Goal: Transaction & Acquisition: Purchase product/service

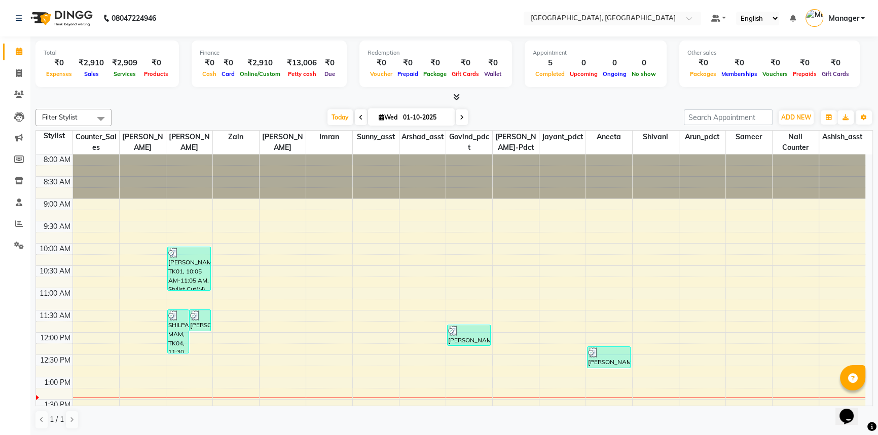
scroll to position [178, 0]
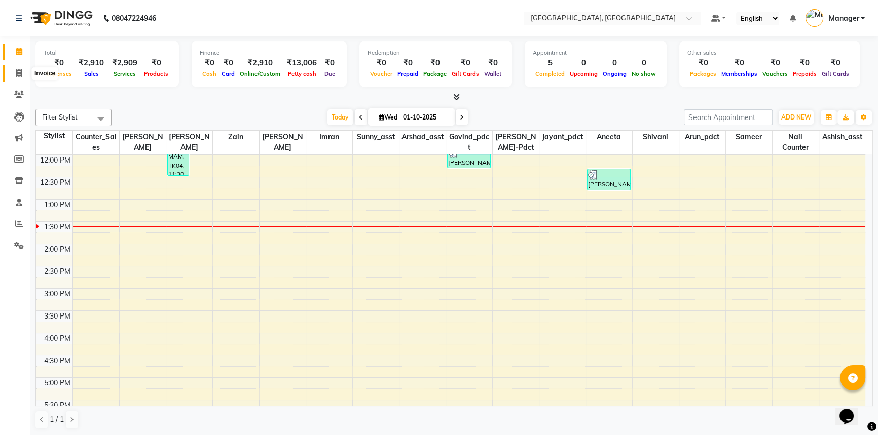
click at [18, 70] on icon at bounding box center [19, 73] width 6 height 8
select select "service"
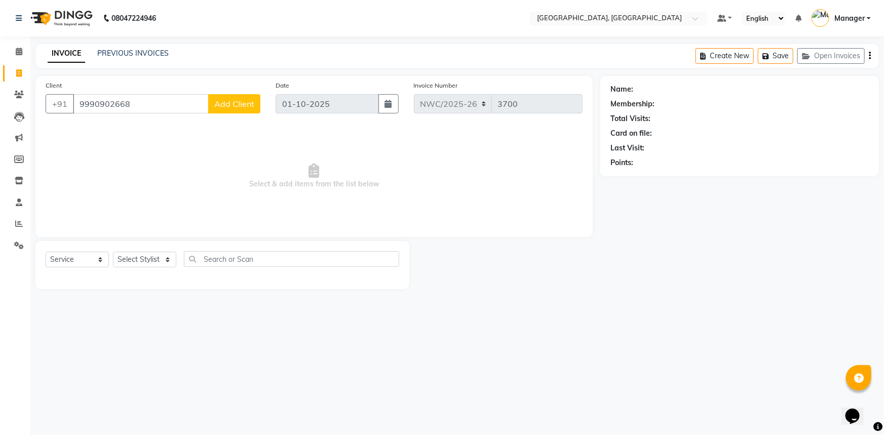
type input "9990902668"
click at [253, 104] on span "Add Client" at bounding box center [234, 104] width 40 height 10
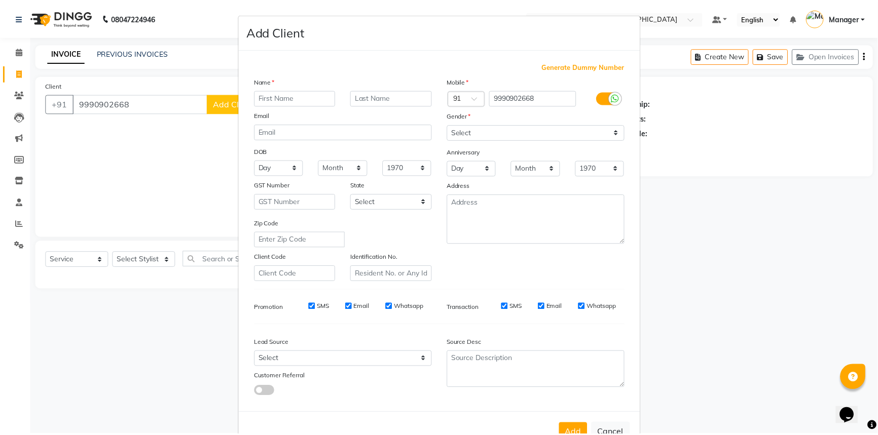
scroll to position [35, 0]
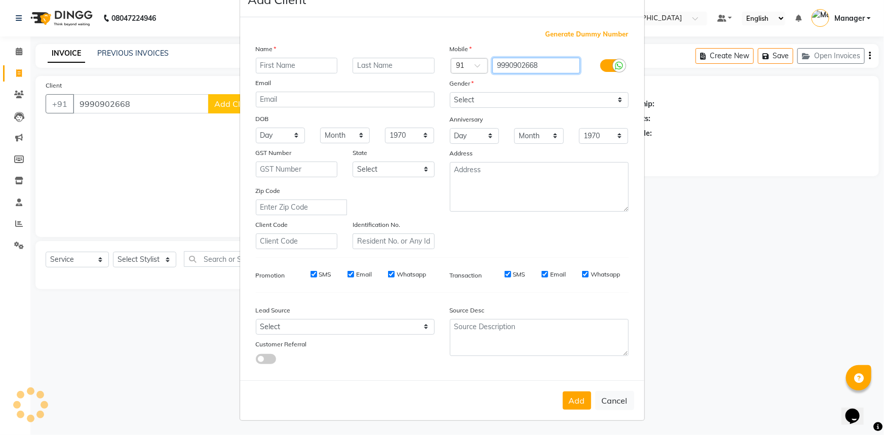
click at [543, 64] on input "9990902668" at bounding box center [536, 66] width 88 height 16
click at [605, 397] on button "Cancel" at bounding box center [614, 400] width 39 height 19
select select
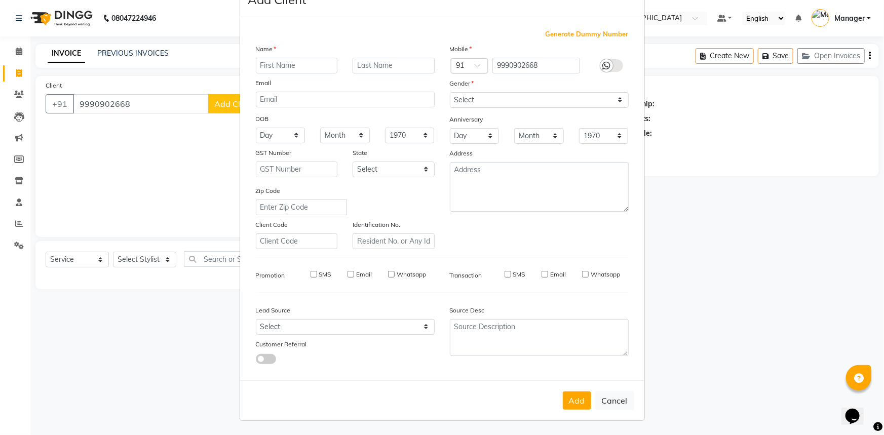
select select
checkbox input "false"
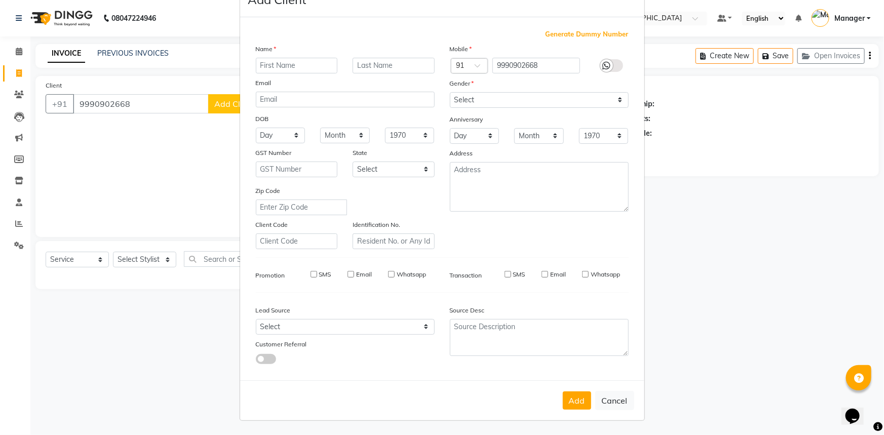
checkbox input "false"
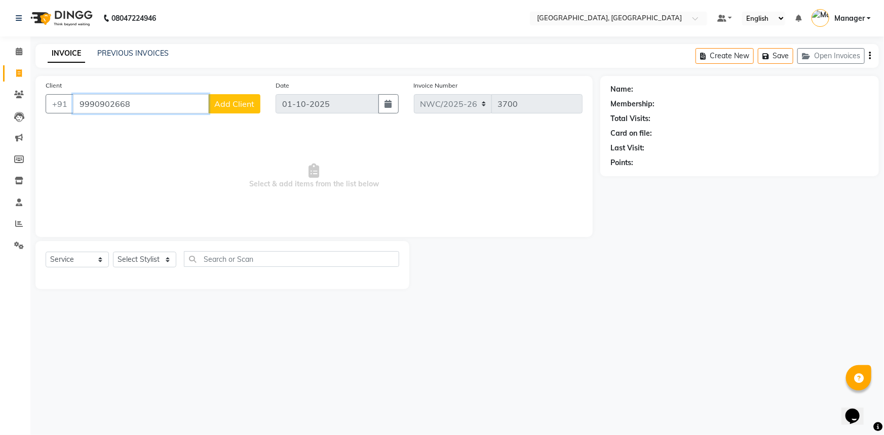
click at [129, 99] on input "9990902668" at bounding box center [141, 103] width 136 height 19
type input "9990902663"
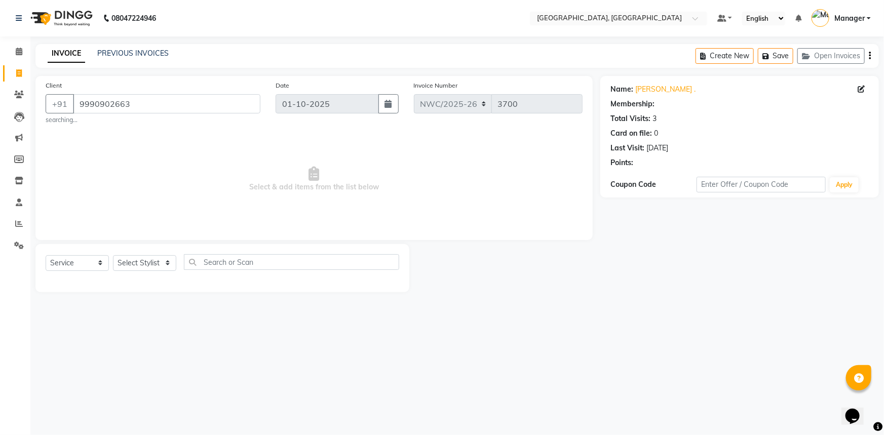
select select "1: Object"
click at [187, 145] on span "Select & add items from the list below" at bounding box center [314, 179] width 537 height 101
click at [130, 259] on select "Select Stylist [PERSON_NAME]-pdct Arshad_asst Arun_pdct Ashish_asst Counter_Sal…" at bounding box center [144, 263] width 63 height 16
select select "84831"
click at [113, 255] on select "Select Stylist [PERSON_NAME]-pdct Arshad_asst Arun_pdct Ashish_asst Counter_Sal…" at bounding box center [144, 263] width 63 height 16
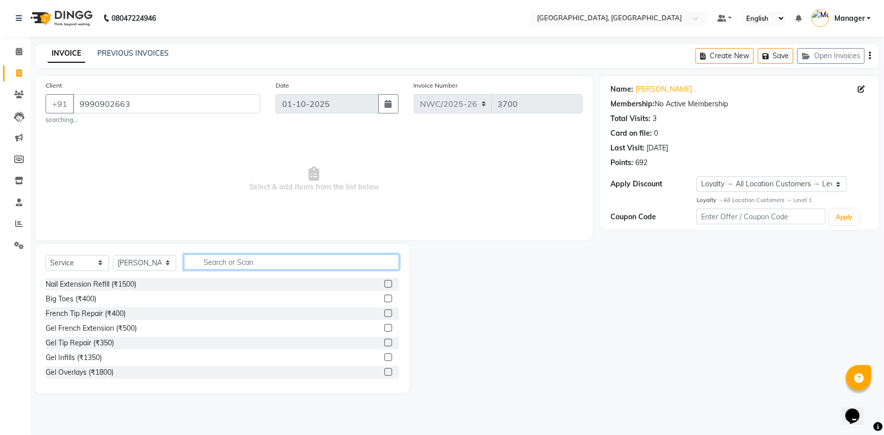
click at [231, 256] on input "text" at bounding box center [291, 262] width 215 height 16
type input "CUT"
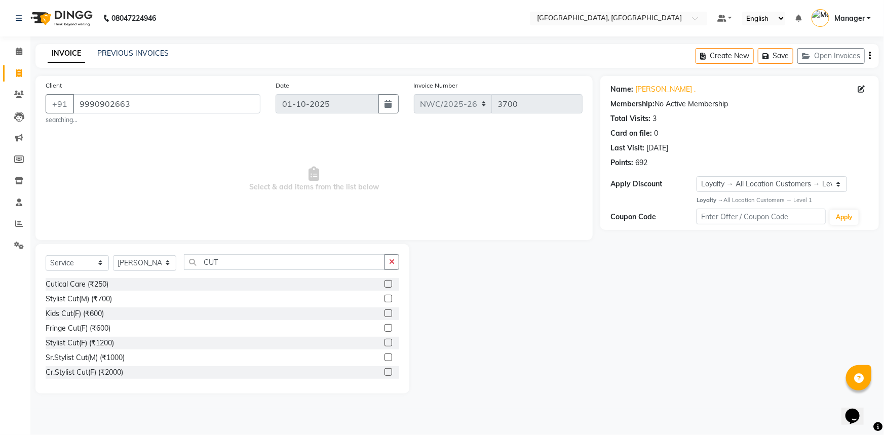
click at [385, 299] on label at bounding box center [389, 299] width 8 height 8
click at [385, 299] on input "checkbox" at bounding box center [388, 299] width 7 height 7
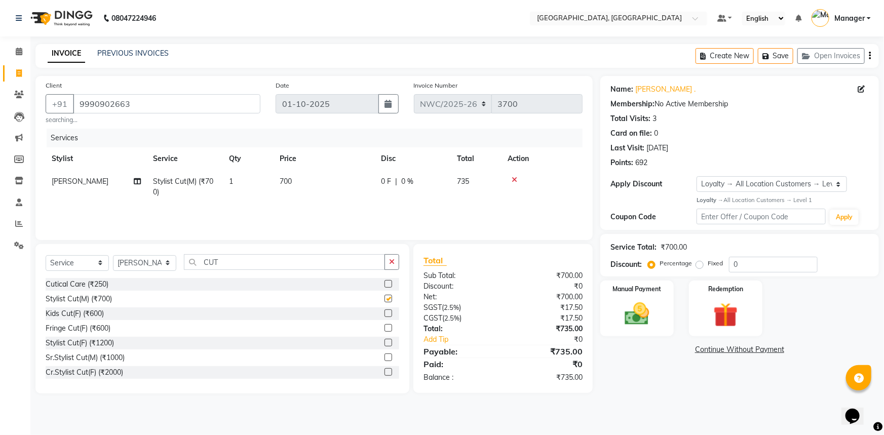
checkbox input "false"
drag, startPoint x: 246, startPoint y: 261, endPoint x: 161, endPoint y: 261, distance: 85.6
click at [161, 261] on div "Select Service Product Membership Package Voucher Prepaid Gift Card Select Styl…" at bounding box center [223, 266] width 354 height 24
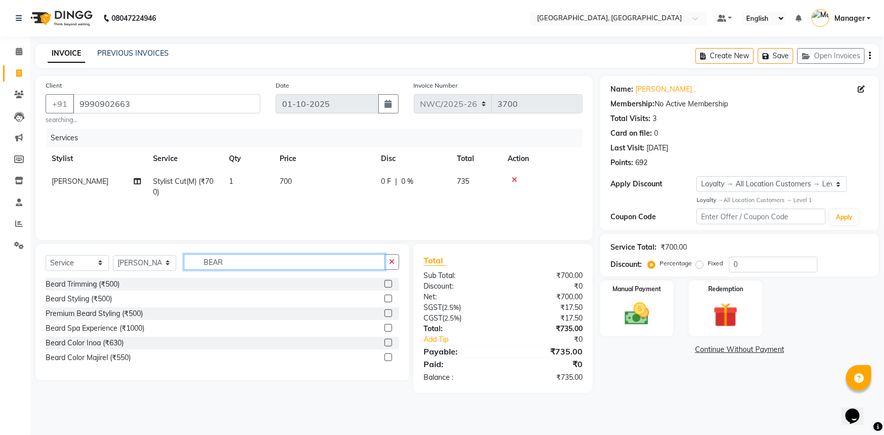
type input "BEAR"
drag, startPoint x: 388, startPoint y: 283, endPoint x: 372, endPoint y: 272, distance: 19.6
click at [388, 283] on label at bounding box center [389, 284] width 8 height 8
click at [388, 283] on input "checkbox" at bounding box center [388, 284] width 7 height 7
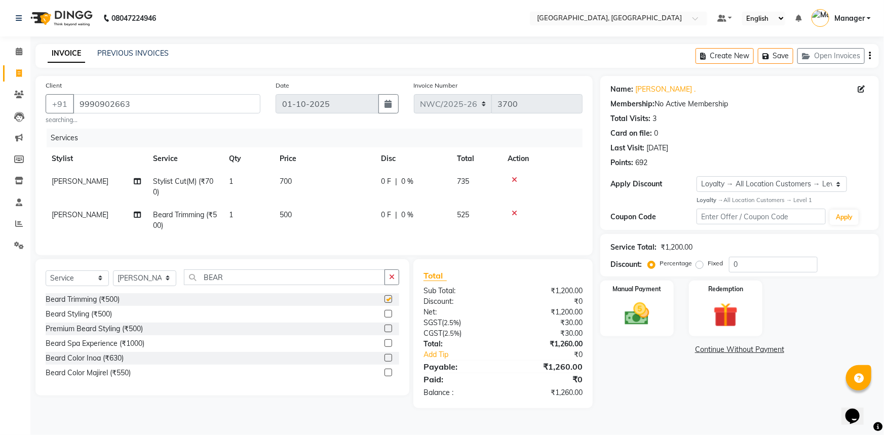
checkbox input "false"
click at [295, 183] on td "700" at bounding box center [324, 186] width 101 height 33
select select "84831"
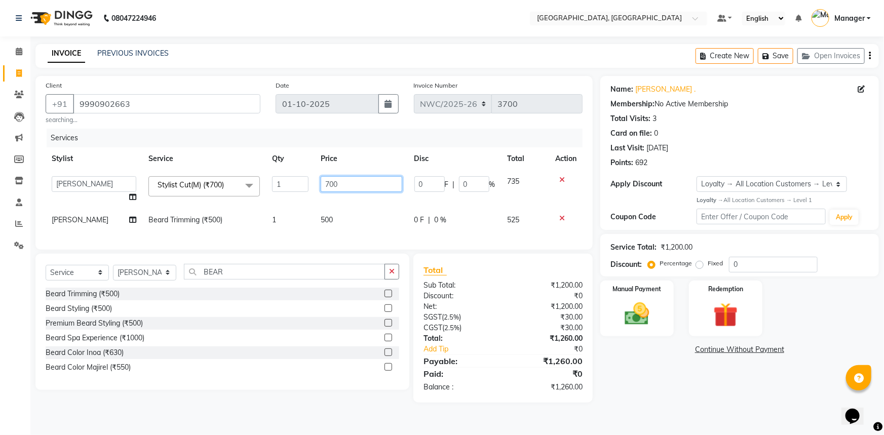
drag, startPoint x: 319, startPoint y: 177, endPoint x: 283, endPoint y: 177, distance: 35.5
click at [283, 177] on tr "Aneeta Ankush-pdct Arshad_asst Arun_pdct Ashish_asst Counter_Sales Faheem Govin…" at bounding box center [314, 189] width 537 height 39
type input "500"
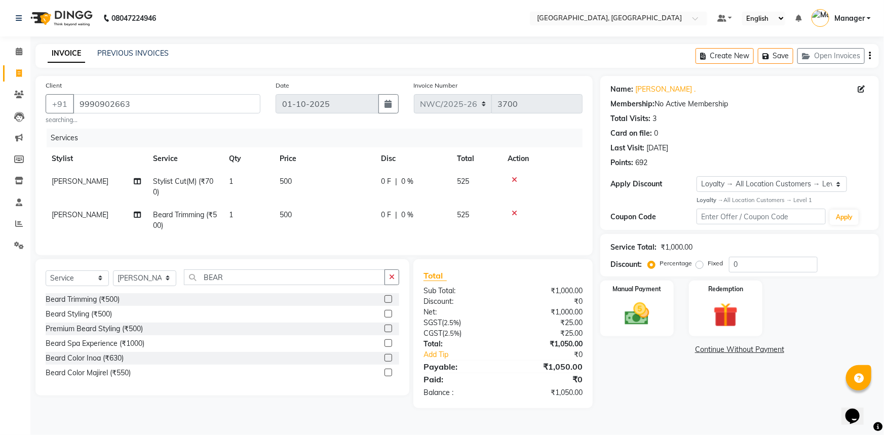
click at [330, 230] on td "500" at bounding box center [324, 220] width 101 height 33
select select "84831"
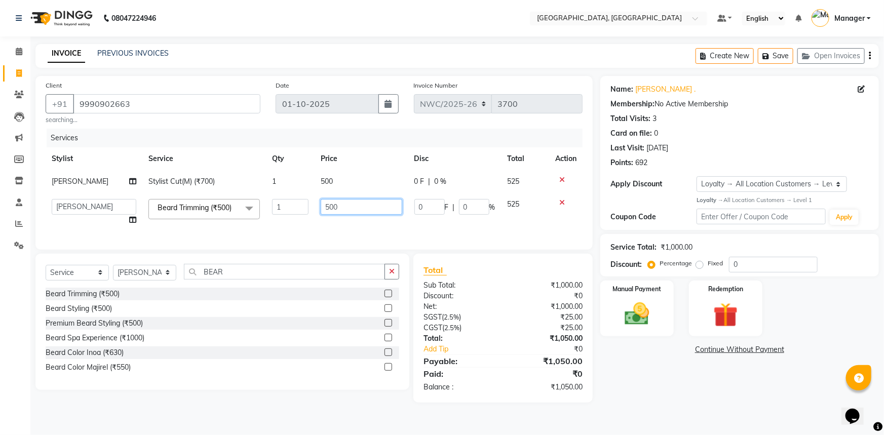
drag, startPoint x: 366, startPoint y: 203, endPoint x: 162, endPoint y: 186, distance: 204.9
click at [167, 187] on tbody "Rumaan Stylist Cut(M) (₹700) 1 500 0 F | 0 % 525 Aneeta Ankush-pdct Arshad_asst…" at bounding box center [314, 200] width 537 height 61
type input "350"
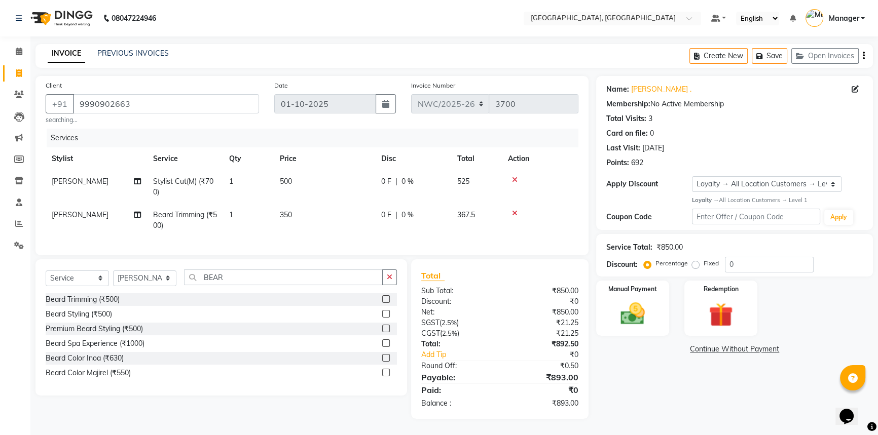
click at [666, 367] on div "Name: Niharika . Membership: No Active Membership Total Visits: 3 Card on file:…" at bounding box center [738, 247] width 284 height 343
click at [649, 304] on img at bounding box center [632, 313] width 41 height 29
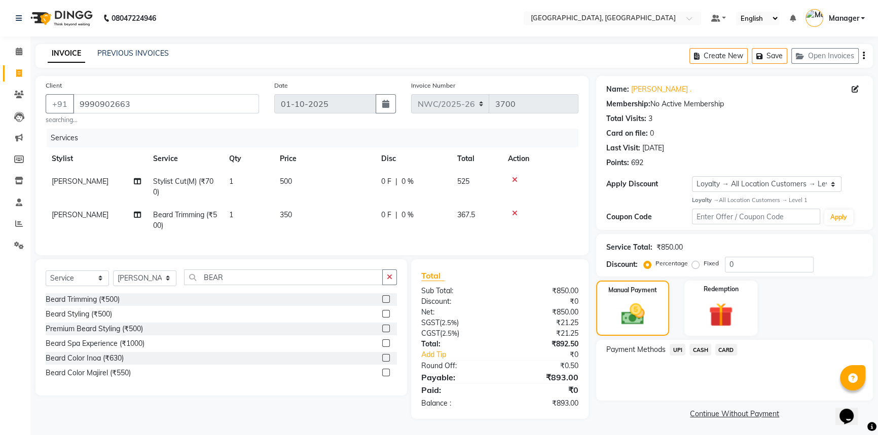
click at [728, 347] on span "CARD" at bounding box center [726, 350] width 22 height 12
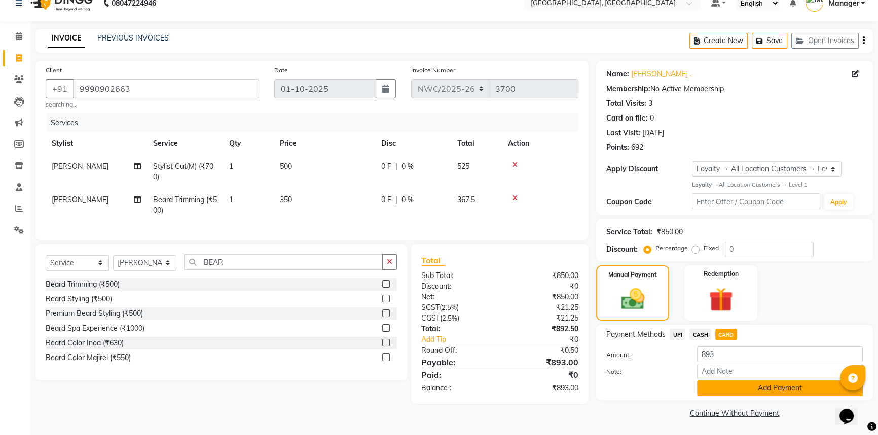
scroll to position [16, 0]
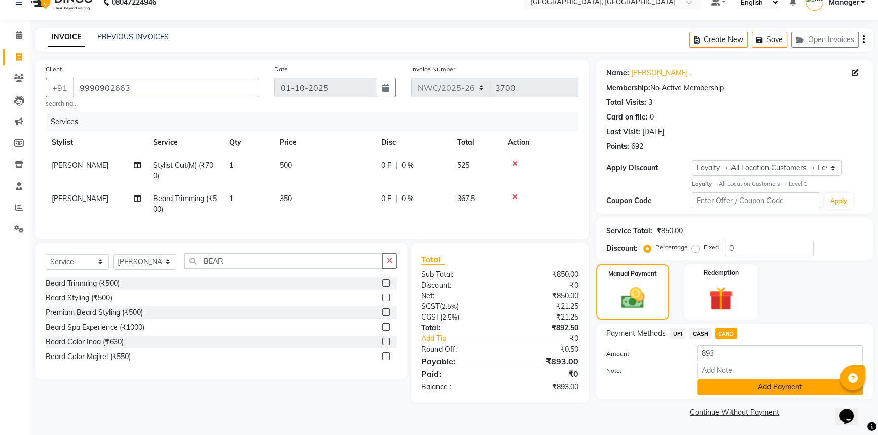
click at [730, 391] on button "Add Payment" at bounding box center [780, 387] width 166 height 16
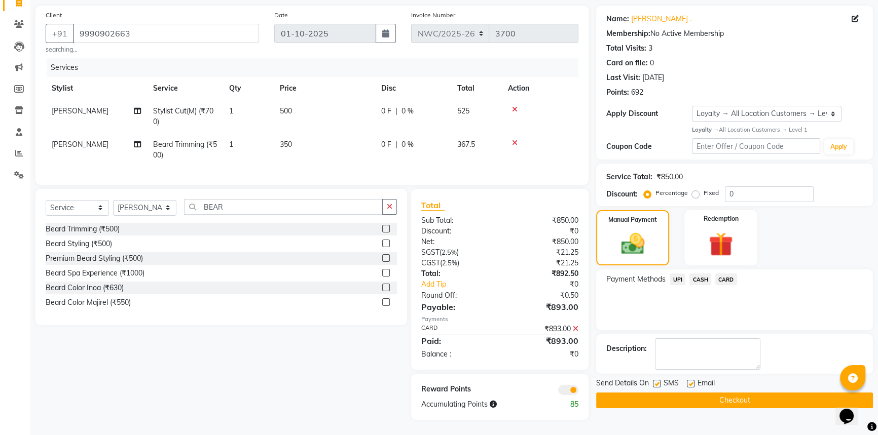
scroll to position [78, 0]
click at [696, 400] on button "Checkout" at bounding box center [734, 401] width 277 height 16
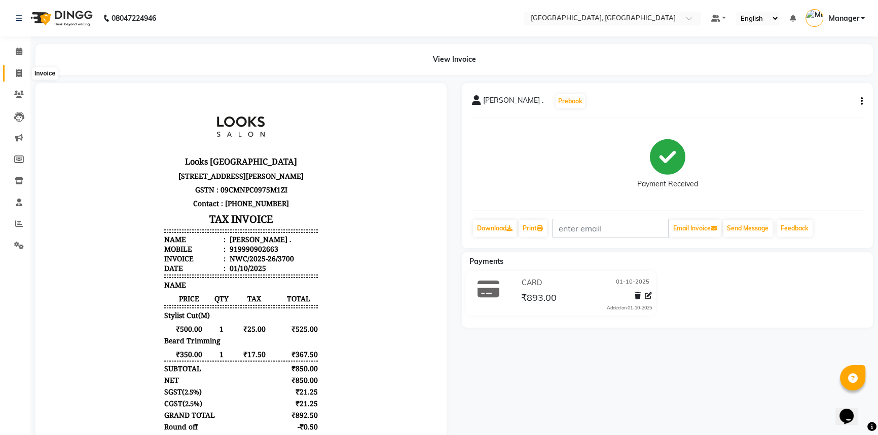
click at [21, 70] on icon at bounding box center [19, 73] width 6 height 8
select select "service"
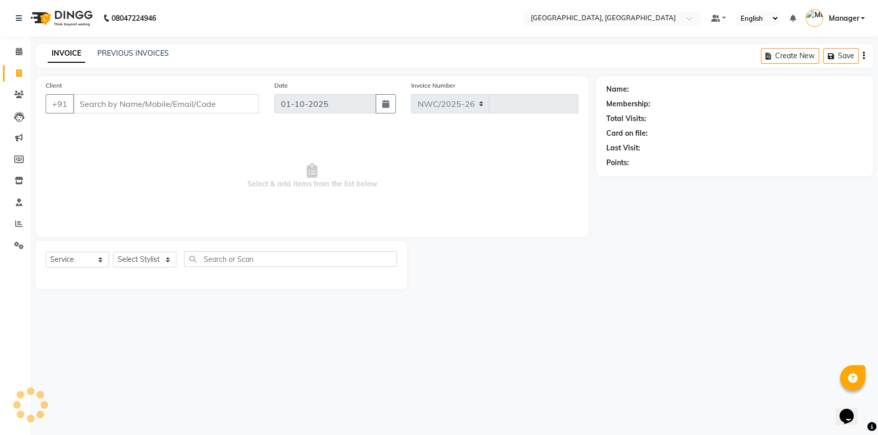
select select "8574"
type input "3701"
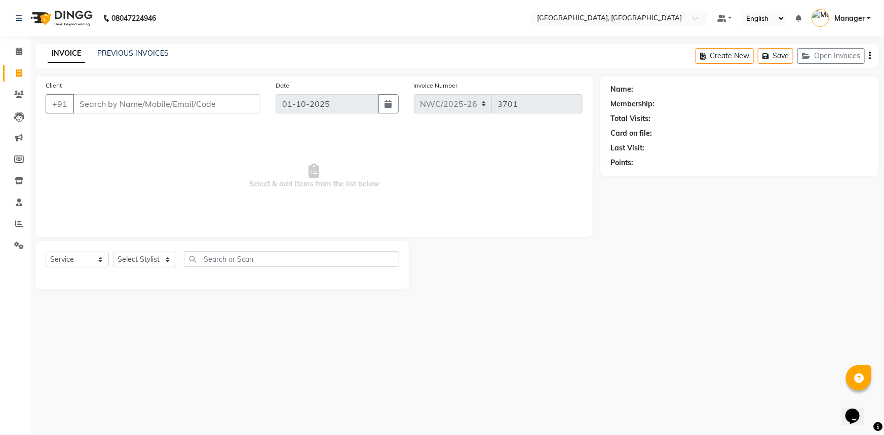
click at [193, 104] on input "Client" at bounding box center [166, 103] width 187 height 19
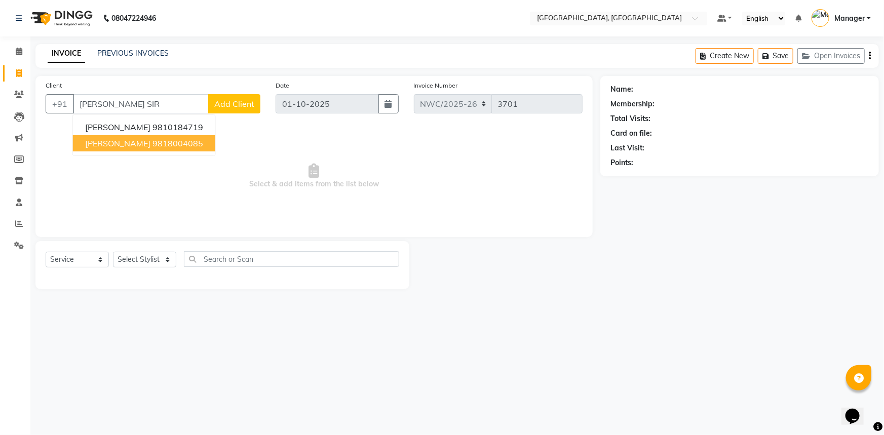
click at [167, 142] on ngb-highlight "9818004085" at bounding box center [177, 143] width 51 height 10
type input "9818004085"
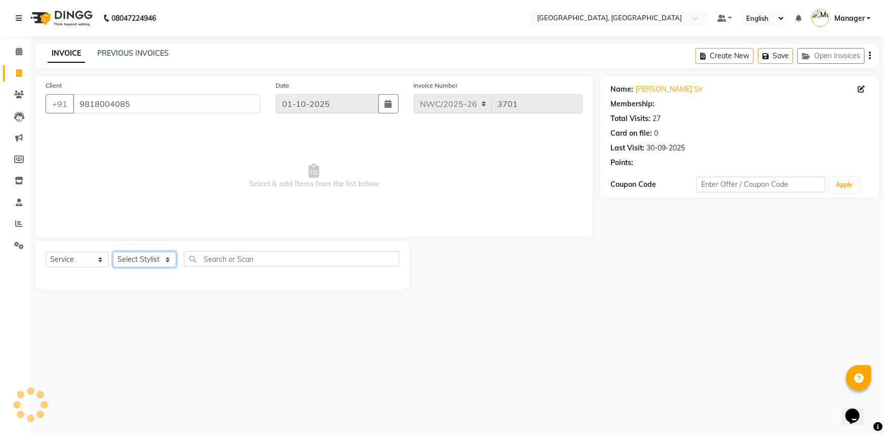
click at [141, 258] on select "Select Stylist [PERSON_NAME]-pdct Arshad_asst Arun_pdct Ashish_asst Counter_Sal…" at bounding box center [144, 260] width 63 height 16
select select "1: Object"
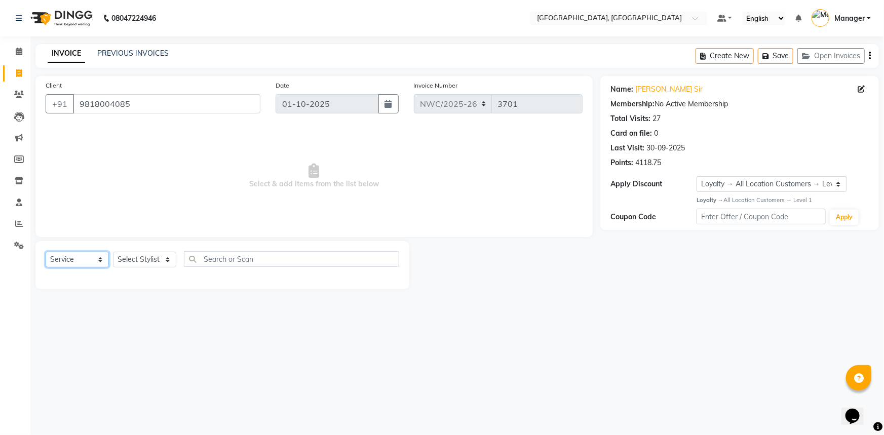
click at [86, 258] on select "Select Service Product Membership Package Voucher Prepaid Gift Card" at bounding box center [77, 260] width 63 height 16
select select "product"
click at [46, 252] on select "Select Service Product Membership Package Voucher Prepaid Gift Card" at bounding box center [77, 260] width 63 height 16
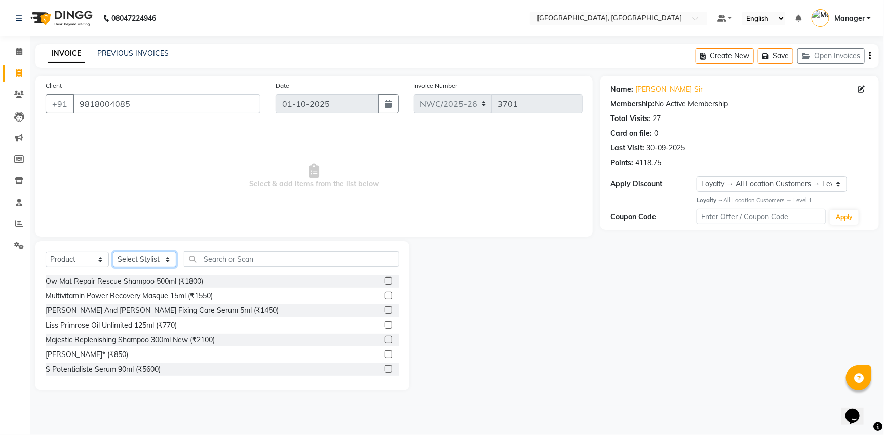
click at [135, 257] on select "Select Stylist [PERSON_NAME]-pdct Arshad_asst Arun_pdct Ashish_asst Counter_Sal…" at bounding box center [144, 260] width 63 height 16
select select "84833"
click at [113, 252] on select "Select Stylist [PERSON_NAME]-pdct Arshad_asst Arun_pdct Ashish_asst Counter_Sal…" at bounding box center [144, 260] width 63 height 16
click at [227, 261] on input "text" at bounding box center [291, 259] width 215 height 16
type input "3474637196646"
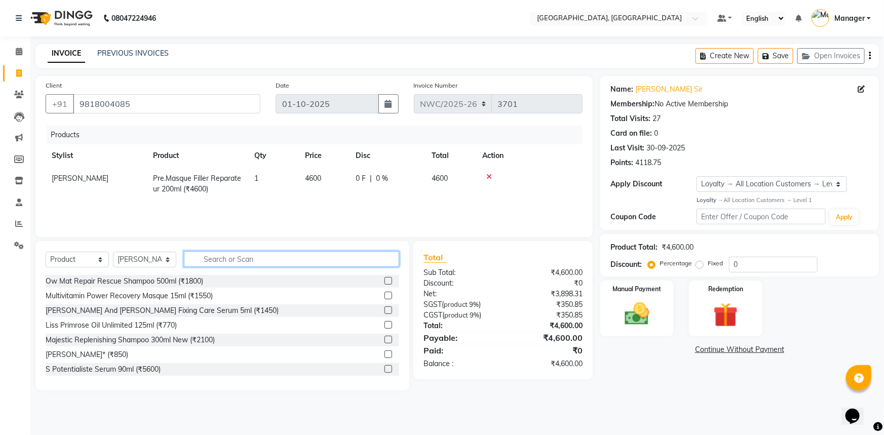
click at [207, 258] on input "text" at bounding box center [291, 259] width 215 height 16
type input "3474637195809"
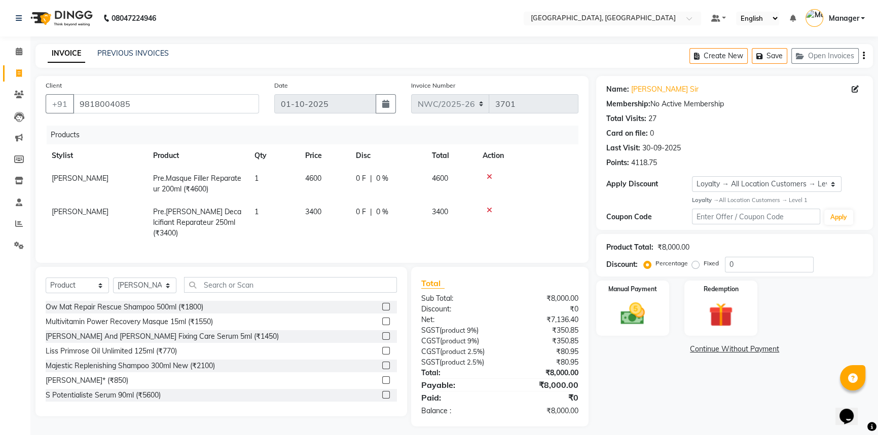
click at [331, 217] on td "3400" at bounding box center [324, 223] width 51 height 44
select select "84833"
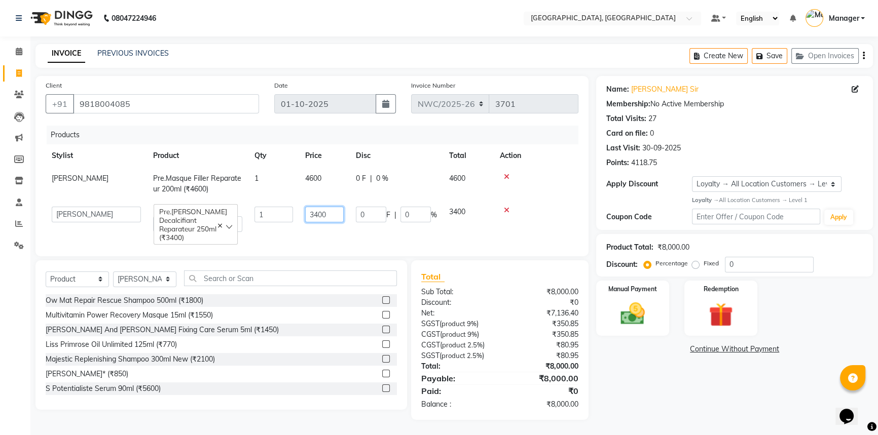
drag, startPoint x: 339, startPoint y: 214, endPoint x: 260, endPoint y: 205, distance: 79.6
click at [260, 205] on tr "Aneeta Ankush-pdct Arshad_asst Arun_pdct Ashish_asst Counter_Sales Faheem Govin…" at bounding box center [312, 219] width 532 height 37
type input "3025"
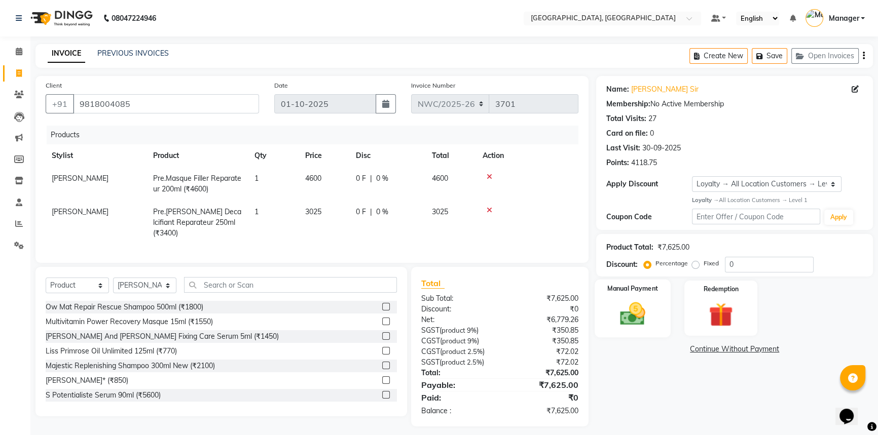
click at [636, 306] on img at bounding box center [632, 313] width 41 height 29
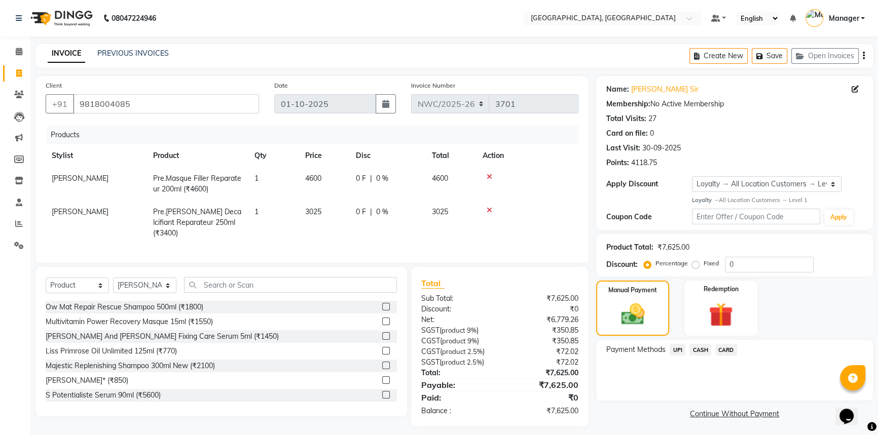
click at [729, 352] on span "CARD" at bounding box center [726, 350] width 22 height 12
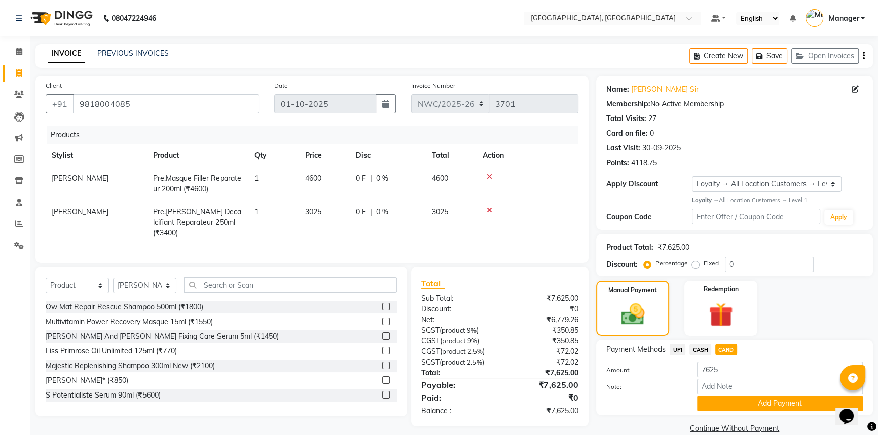
scroll to position [16, 0]
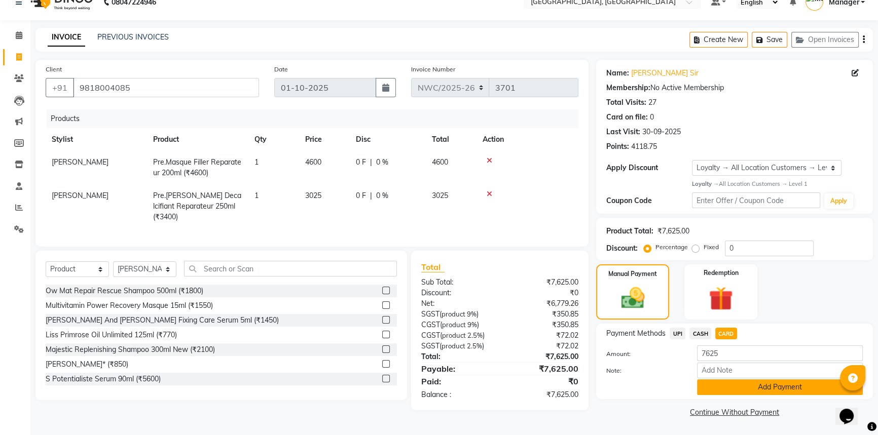
click at [735, 387] on button "Add Payment" at bounding box center [780, 387] width 166 height 16
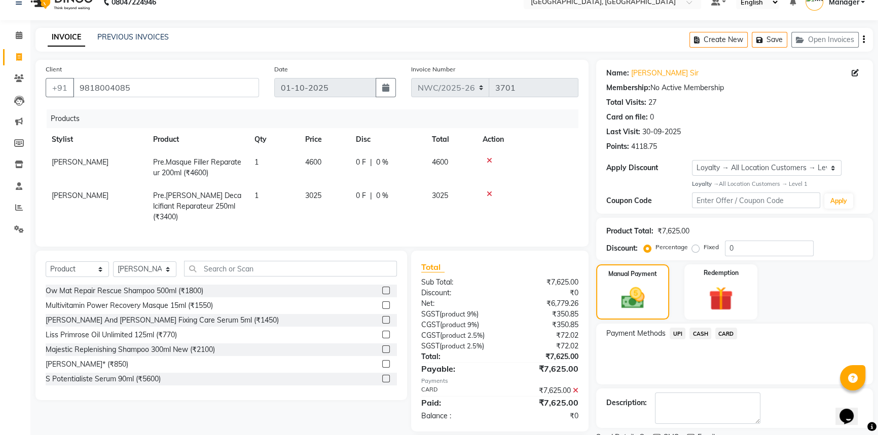
scroll to position [75, 0]
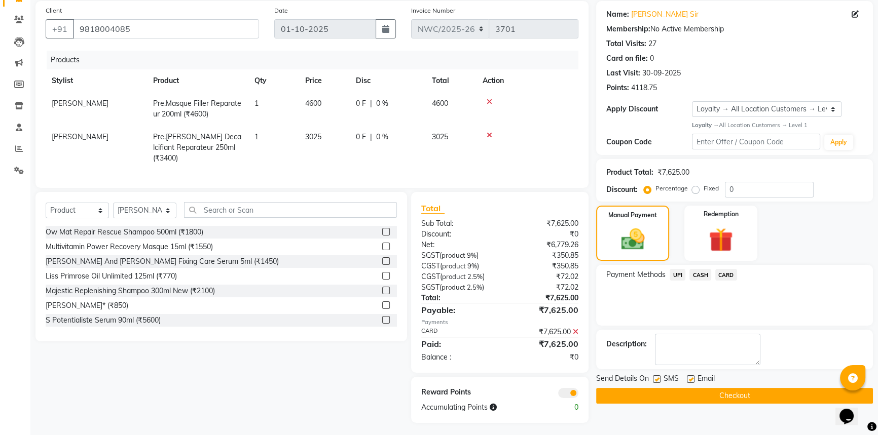
click at [703, 396] on button "Checkout" at bounding box center [734, 396] width 277 height 16
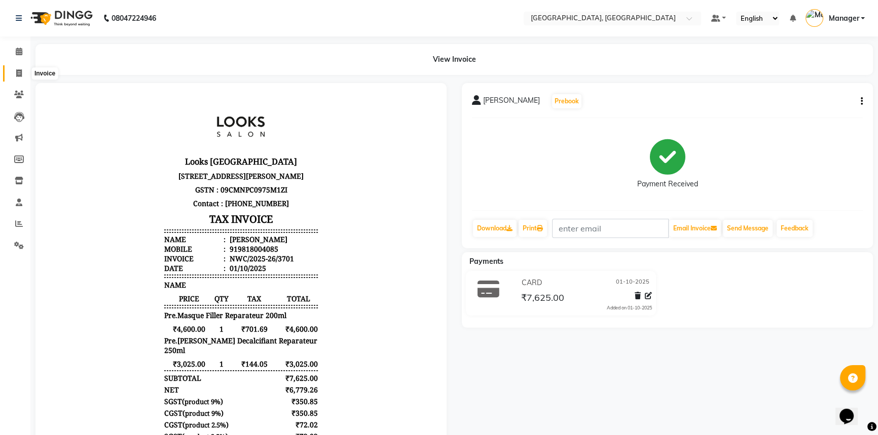
click at [14, 76] on span at bounding box center [19, 74] width 18 height 12
select select "service"
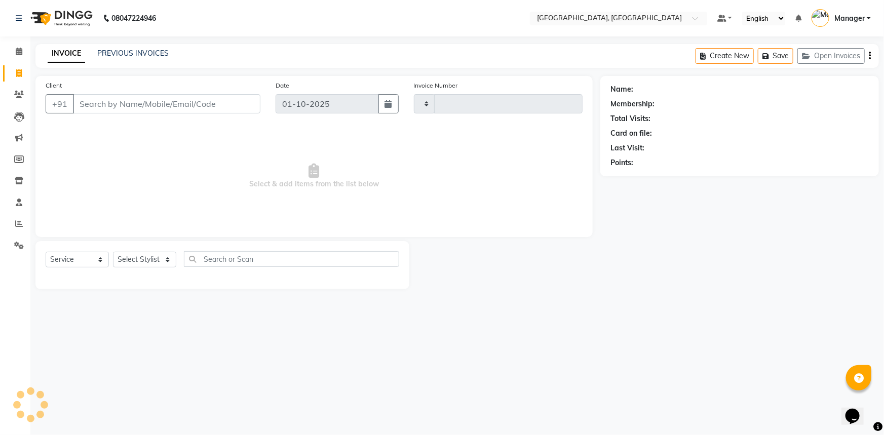
type input "3702"
select select "8574"
click at [141, 105] on input "Client" at bounding box center [166, 103] width 187 height 19
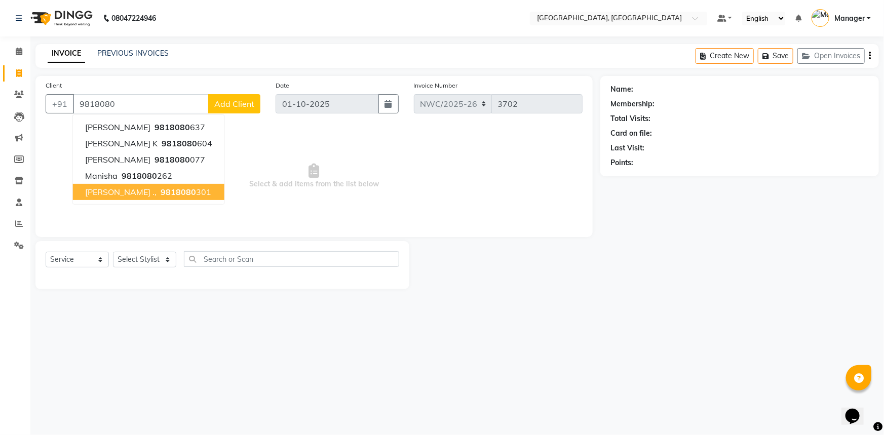
click at [159, 191] on ngb-highlight "9818080 301" at bounding box center [185, 192] width 53 height 10
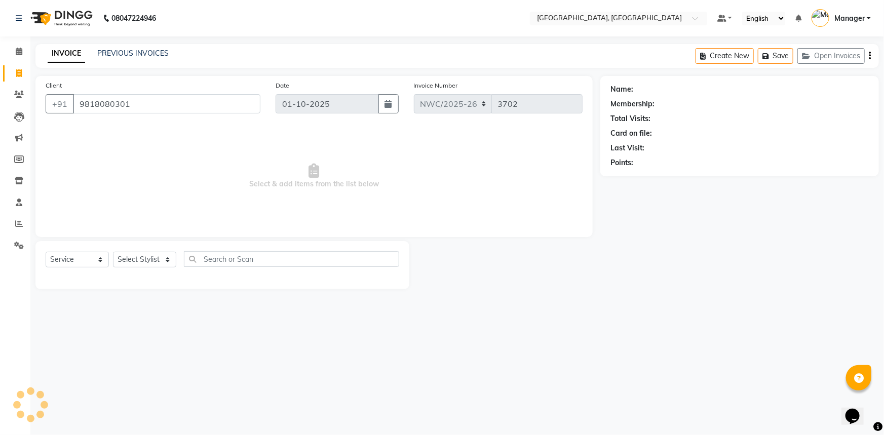
type input "9818080301"
select select "1: Object"
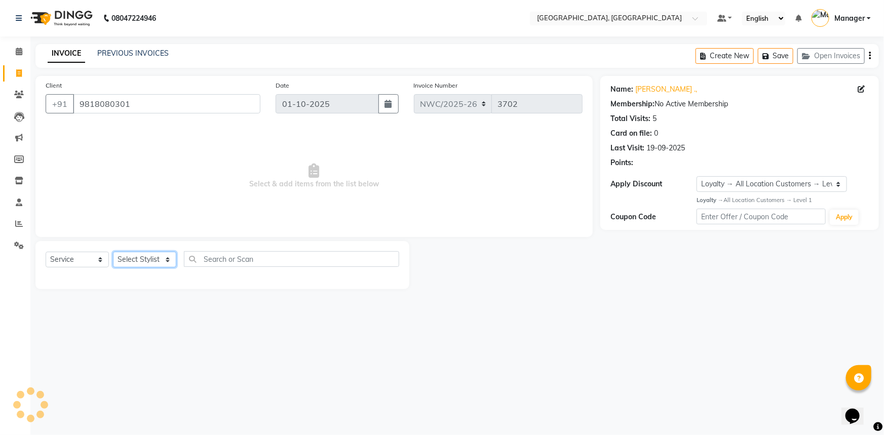
click at [147, 259] on select "Select Stylist [PERSON_NAME]-pdct Arshad_asst Arun_pdct Ashish_asst Counter_Sal…" at bounding box center [144, 260] width 63 height 16
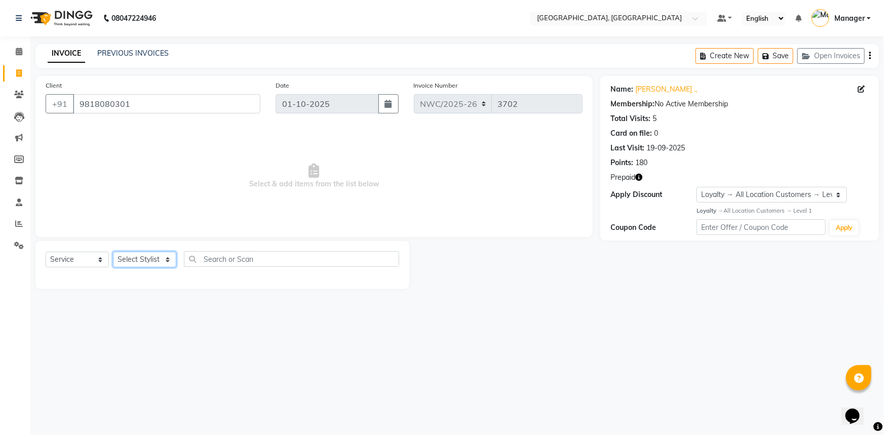
select select "84832"
click at [113, 252] on select "Select Stylist [PERSON_NAME]-pdct Arshad_asst Arun_pdct Ashish_asst Counter_Sal…" at bounding box center [144, 260] width 63 height 16
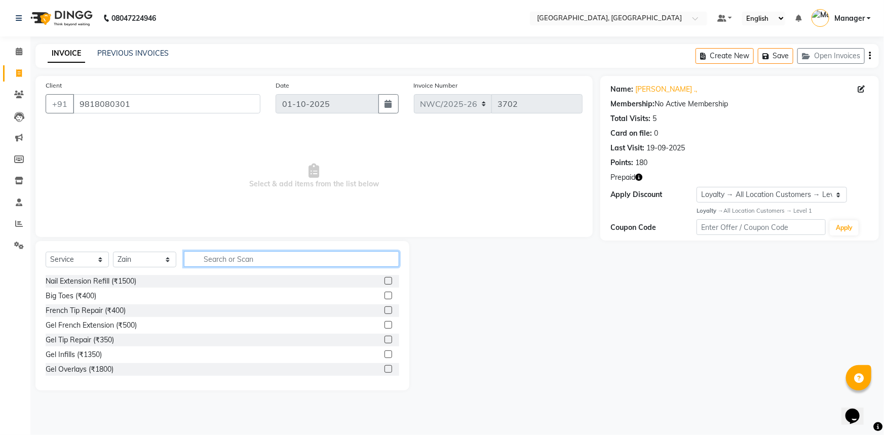
click at [224, 263] on input "text" at bounding box center [291, 259] width 215 height 16
type input "inoa"
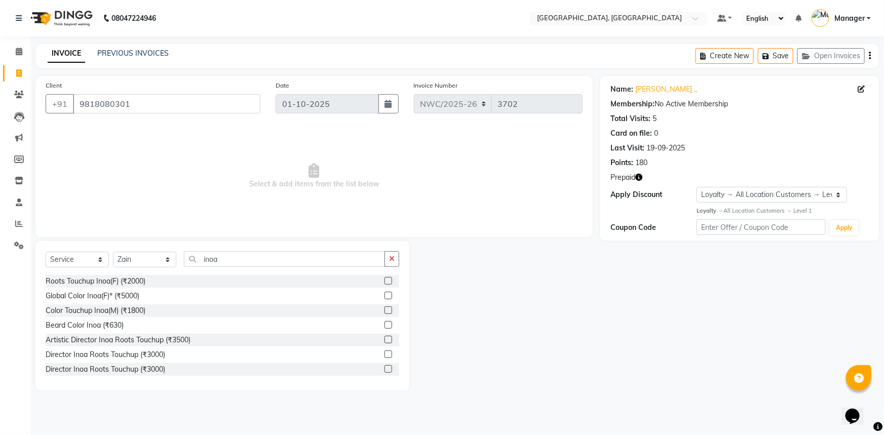
drag, startPoint x: 381, startPoint y: 282, endPoint x: 356, endPoint y: 274, distance: 26.6
click at [385, 282] on label at bounding box center [389, 281] width 8 height 8
click at [385, 282] on input "checkbox" at bounding box center [388, 281] width 7 height 7
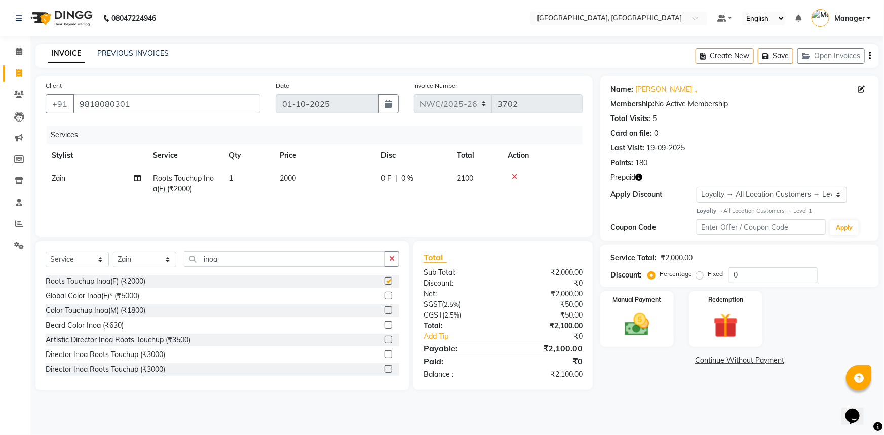
checkbox input "false"
drag, startPoint x: 269, startPoint y: 260, endPoint x: 168, endPoint y: 258, distance: 100.8
click at [168, 258] on div "Select Service Product Membership Package Voucher Prepaid Gift Card Select Styl…" at bounding box center [223, 263] width 354 height 24
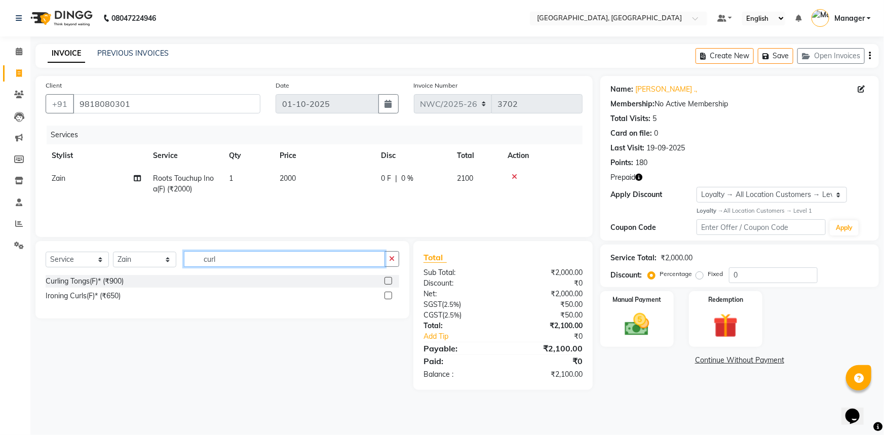
type input "curl"
drag, startPoint x: 390, startPoint y: 279, endPoint x: 276, endPoint y: 254, distance: 116.1
click at [388, 279] on label at bounding box center [389, 281] width 8 height 8
click at [388, 279] on input "checkbox" at bounding box center [388, 281] width 7 height 7
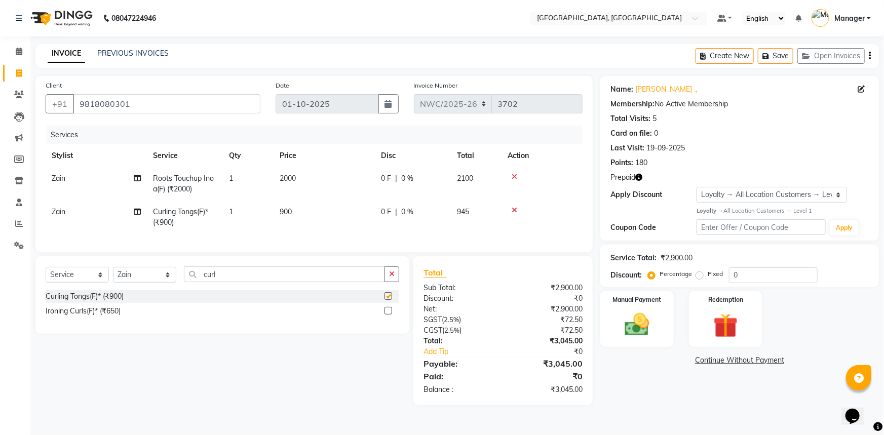
checkbox input "false"
click at [149, 278] on select "Select Stylist [PERSON_NAME]-pdct Arshad_asst Arun_pdct Ashish_asst Counter_Sal…" at bounding box center [144, 275] width 63 height 16
select select "84834"
click at [113, 274] on select "Select Stylist [PERSON_NAME]-pdct Arshad_asst Arun_pdct Ashish_asst Counter_Sal…" at bounding box center [144, 275] width 63 height 16
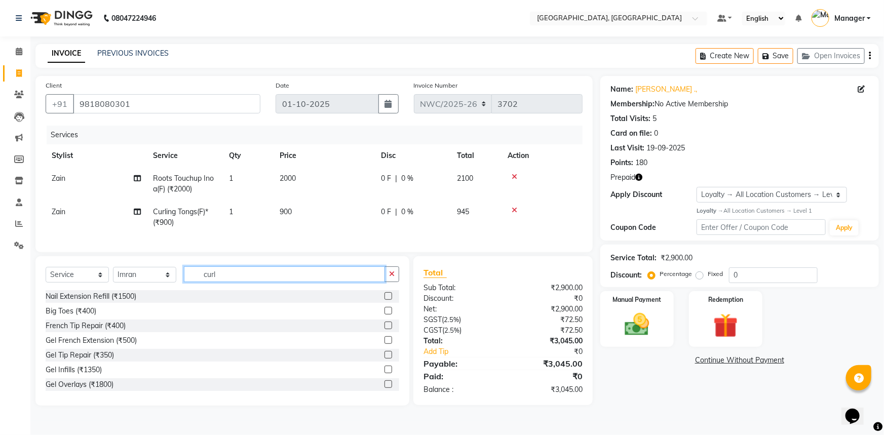
drag, startPoint x: 228, startPoint y: 274, endPoint x: 51, endPoint y: 254, distance: 178.4
click at [51, 254] on div "Client +91 9818080301 Date 01-10-2025 Invoice Number NWC/2025-26 V/2025 V/2025-…" at bounding box center [314, 241] width 573 height 330
type input "cut"
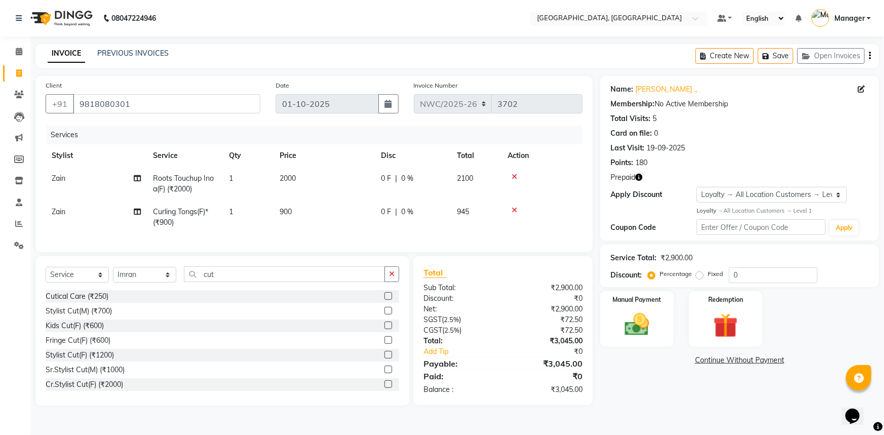
click at [385, 315] on label at bounding box center [389, 311] width 8 height 8
click at [385, 315] on input "checkbox" at bounding box center [388, 311] width 7 height 7
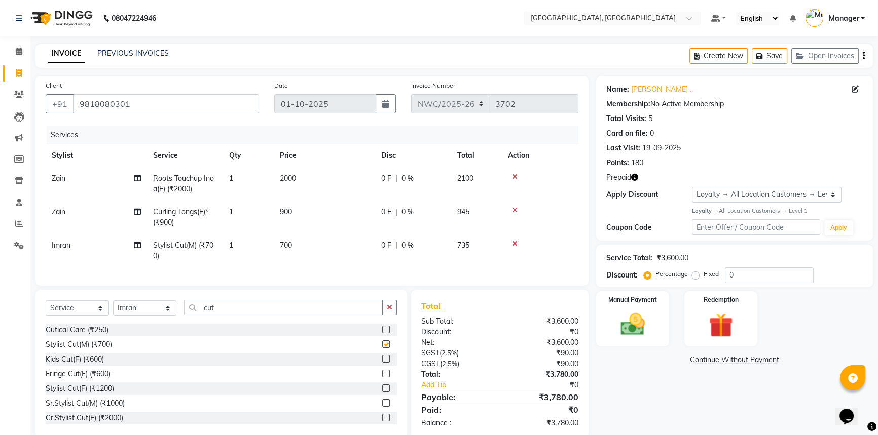
checkbox input "false"
drag, startPoint x: 225, startPoint y: 313, endPoint x: 142, endPoint y: 309, distance: 83.2
click at [143, 309] on div "Select Service Product Membership Package Voucher Prepaid Gift Card Select Styl…" at bounding box center [221, 312] width 351 height 24
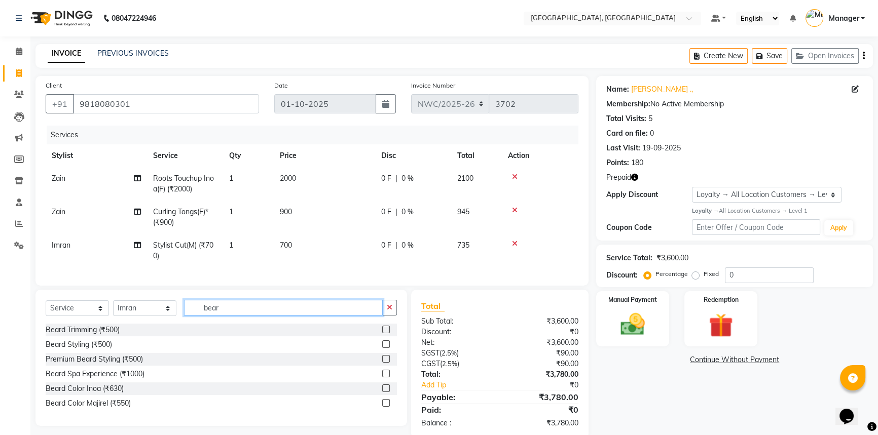
type input "bear"
drag, startPoint x: 386, startPoint y: 335, endPoint x: 366, endPoint y: 326, distance: 21.1
click at [385, 333] on label at bounding box center [386, 330] width 8 height 8
click at [385, 333] on input "checkbox" at bounding box center [385, 330] width 7 height 7
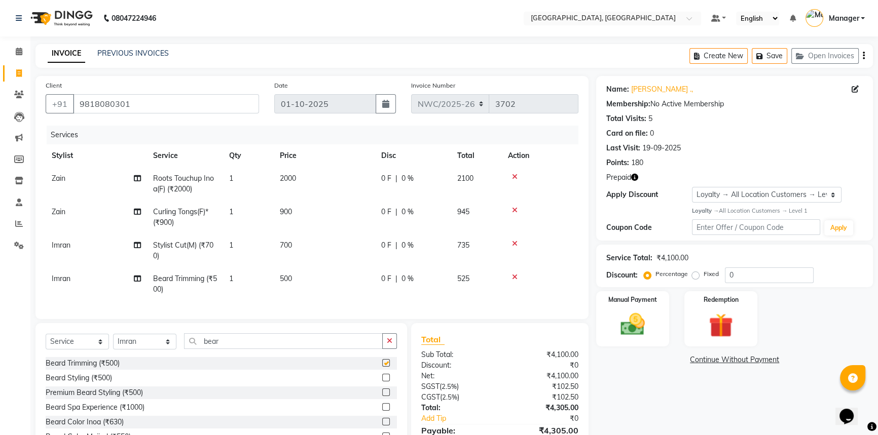
checkbox input "false"
drag, startPoint x: 244, startPoint y: 346, endPoint x: 152, endPoint y: 341, distance: 92.3
click at [152, 341] on div "Select Service Product Membership Package Voucher Prepaid Gift Card Select Styl…" at bounding box center [221, 345] width 351 height 24
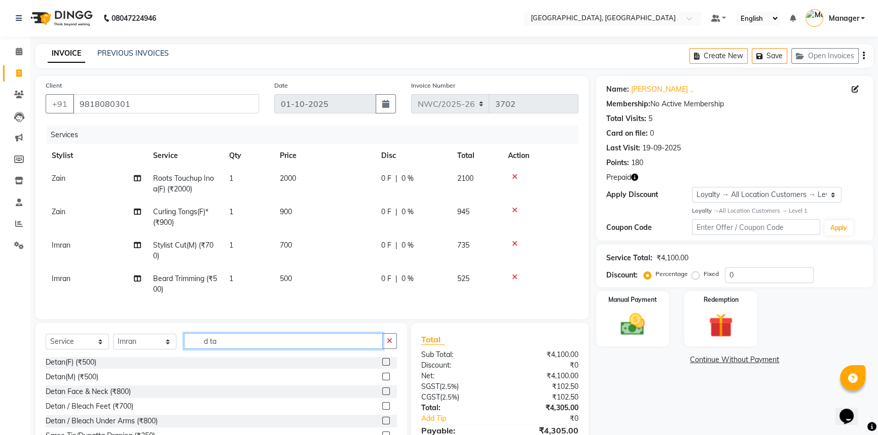
type input "d ta"
drag, startPoint x: 379, startPoint y: 384, endPoint x: 369, endPoint y: 376, distance: 12.8
click at [382, 380] on label at bounding box center [386, 377] width 8 height 8
click at [382, 380] on input "checkbox" at bounding box center [385, 377] width 7 height 7
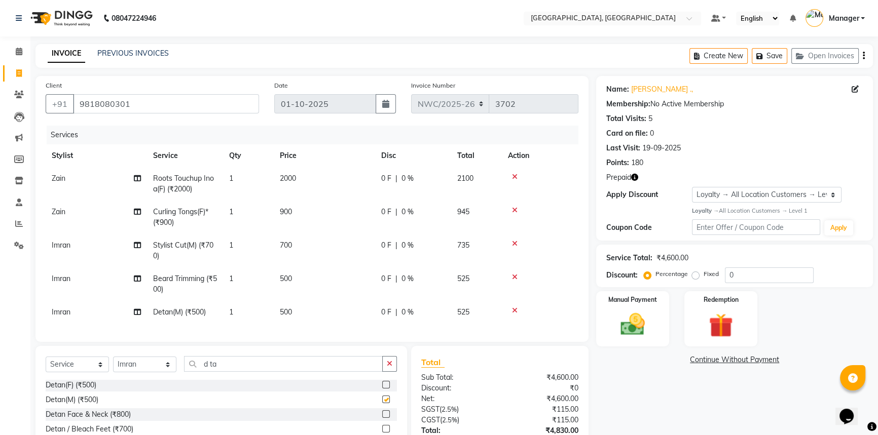
checkbox input "false"
click at [294, 306] on td "500" at bounding box center [324, 312] width 101 height 23
select select "84834"
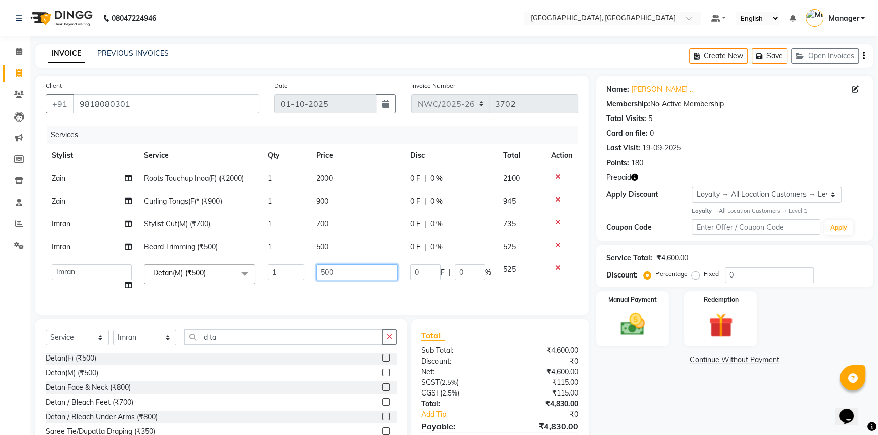
drag, startPoint x: 339, startPoint y: 269, endPoint x: 256, endPoint y: 276, distance: 83.9
click at [262, 274] on tr "Aneeta Ankush-pdct Arshad_asst Arun_pdct Ashish_asst Counter_Sales Faheem Govin…" at bounding box center [312, 277] width 532 height 39
type input "1"
type input "2000"
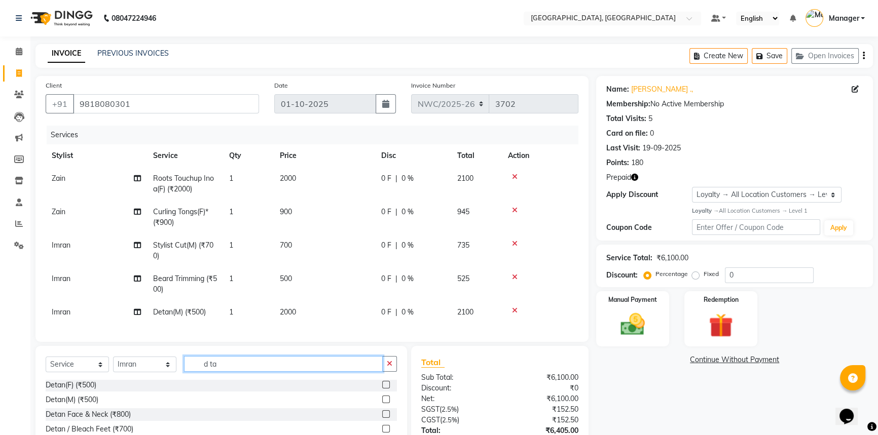
drag, startPoint x: 221, startPoint y: 347, endPoint x: 181, endPoint y: 335, distance: 42.3
click at [181, 335] on div "Client +91 9818080301 Date 01-10-2025 Invoice Number NWC/2025-26 V/2025 V/2025-…" at bounding box center [312, 286] width 568 height 420
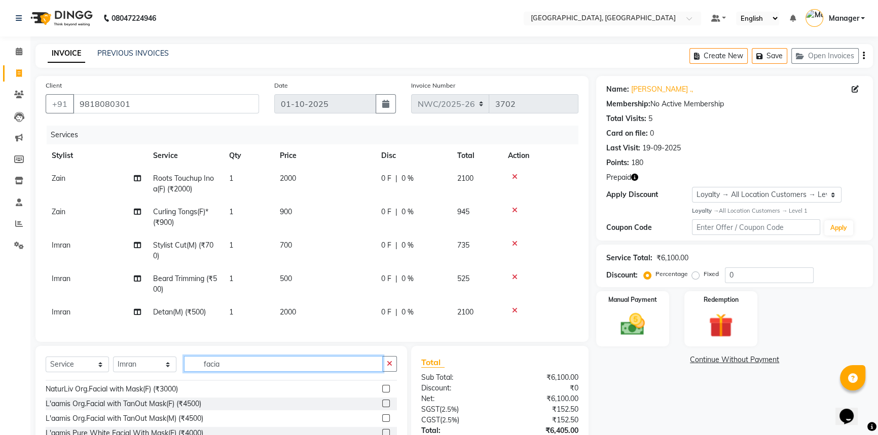
scroll to position [82, 0]
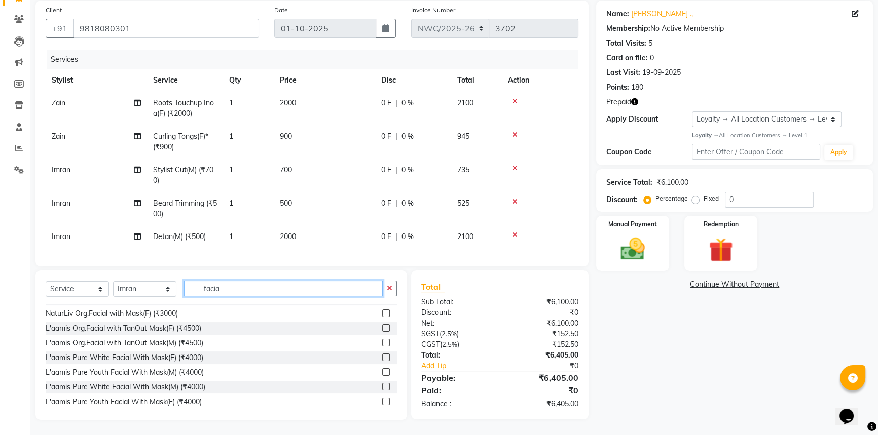
type input "facia"
click at [382, 342] on label at bounding box center [386, 343] width 8 height 8
click at [382, 342] on input "checkbox" at bounding box center [385, 343] width 7 height 7
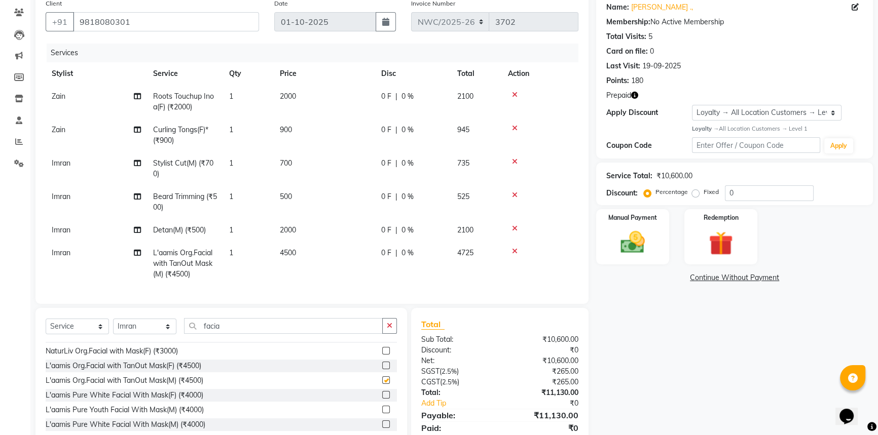
checkbox input "false"
click at [313, 99] on td "2000" at bounding box center [324, 101] width 101 height 33
select select "84832"
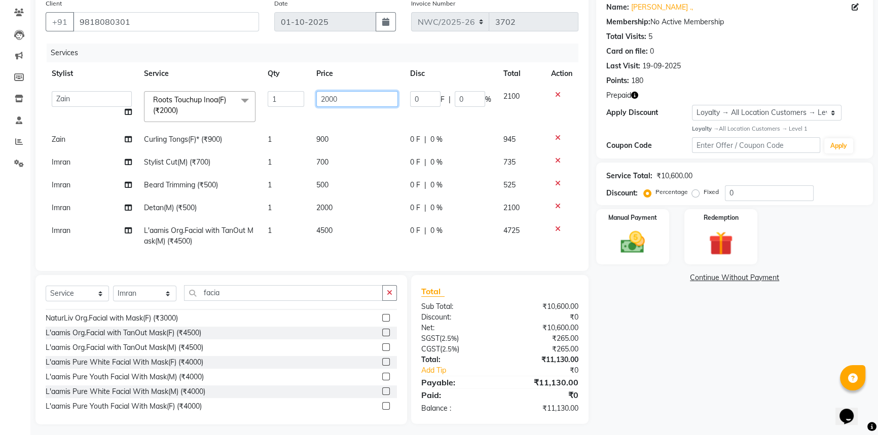
drag, startPoint x: 350, startPoint y: 99, endPoint x: 252, endPoint y: 96, distance: 97.8
click at [252, 96] on tr "Aneeta Ankush-pdct Arshad_asst Arun_pdct Ashish_asst Counter_Sales Faheem Govin…" at bounding box center [312, 106] width 532 height 43
type input "1500"
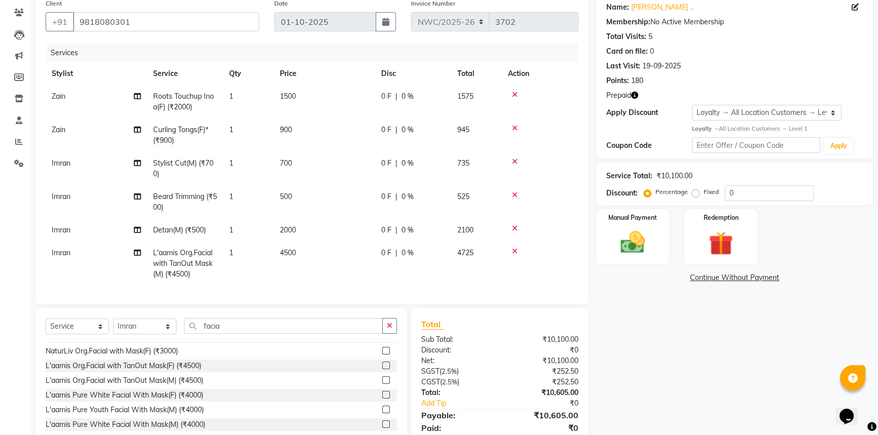
click at [331, 144] on td "900" at bounding box center [324, 135] width 101 height 33
select select "84832"
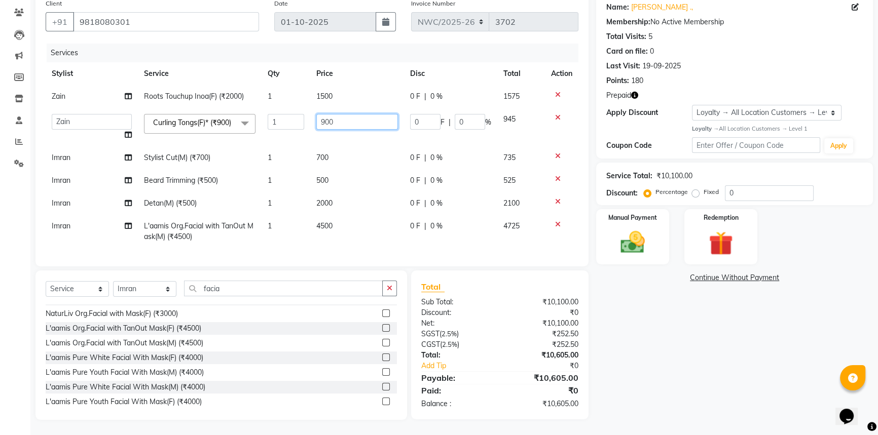
drag, startPoint x: 345, startPoint y: 123, endPoint x: 230, endPoint y: 122, distance: 115.0
click at [232, 113] on tr "Aneeta Ankush-pdct Arshad_asst Arun_pdct Ashish_asst Counter_Sales Faheem Govin…" at bounding box center [312, 127] width 532 height 39
type input "1000"
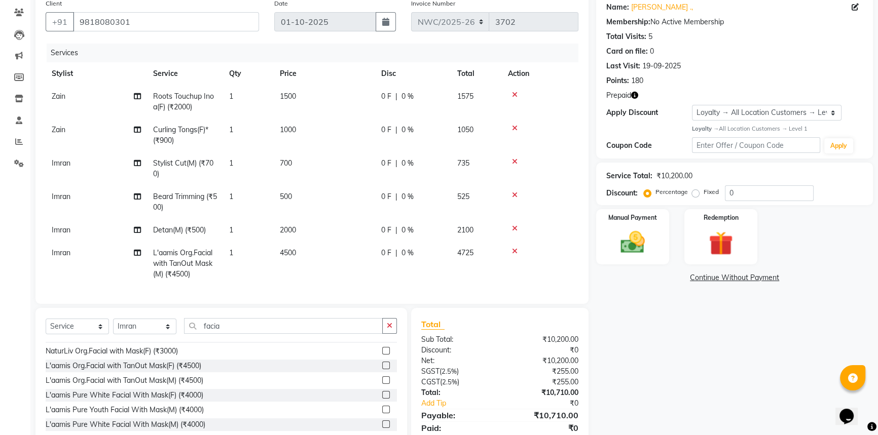
click at [322, 165] on td "700" at bounding box center [324, 168] width 101 height 33
select select "84834"
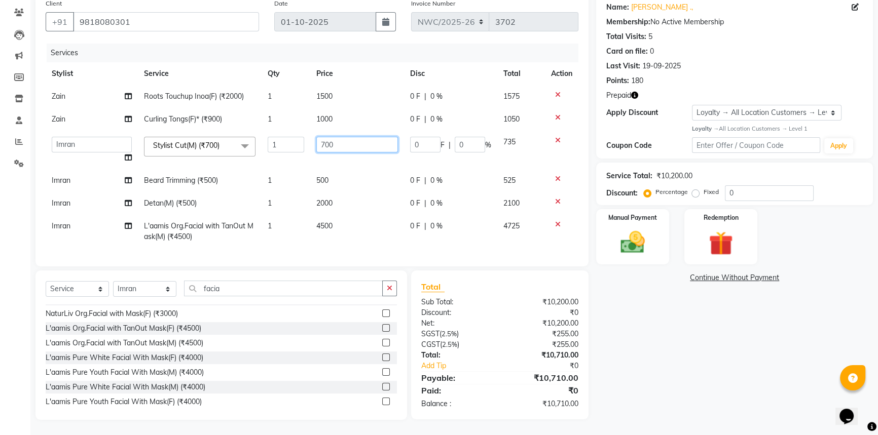
drag, startPoint x: 324, startPoint y: 138, endPoint x: 245, endPoint y: 107, distance: 85.5
click at [245, 107] on tbody "Zain Roots Touchup Inoa(F) (₹2000) 1 1500 0 F | 0 % 1575 Zain Curling Tongs(F)*…" at bounding box center [312, 166] width 532 height 163
type input "500"
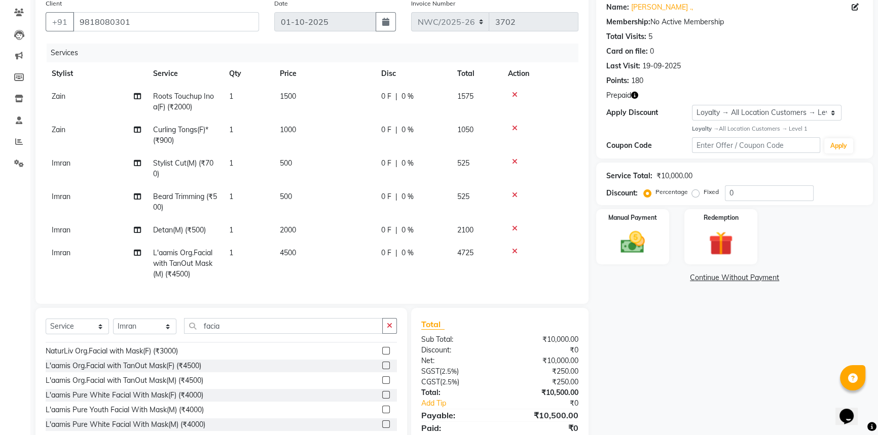
click at [326, 187] on td "500" at bounding box center [324, 201] width 101 height 33
select select "84834"
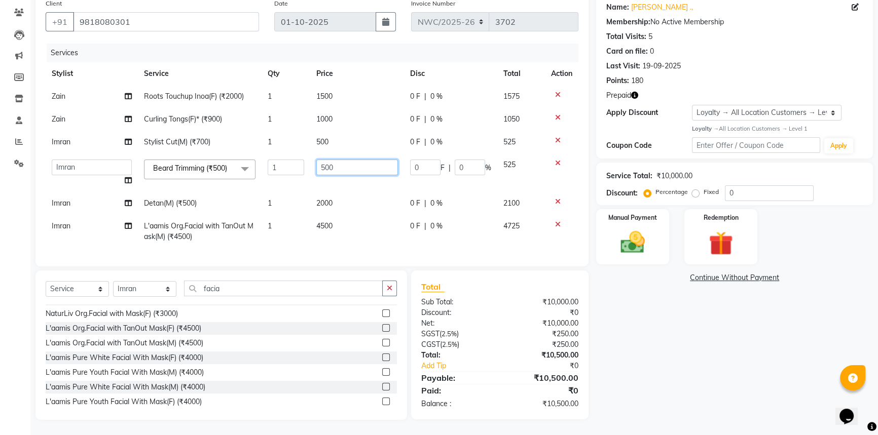
drag, startPoint x: 323, startPoint y: 165, endPoint x: 246, endPoint y: 155, distance: 77.7
click at [246, 155] on tr "Aneeta Ankush-pdct Arshad_asst Arun_pdct Ashish_asst Counter_Sales Faheem Govin…" at bounding box center [312, 173] width 532 height 39
type input "300"
click at [338, 200] on tbody "Zain Roots Touchup Inoa(F) (₹2000) 1 1500 0 F | 0 % 1575 Zain Curling Tongs(F)*…" at bounding box center [312, 166] width 532 height 163
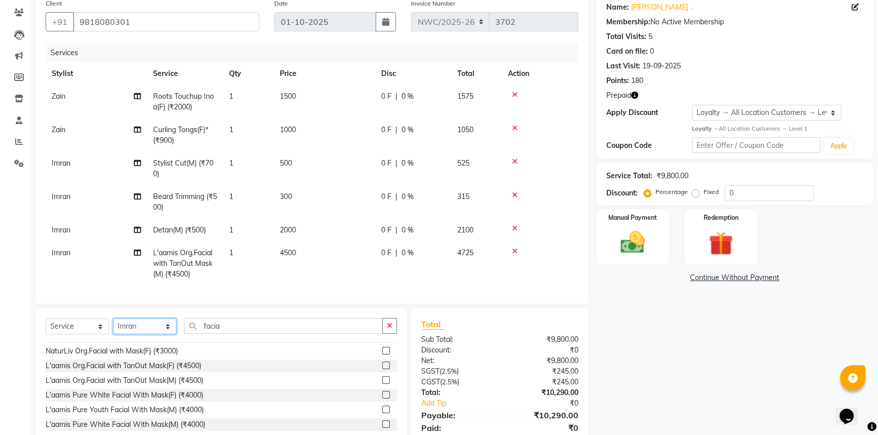
click at [141, 329] on select "Select Stylist [PERSON_NAME]-pdct Arshad_asst Arun_pdct Ashish_asst Counter_Sal…" at bounding box center [144, 327] width 63 height 16
select select "88106"
click at [113, 322] on select "Select Stylist [PERSON_NAME]-pdct Arshad_asst Arun_pdct Ashish_asst Counter_Sal…" at bounding box center [144, 327] width 63 height 16
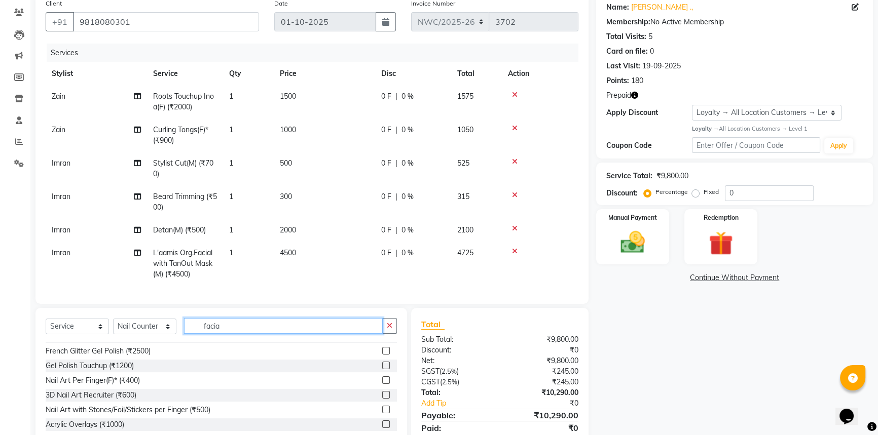
drag, startPoint x: 243, startPoint y: 327, endPoint x: 113, endPoint y: 327, distance: 129.7
click at [113, 327] on div "Select Service Product Membership Package Voucher Prepaid Gift Card Select Styl…" at bounding box center [221, 330] width 351 height 24
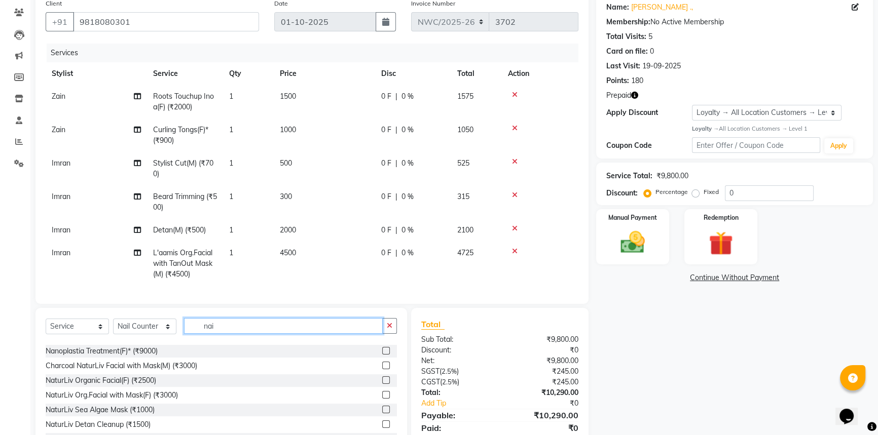
scroll to position [86, 0]
type input "nail"
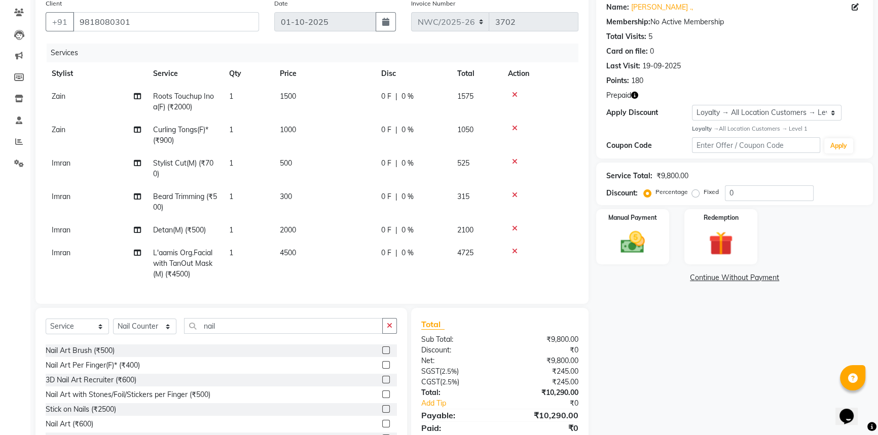
drag, startPoint x: 380, startPoint y: 367, endPoint x: 362, endPoint y: 359, distance: 20.2
click at [382, 367] on label at bounding box center [386, 365] width 8 height 8
click at [382, 367] on input "checkbox" at bounding box center [385, 365] width 7 height 7
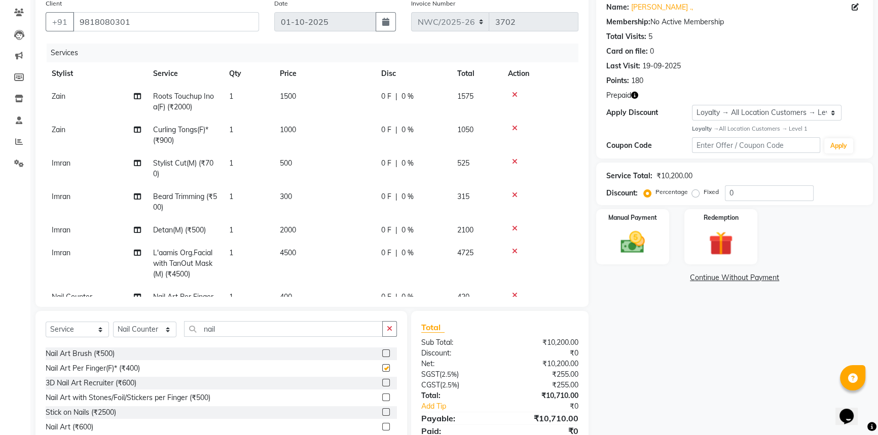
checkbox input "false"
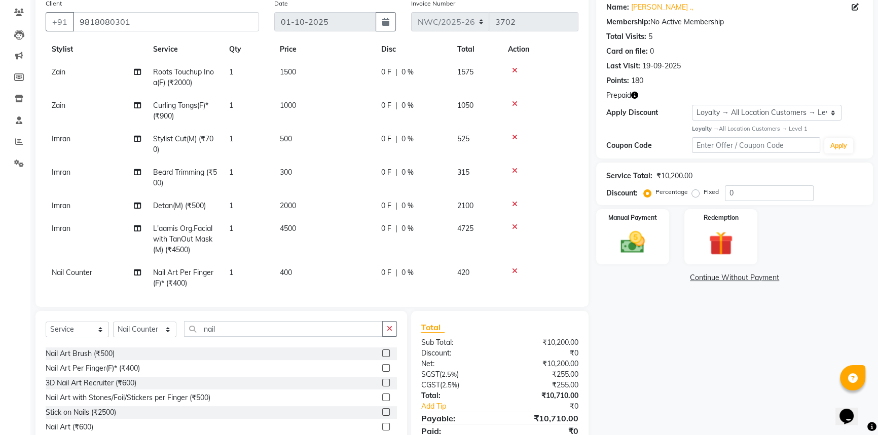
scroll to position [37, 0]
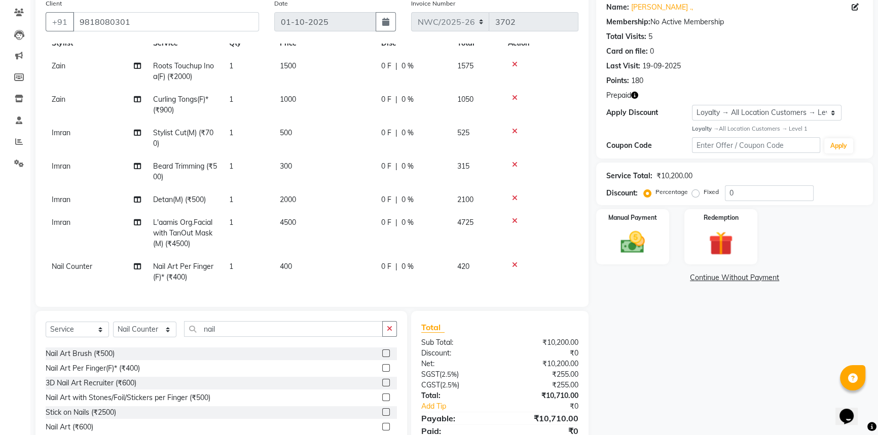
drag, startPoint x: 299, startPoint y: 262, endPoint x: 310, endPoint y: 262, distance: 10.6
click at [300, 262] on td "400" at bounding box center [324, 271] width 101 height 33
select select "88106"
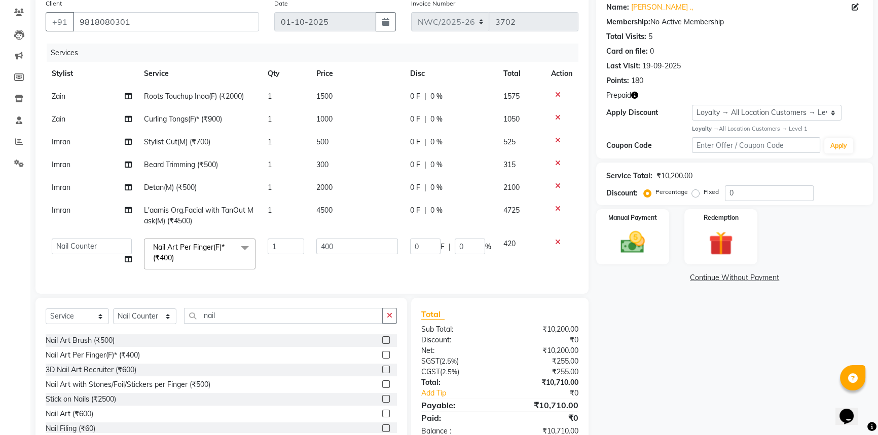
scroll to position [0, 0]
drag, startPoint x: 354, startPoint y: 242, endPoint x: 244, endPoint y: 236, distance: 109.6
click at [253, 242] on tr "Aneeta Ankush-pdct Arshad_asst Arun_pdct Ashish_asst Counter_Sales Faheem Govin…" at bounding box center [312, 254] width 532 height 43
type input "1800"
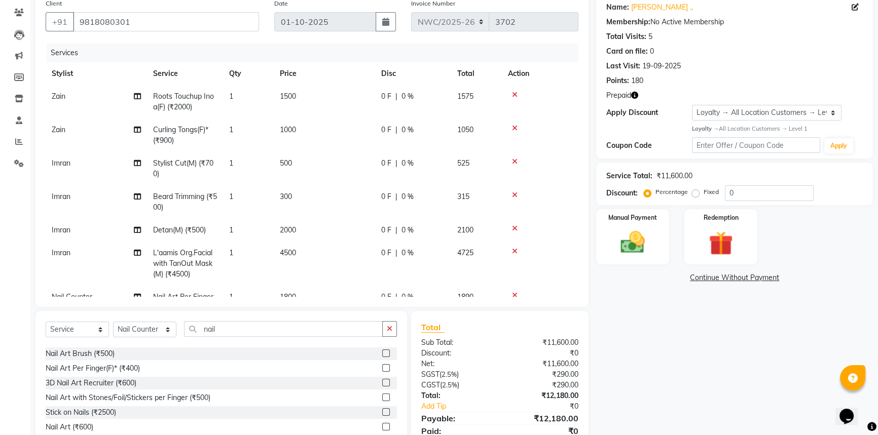
click at [589, 317] on div "Total Sub Total: ₹11,600.00 Discount: ₹0 Net: ₹11,600.00 SGST ( 2.5% ) ₹290.00 …" at bounding box center [501, 385] width 189 height 149
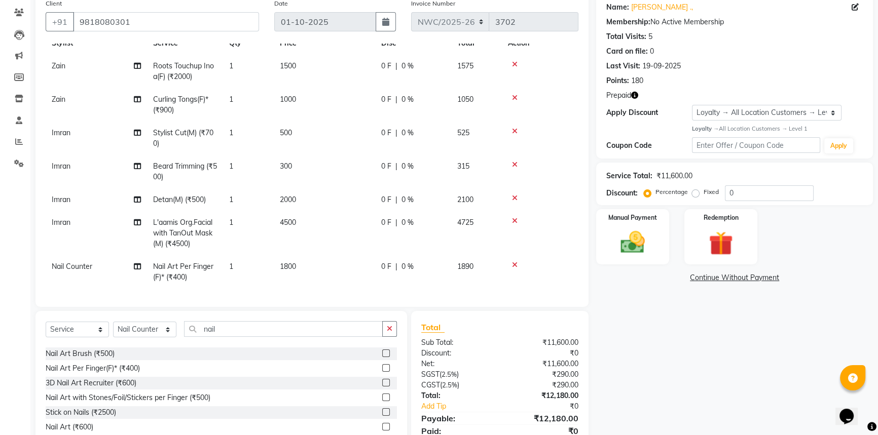
scroll to position [123, 0]
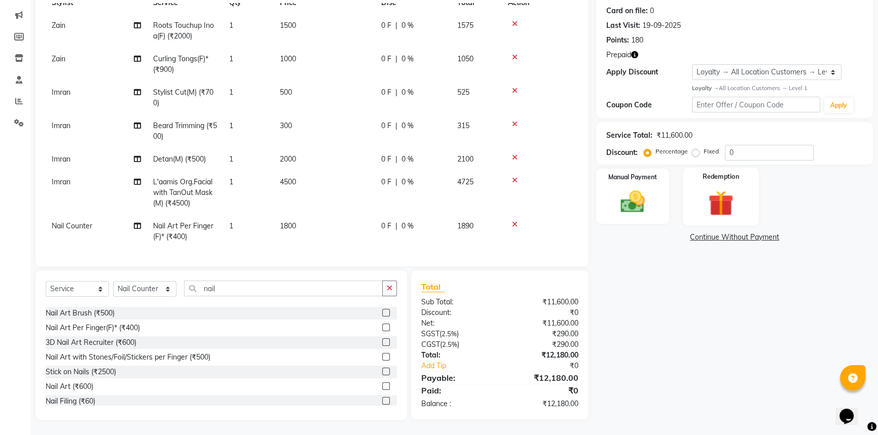
click at [725, 190] on img at bounding box center [720, 202] width 41 height 31
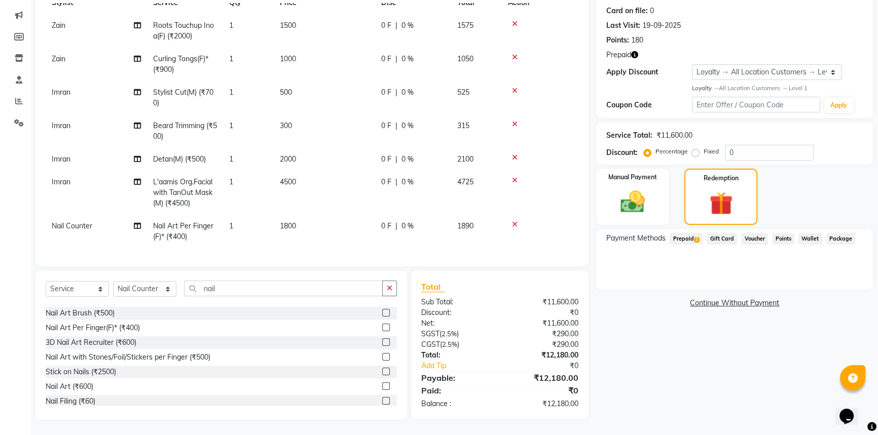
click at [683, 240] on span "Prepaid 2" at bounding box center [685, 239] width 33 height 12
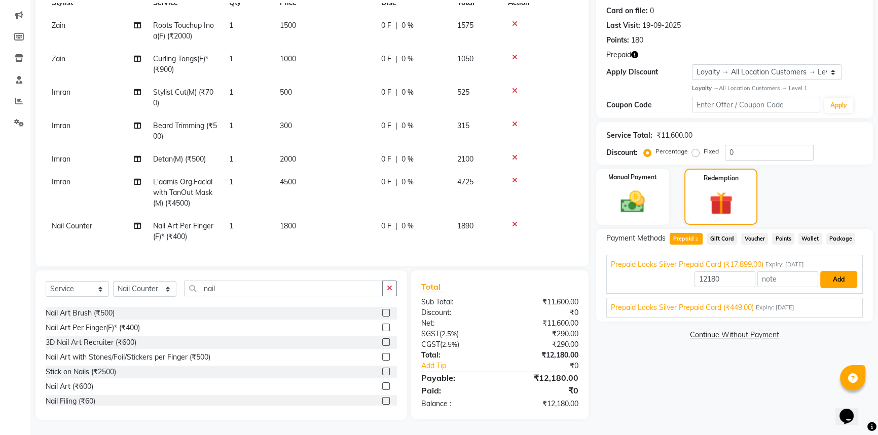
click at [846, 275] on button "Add" at bounding box center [838, 279] width 37 height 17
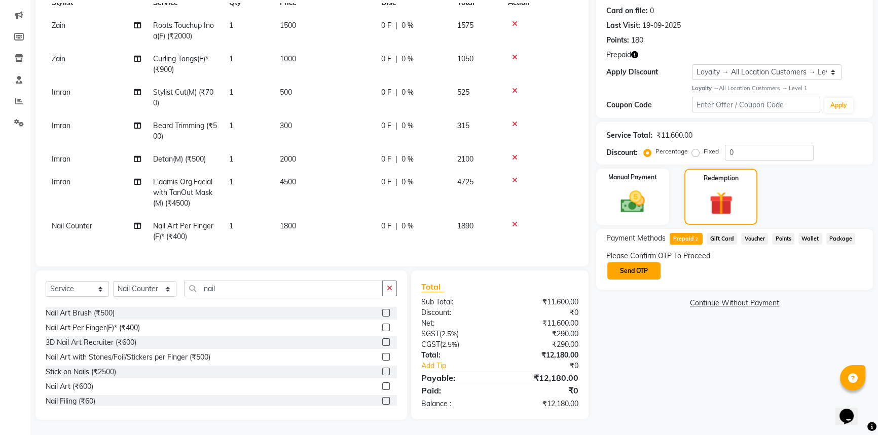
click at [642, 271] on button "Send OTP" at bounding box center [633, 270] width 53 height 17
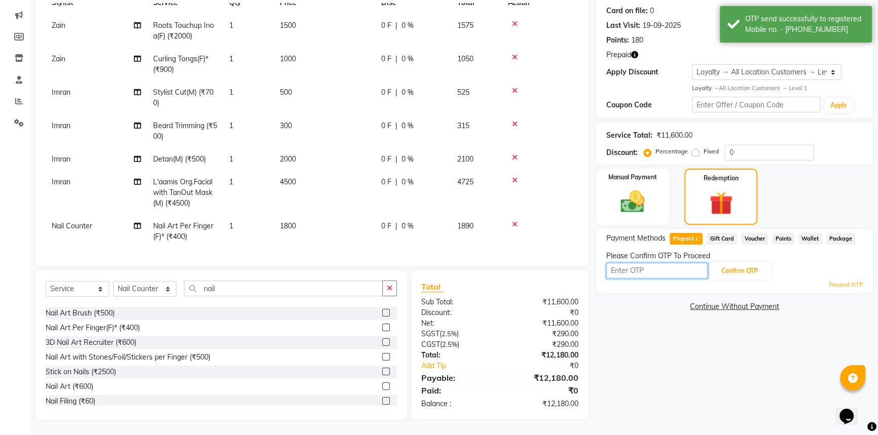
click at [673, 266] on input "text" at bounding box center [656, 271] width 101 height 16
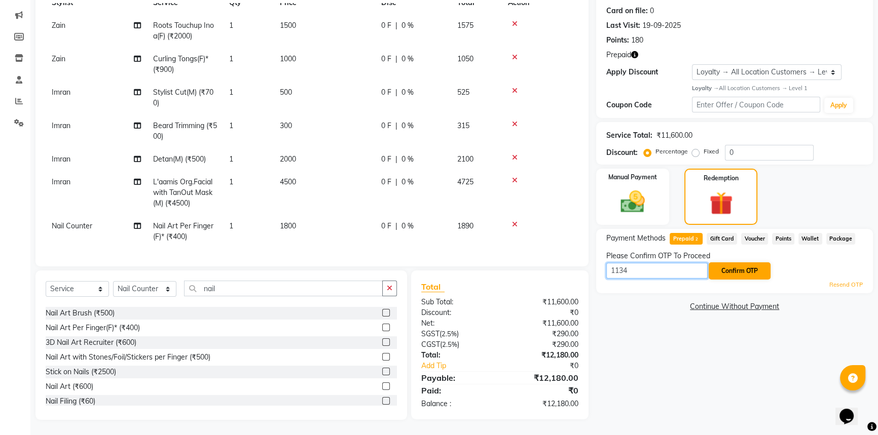
type input "1134"
click at [750, 272] on button "Confirm OTP" at bounding box center [739, 270] width 62 height 17
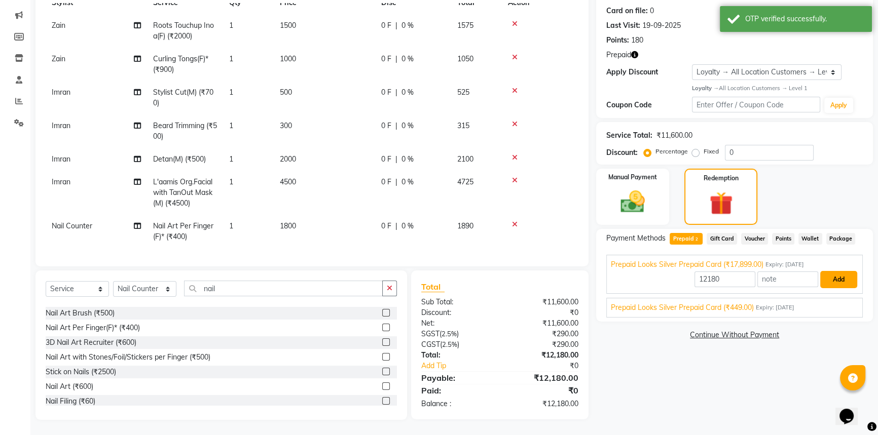
click at [838, 278] on button "Add" at bounding box center [838, 279] width 37 height 17
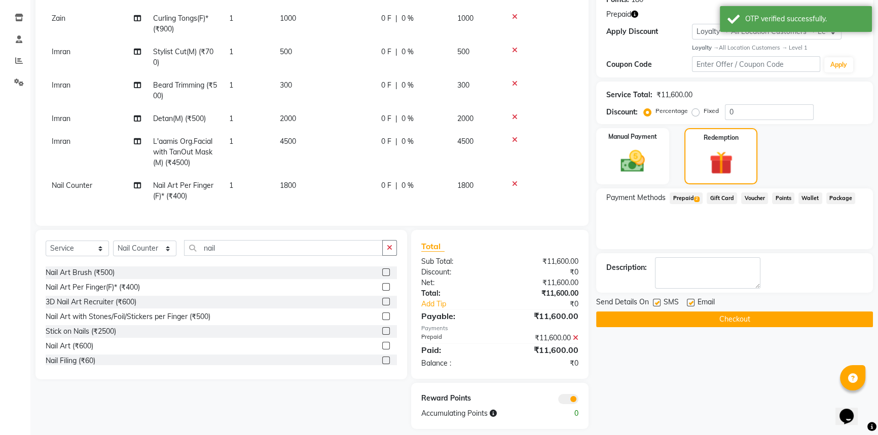
scroll to position [172, 0]
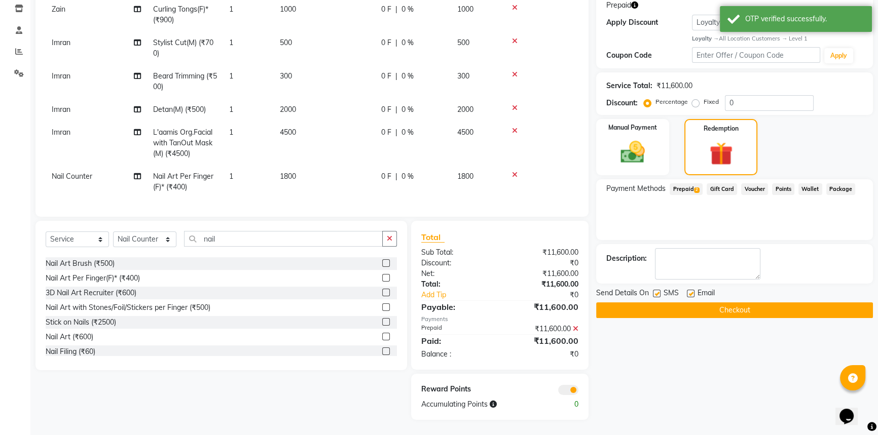
click at [734, 304] on button "Checkout" at bounding box center [734, 310] width 277 height 16
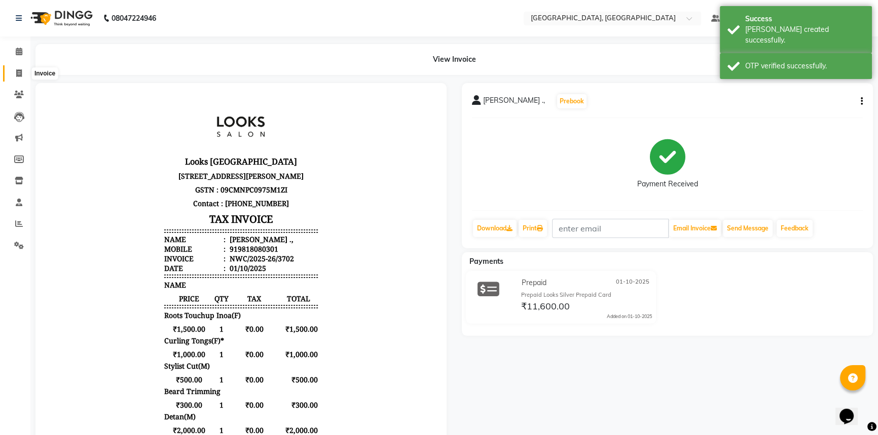
click at [20, 71] on icon at bounding box center [19, 73] width 6 height 8
select select "service"
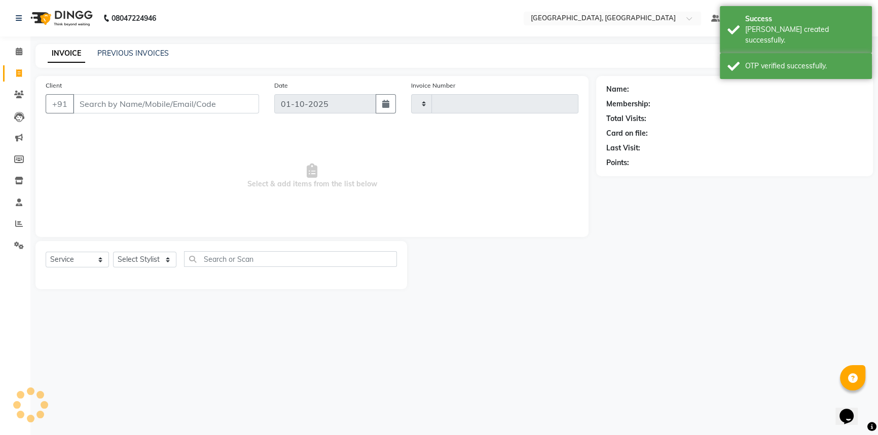
type input "3703"
select select "8574"
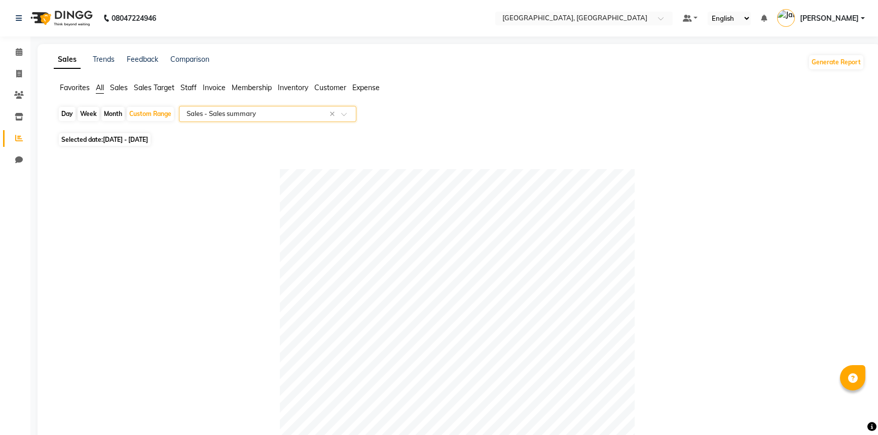
select select "full_report"
select select "csv"
click at [190, 86] on span "Staff" at bounding box center [188, 87] width 16 height 9
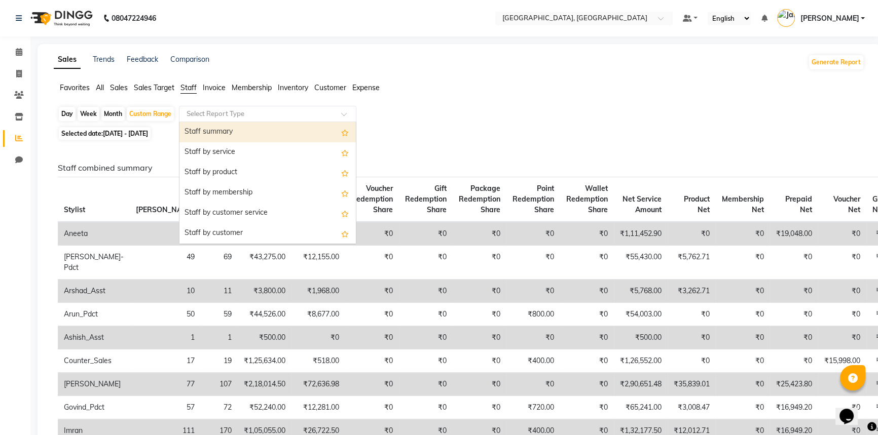
click at [228, 111] on input "text" at bounding box center [257, 114] width 146 height 10
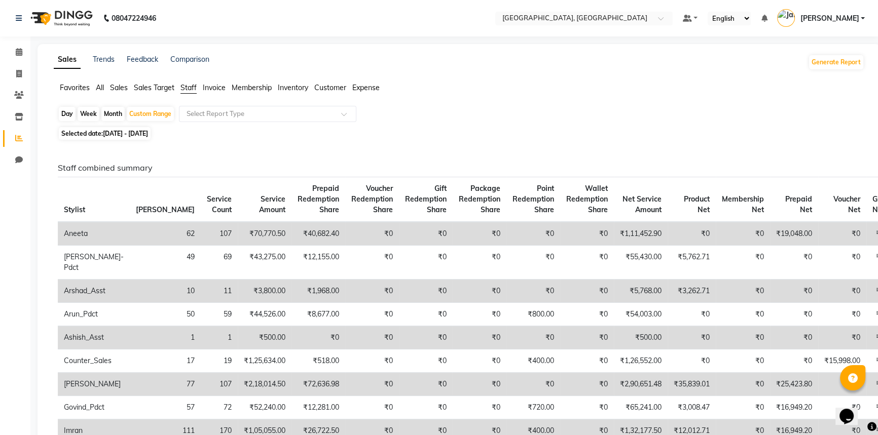
click at [433, 88] on ul "Favorites All Sales Sales Target Staff Invoice Membership Inventory Customer Ex…" at bounding box center [459, 88] width 810 height 11
click at [309, 118] on input "text" at bounding box center [257, 114] width 146 height 10
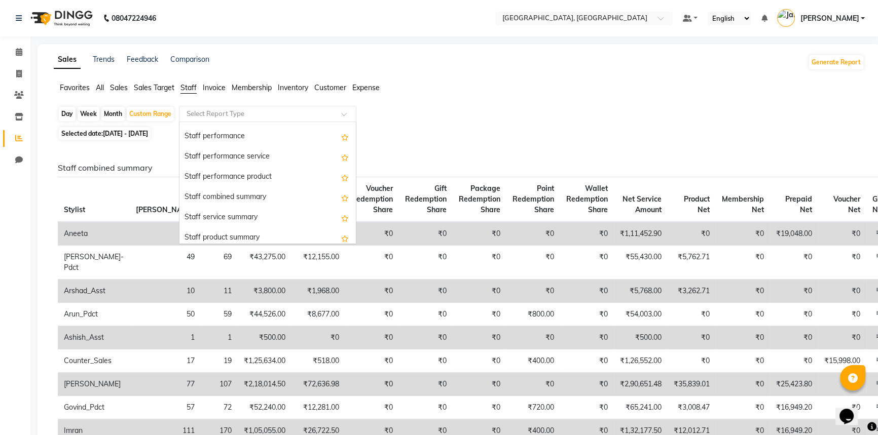
scroll to position [166, 0]
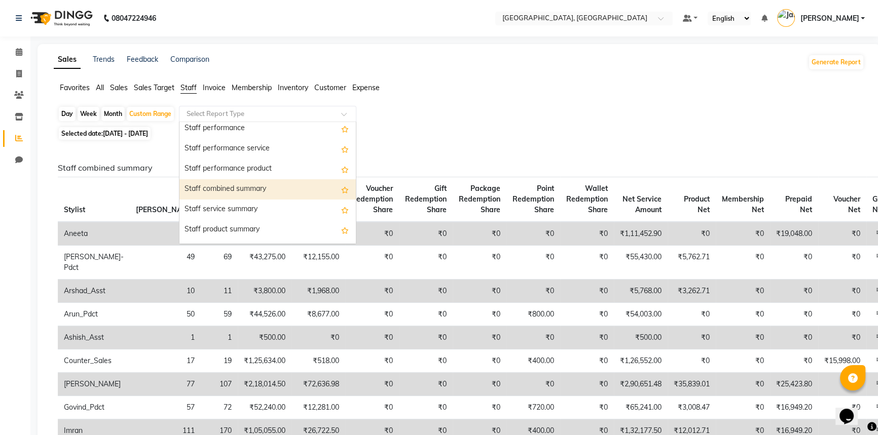
click at [256, 185] on div "Staff combined summary" at bounding box center [267, 189] width 176 height 20
select select "full_report"
select select "csv"
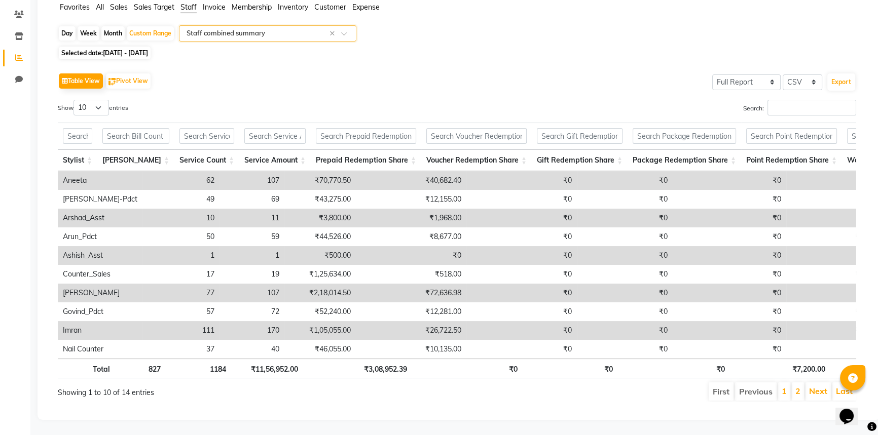
scroll to position [93, 0]
click at [780, 100] on input "Search:" at bounding box center [811, 108] width 89 height 16
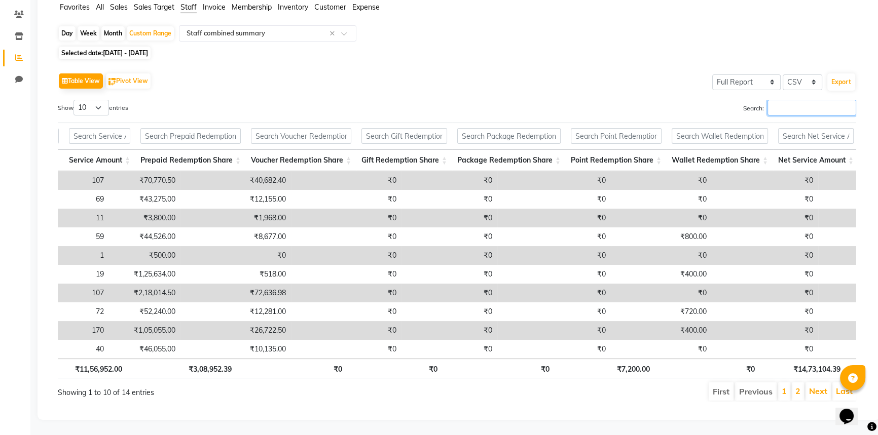
scroll to position [0, 0]
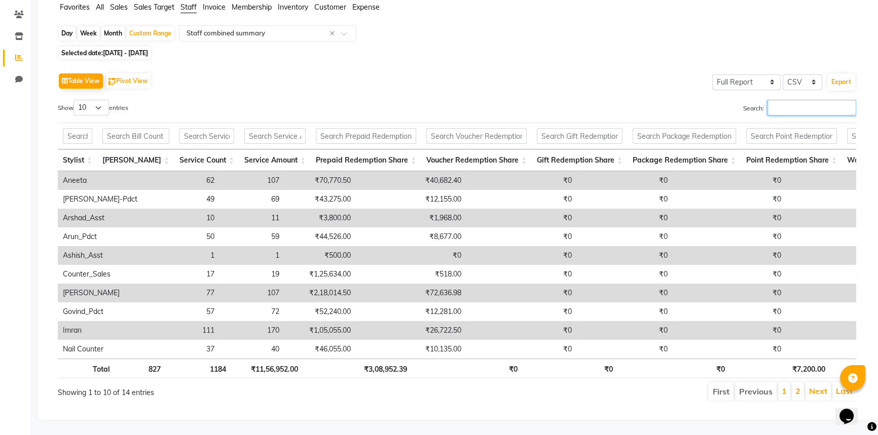
click at [790, 100] on input "Search:" at bounding box center [811, 108] width 89 height 16
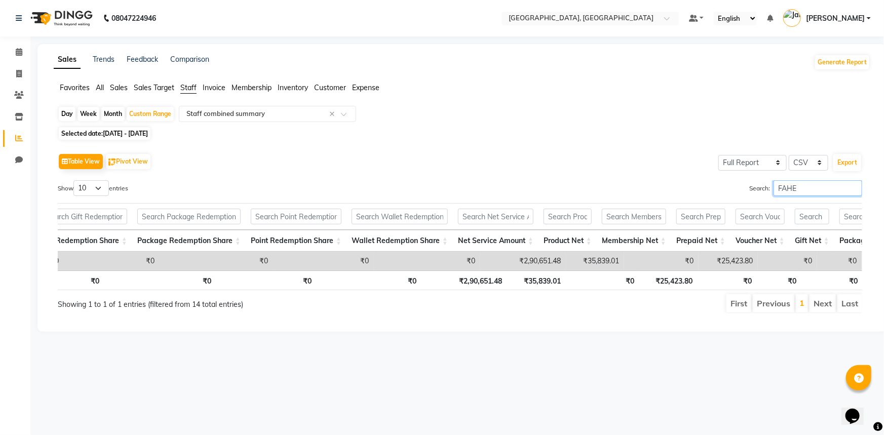
type input "FAHE"
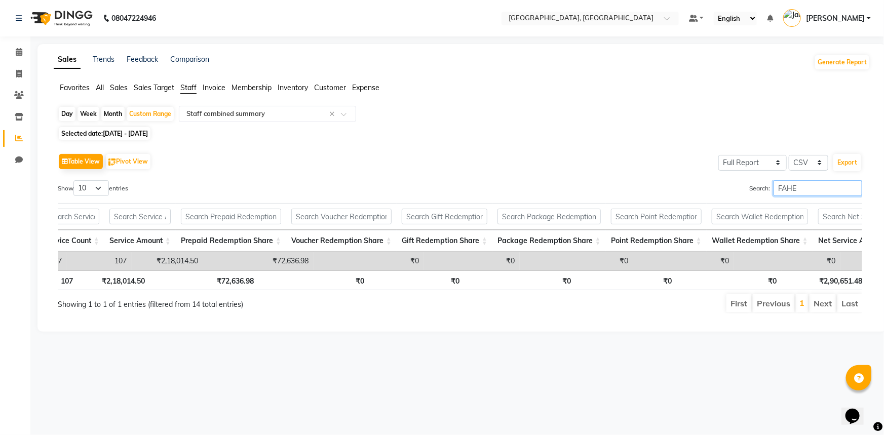
scroll to position [0, 115]
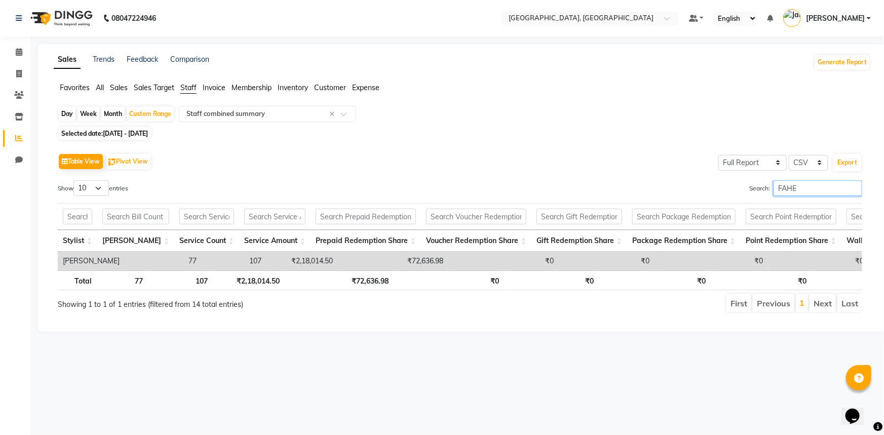
click at [855, 187] on input "FAHE" at bounding box center [818, 188] width 89 height 16
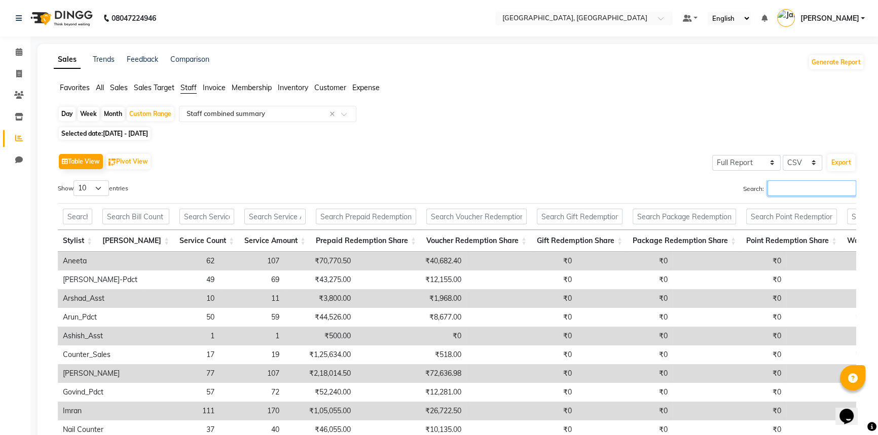
click at [826, 185] on input "Search:" at bounding box center [811, 188] width 89 height 16
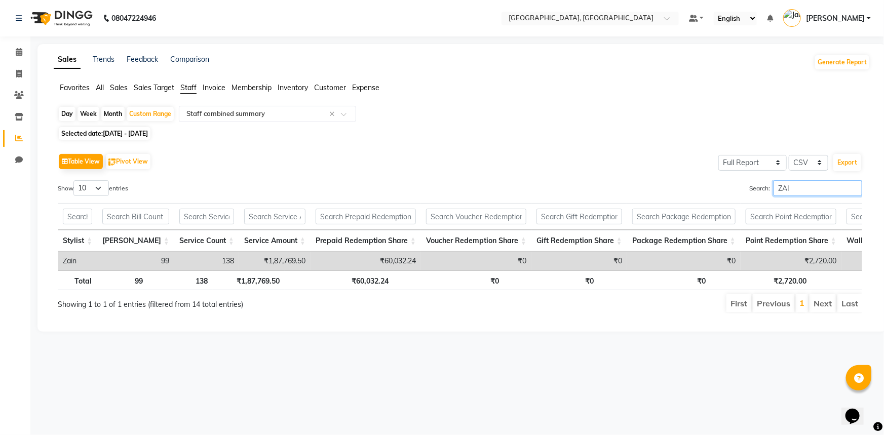
type input "ZAIN"
click at [855, 189] on input "ZAIN" at bounding box center [818, 188] width 89 height 16
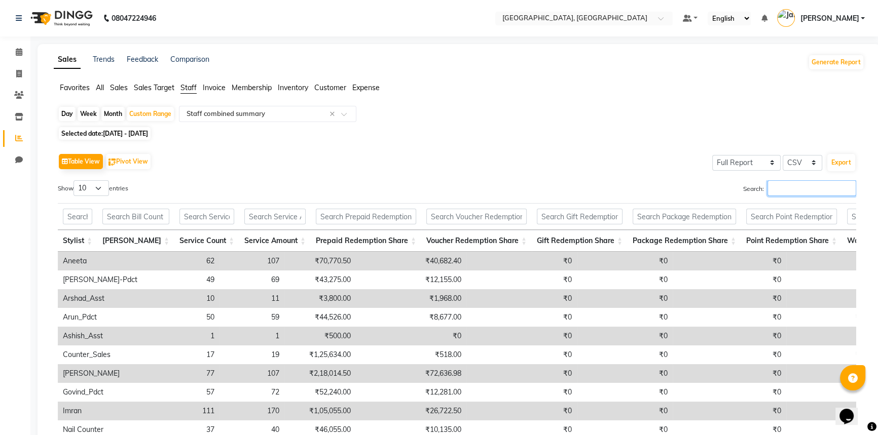
click at [816, 183] on input "Search:" at bounding box center [811, 188] width 89 height 16
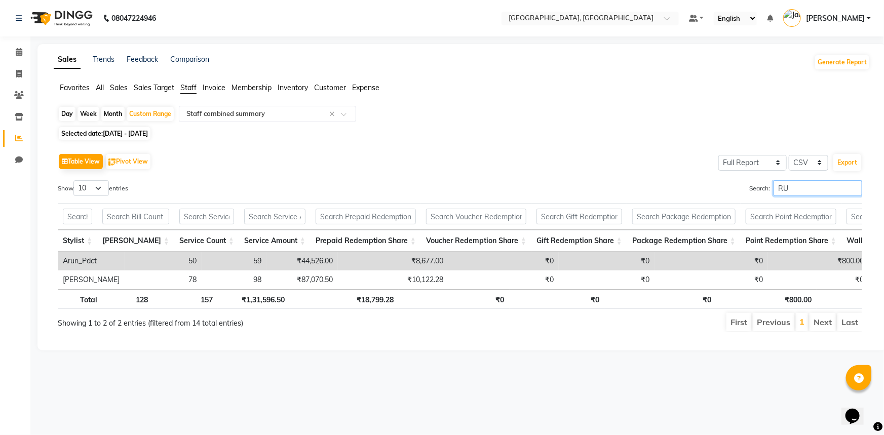
type input "R"
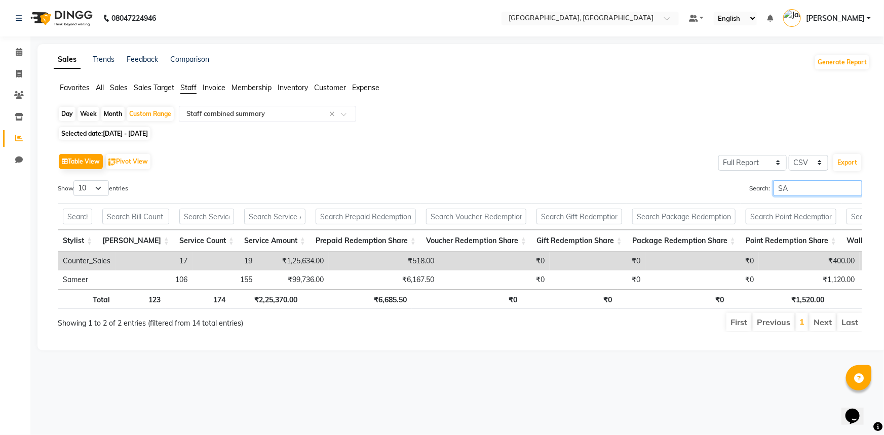
type input "S"
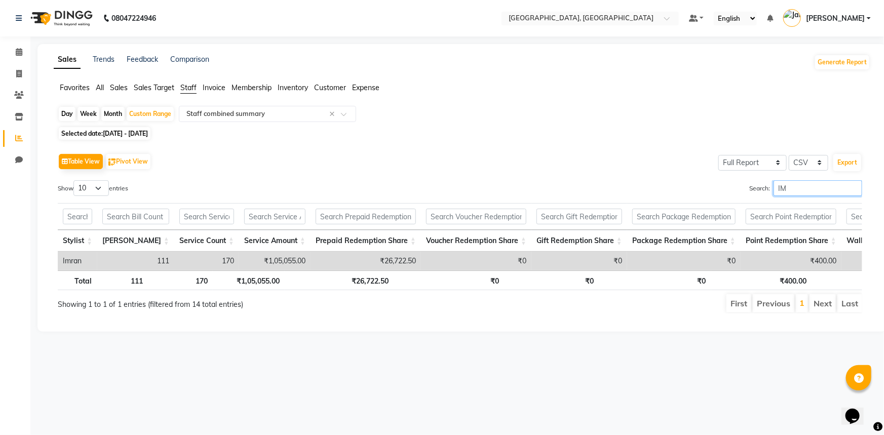
type input "I"
type input "A"
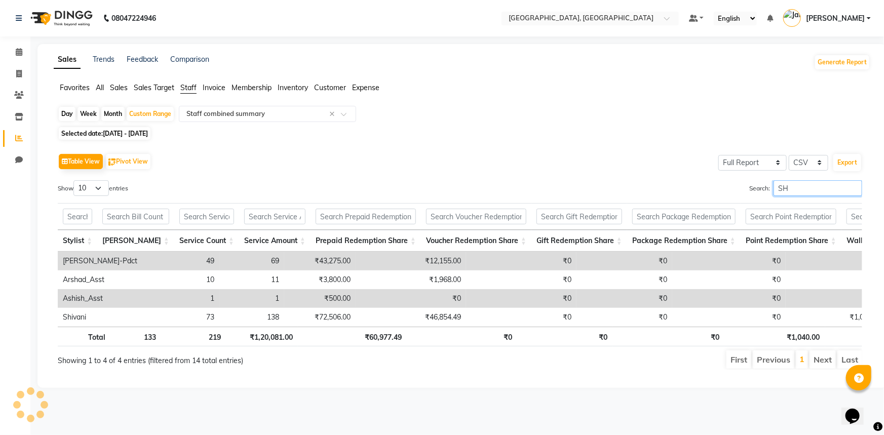
type input "S"
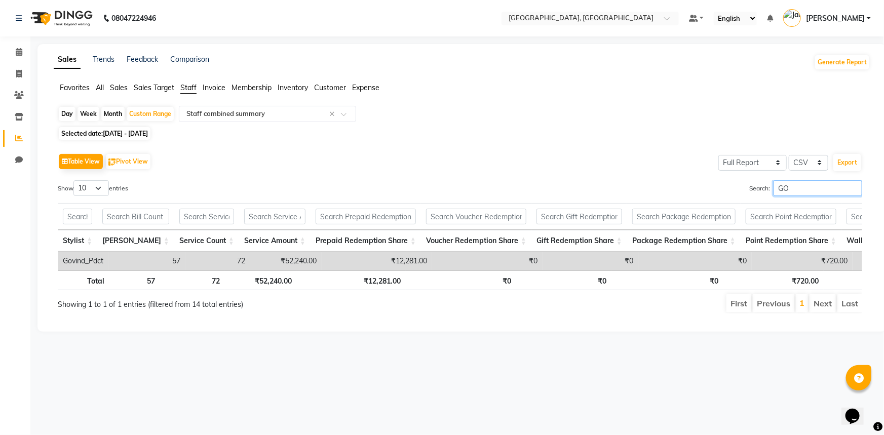
type input "G"
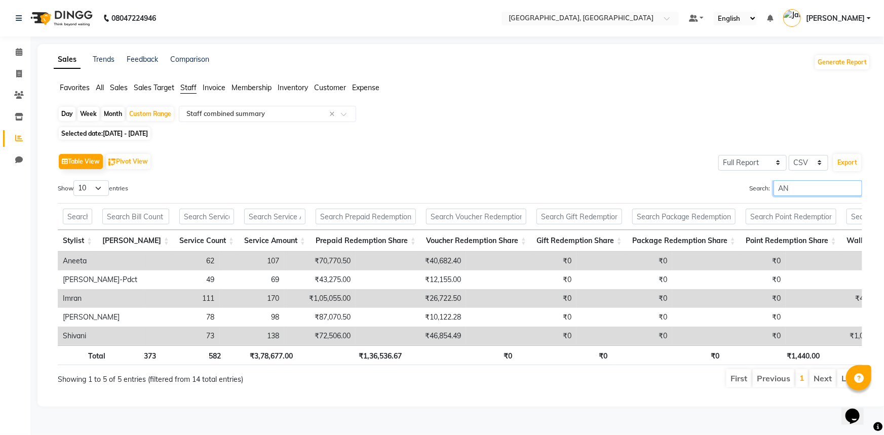
type input "A"
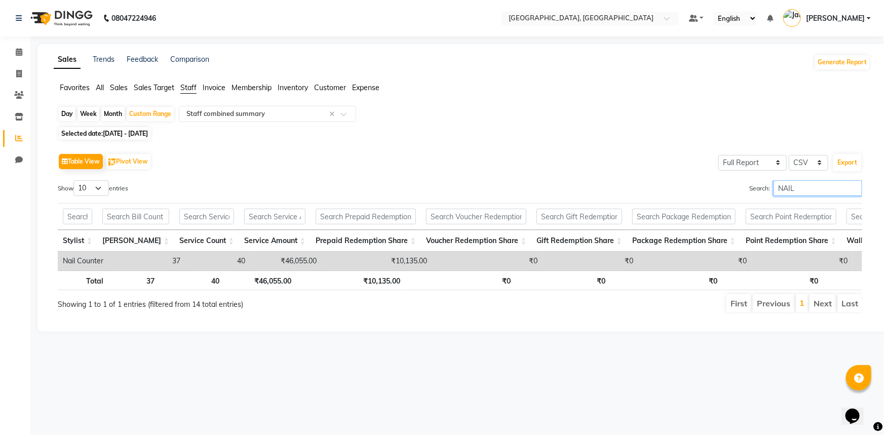
drag, startPoint x: 816, startPoint y: 182, endPoint x: 744, endPoint y: 188, distance: 71.7
click at [744, 188] on div "Search: NAIL" at bounding box center [665, 190] width 395 height 20
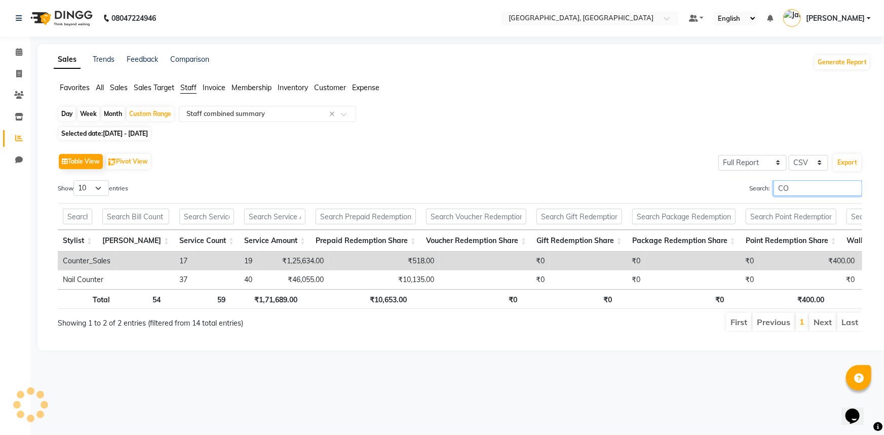
type input "COU"
click at [854, 188] on input "COU" at bounding box center [818, 188] width 89 height 16
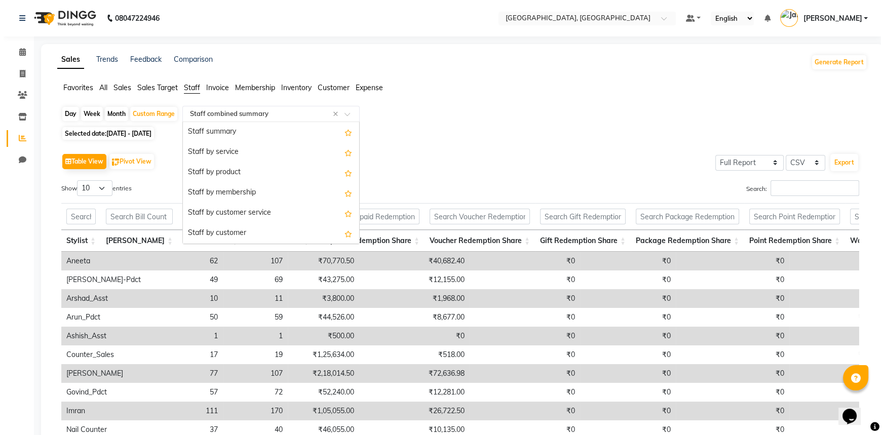
scroll to position [223, 0]
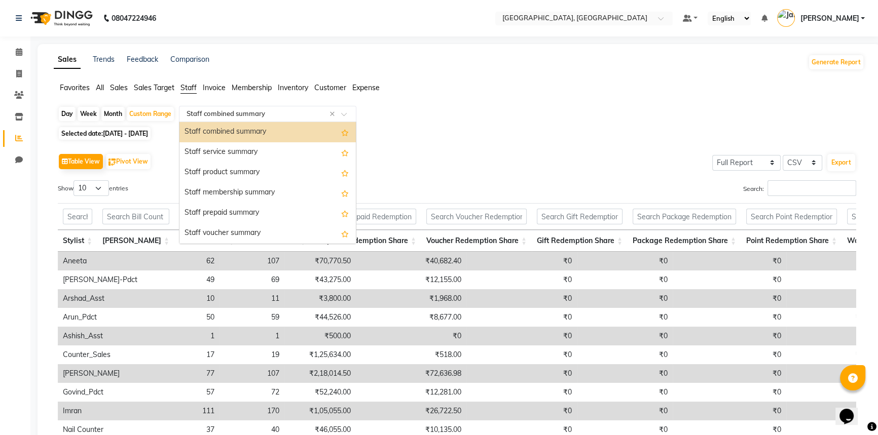
click at [345, 111] on div at bounding box center [267, 114] width 176 height 10
click at [289, 150] on div "Staff service summary" at bounding box center [267, 152] width 176 height 20
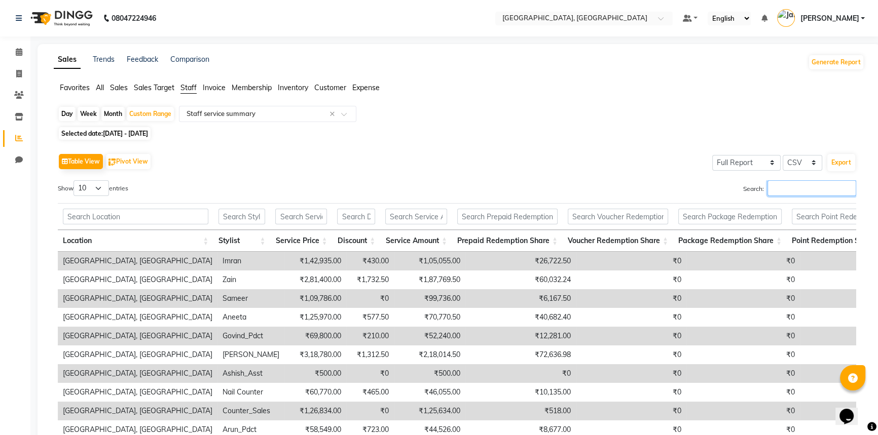
click at [767, 187] on input "Search:" at bounding box center [811, 188] width 89 height 16
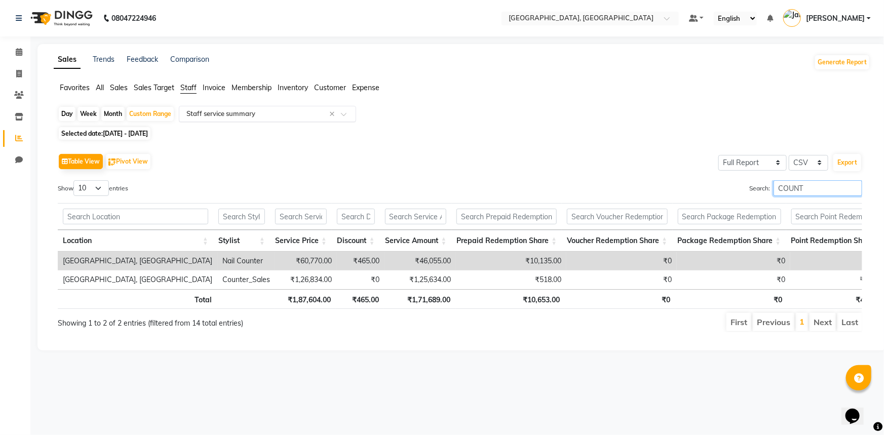
type input "COUNT"
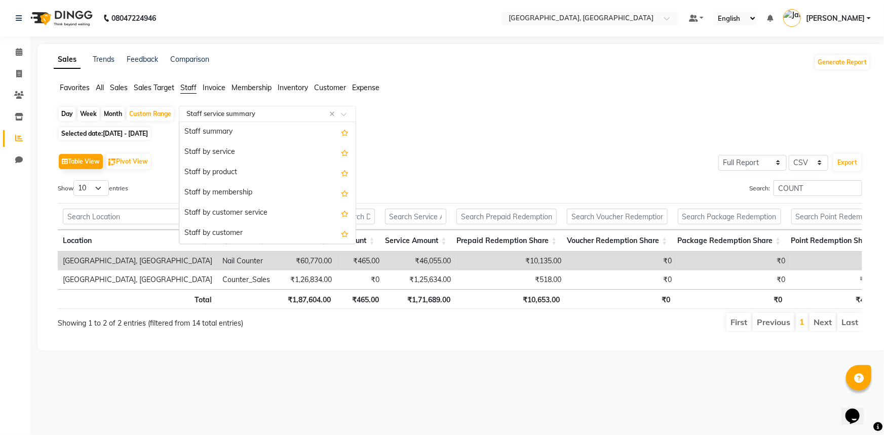
scroll to position [243, 0]
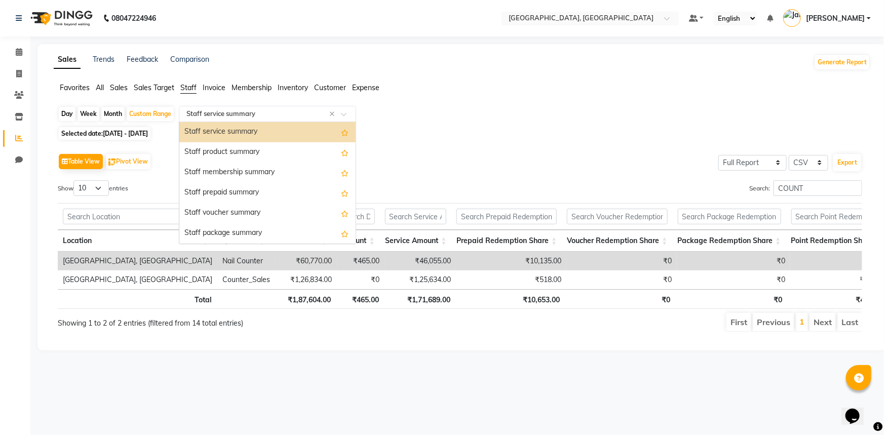
click at [344, 112] on span at bounding box center [347, 117] width 13 height 10
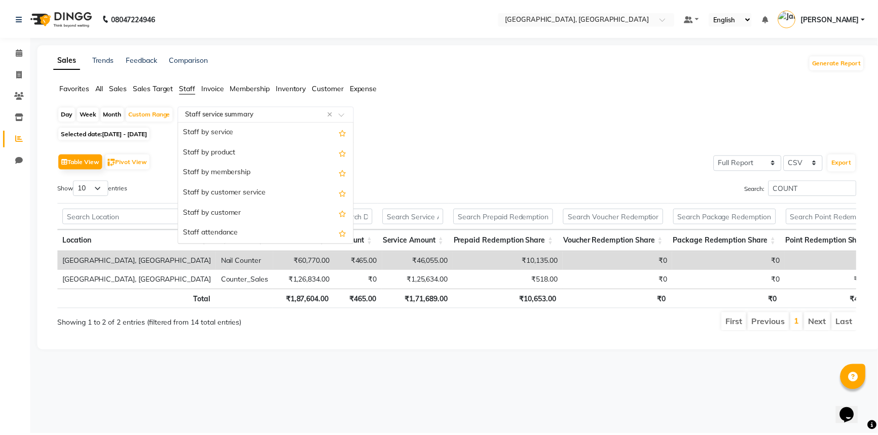
scroll to position [0, 0]
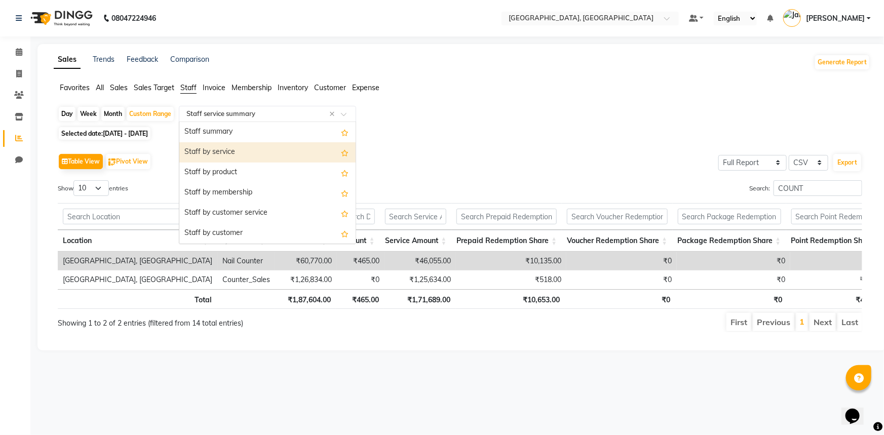
click at [246, 157] on div "Staff by service" at bounding box center [267, 152] width 176 height 20
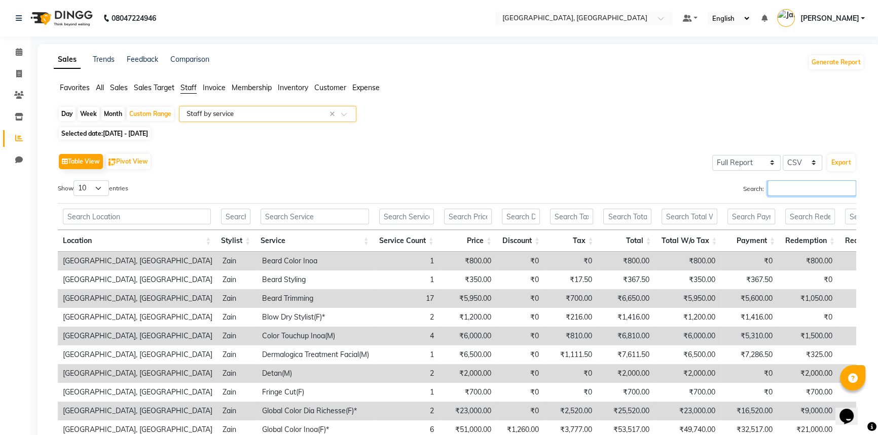
click at [815, 187] on input "Search:" at bounding box center [811, 188] width 89 height 16
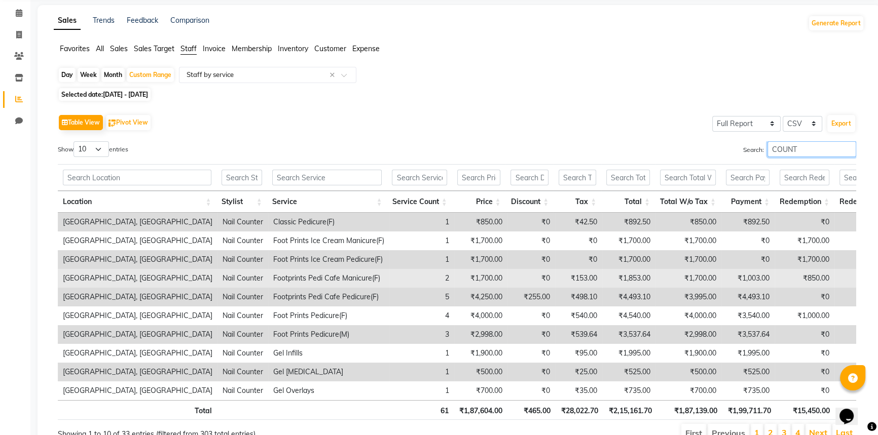
scroll to position [93, 0]
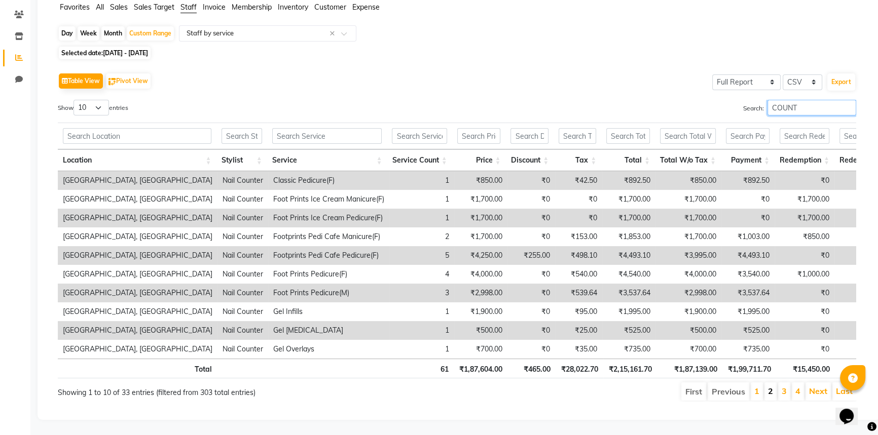
type input "COUNT"
click at [770, 386] on link "2" at bounding box center [770, 391] width 5 height 10
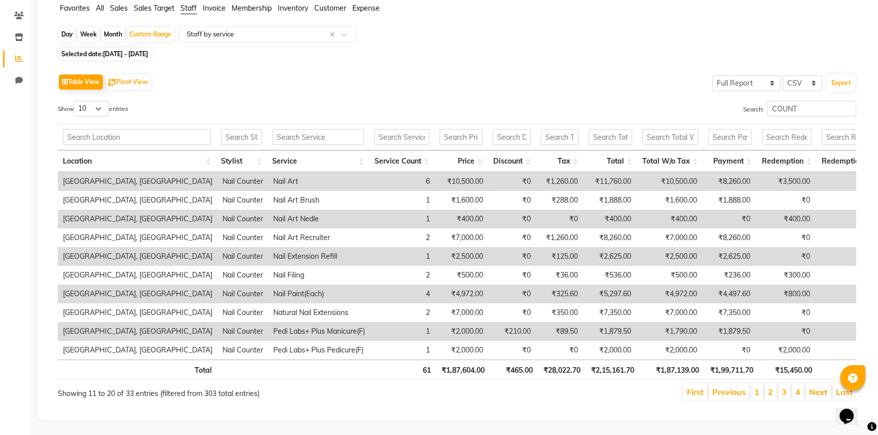
scroll to position [92, 0]
click at [785, 387] on link "3" at bounding box center [783, 392] width 5 height 10
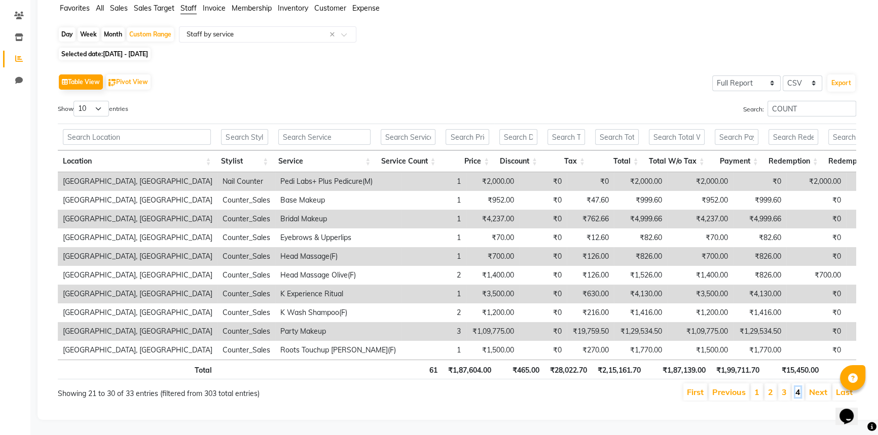
click at [795, 387] on link "4" at bounding box center [797, 392] width 5 height 10
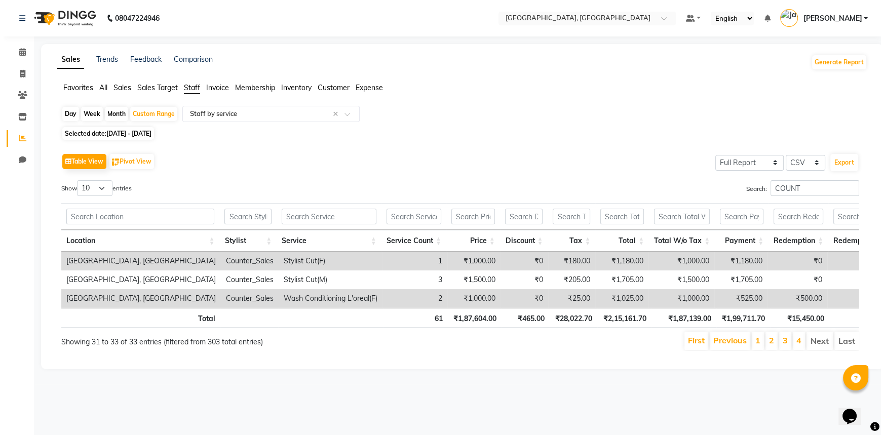
scroll to position [0, 0]
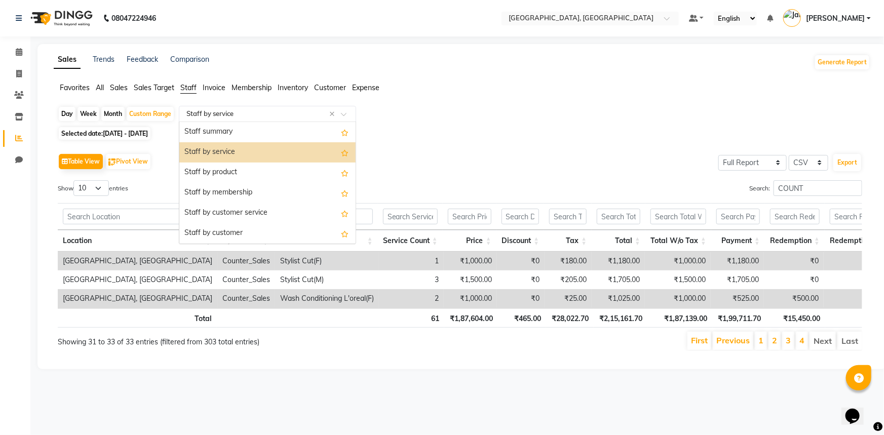
click at [344, 115] on span at bounding box center [347, 117] width 13 height 10
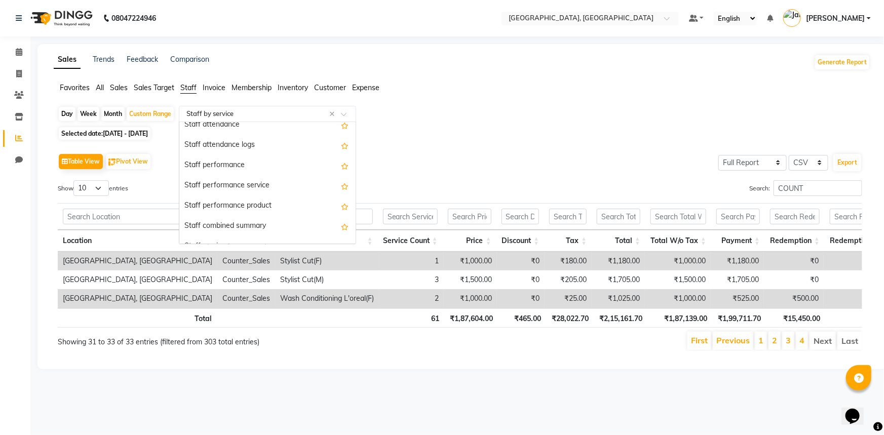
scroll to position [147, 0]
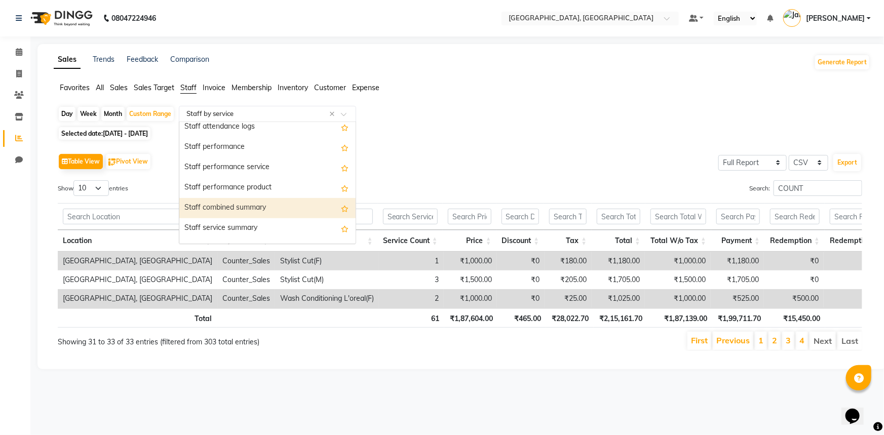
click at [266, 209] on div "Staff combined summary" at bounding box center [267, 208] width 176 height 20
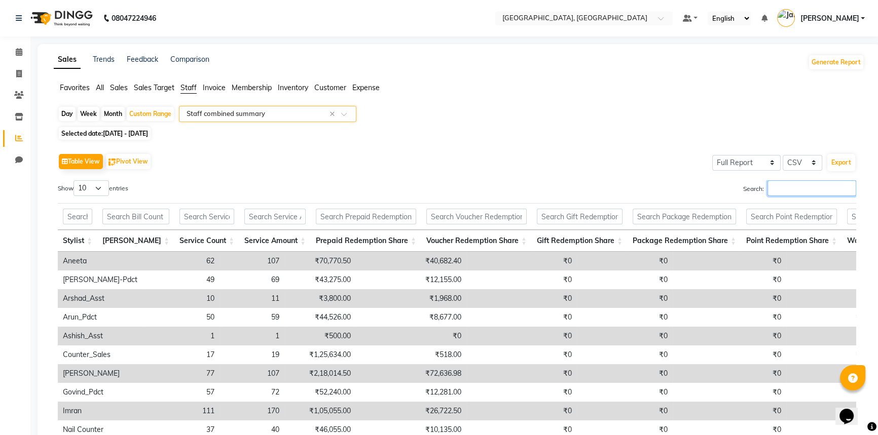
click at [786, 185] on input "Search:" at bounding box center [811, 188] width 89 height 16
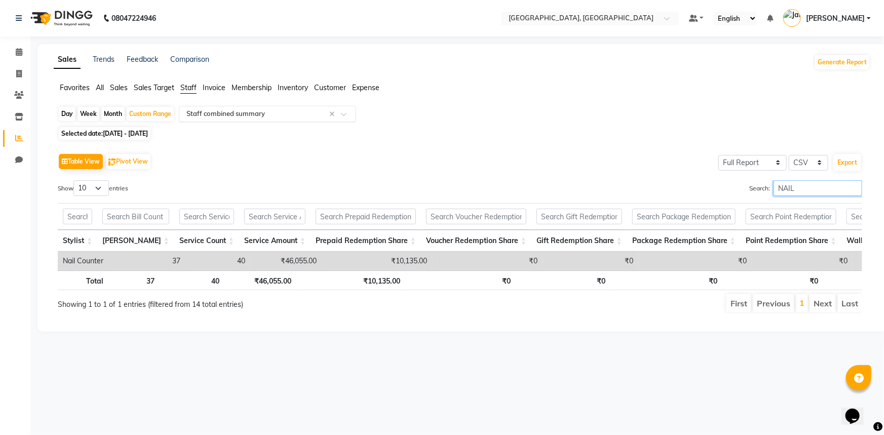
type input "NAIL"
click at [347, 111] on div at bounding box center [267, 114] width 176 height 10
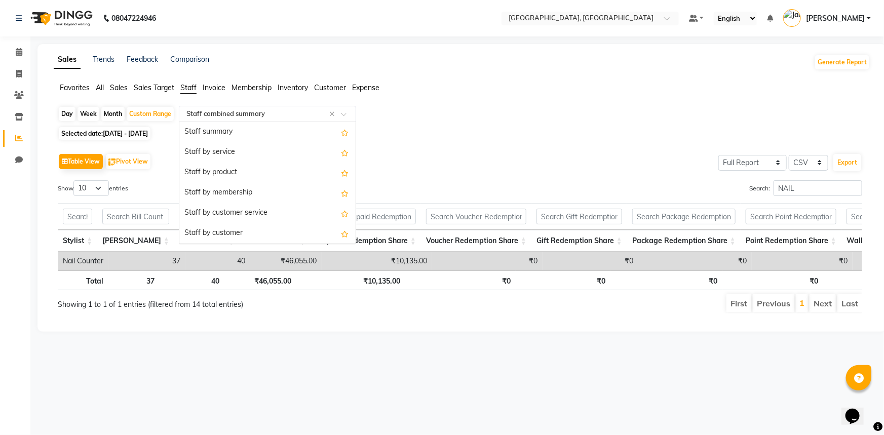
scroll to position [223, 0]
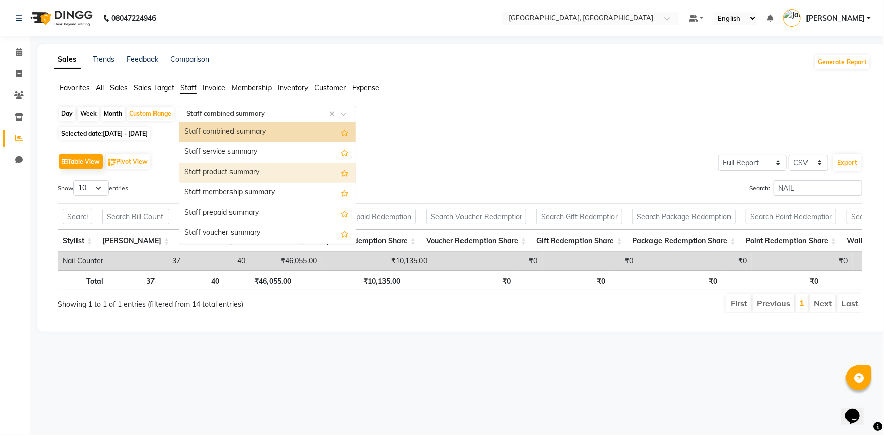
click at [302, 167] on div "Staff product summary" at bounding box center [267, 173] width 176 height 20
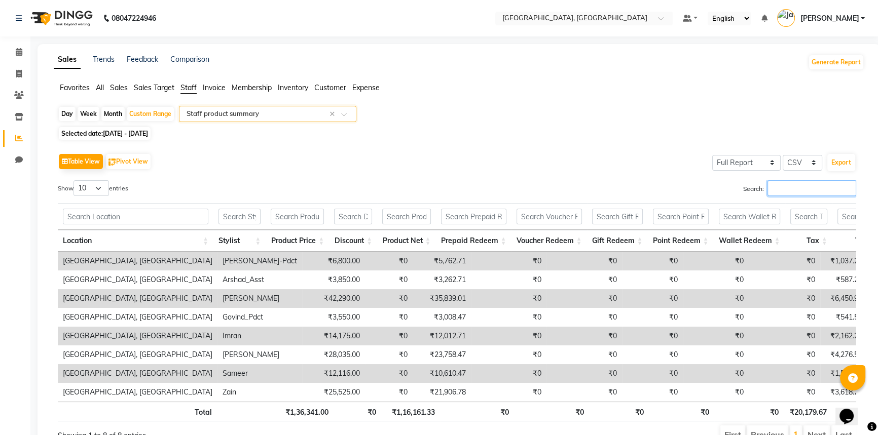
click at [791, 185] on input "Search:" at bounding box center [811, 188] width 89 height 16
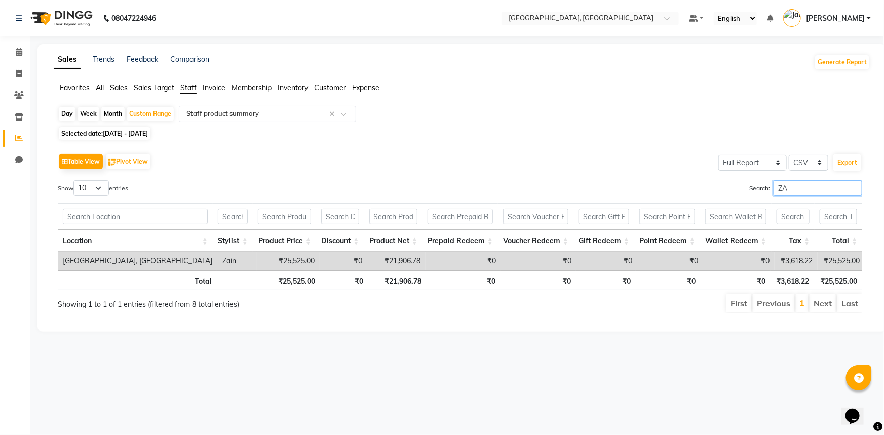
type input "Z"
type input "F"
type input "R"
type input "S"
type input "I"
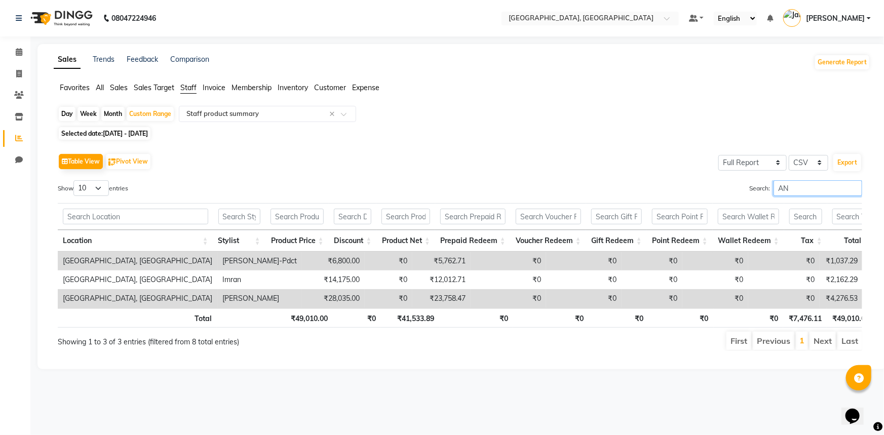
type input "A"
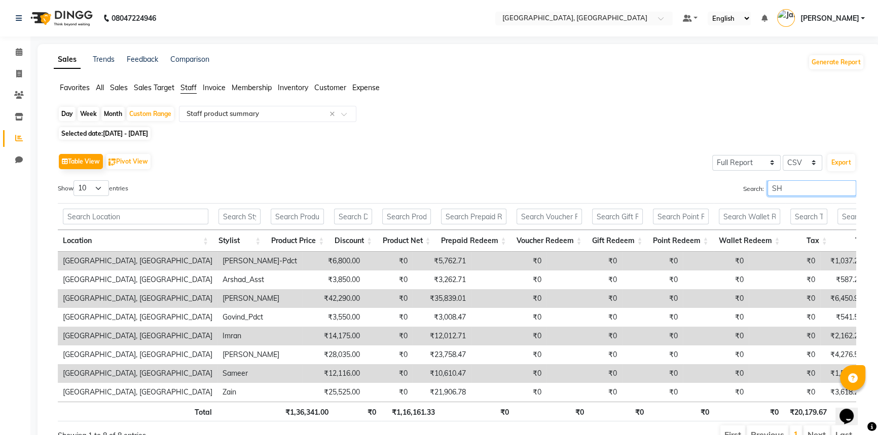
type input "S"
type input "G"
type input "A"
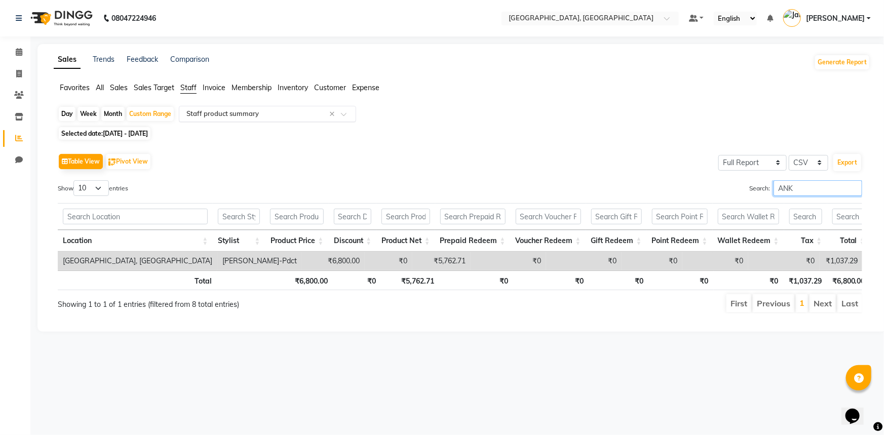
type input "ANK"
click at [349, 115] on span at bounding box center [347, 117] width 13 height 10
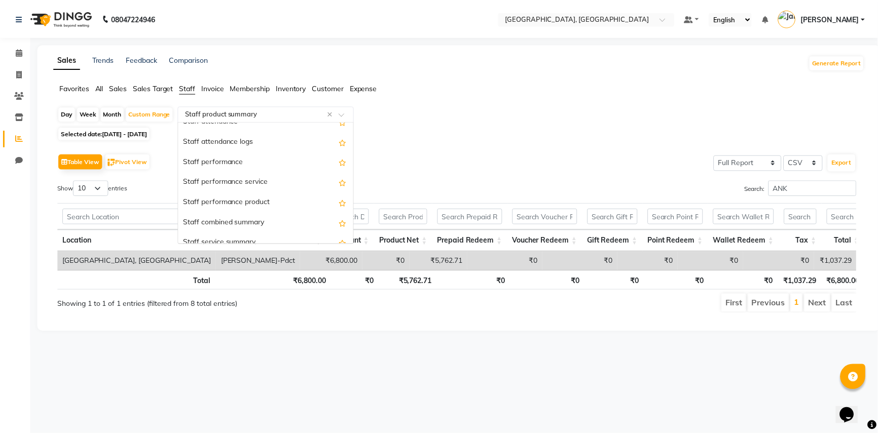
scroll to position [0, 0]
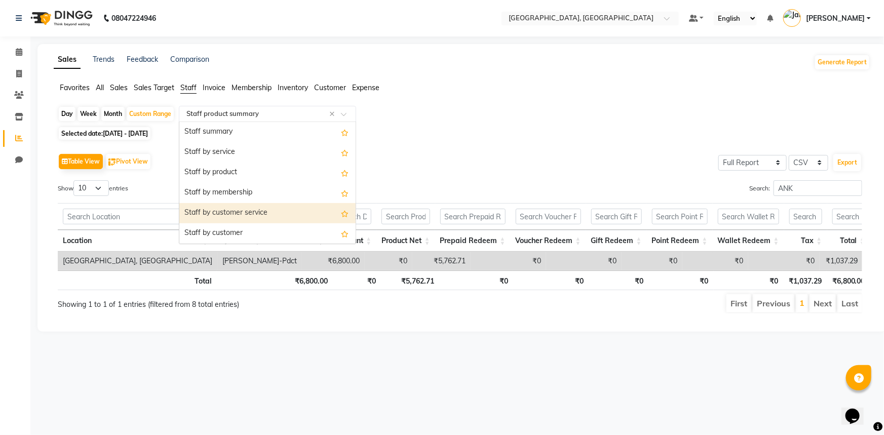
click at [274, 209] on div "Staff by customer service" at bounding box center [267, 213] width 176 height 20
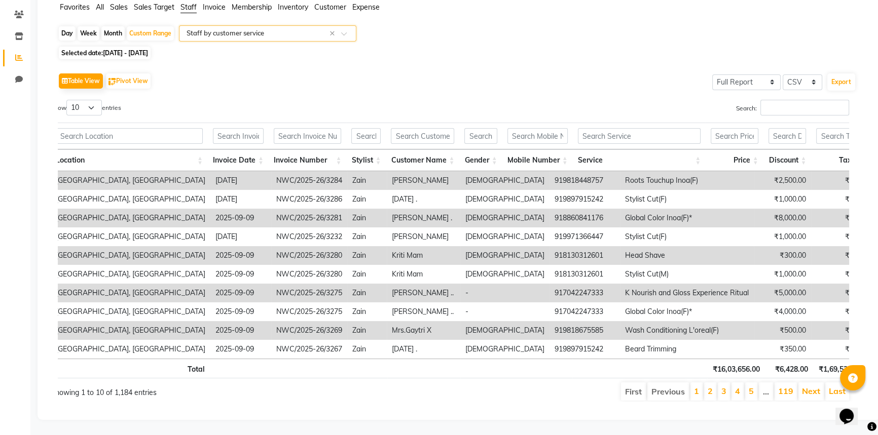
click at [349, 31] on span at bounding box center [347, 36] width 13 height 10
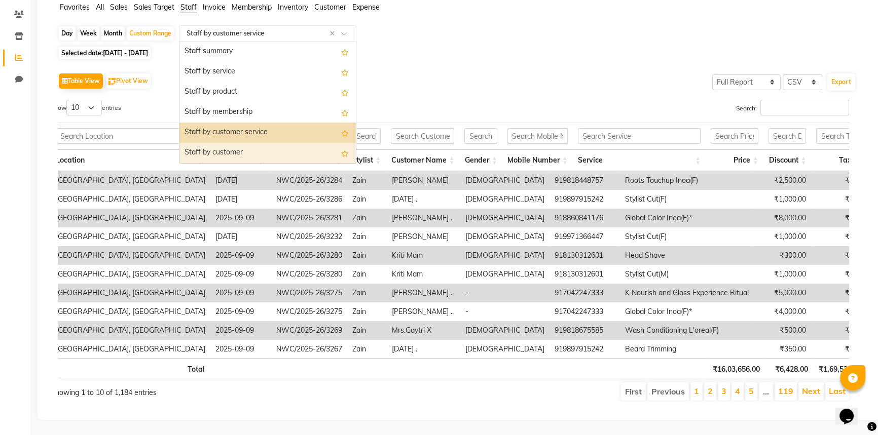
click at [282, 143] on div "Staff by customer" at bounding box center [267, 153] width 176 height 20
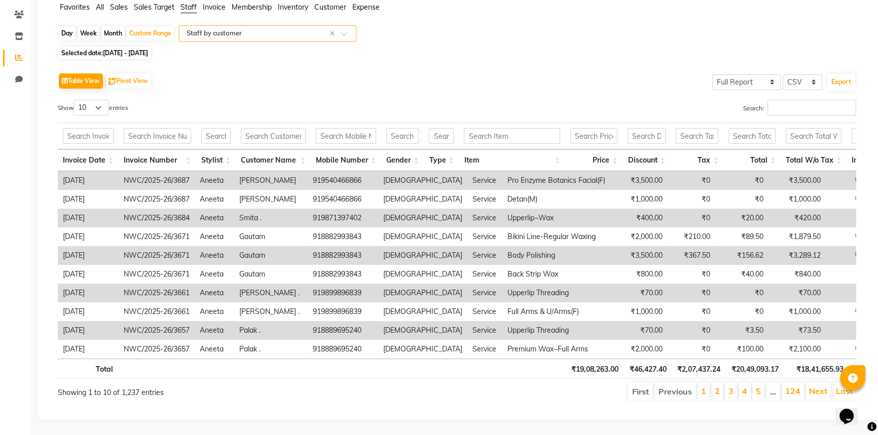
click at [342, 31] on span at bounding box center [347, 36] width 13 height 10
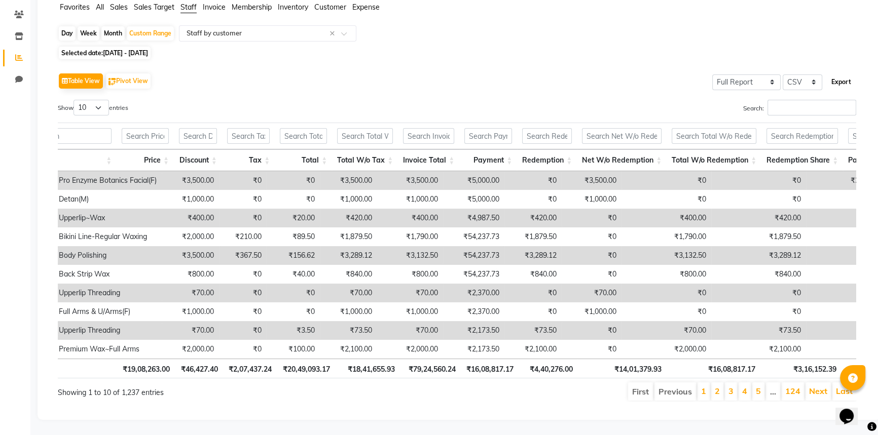
click at [834, 73] on button "Export" at bounding box center [841, 81] width 28 height 17
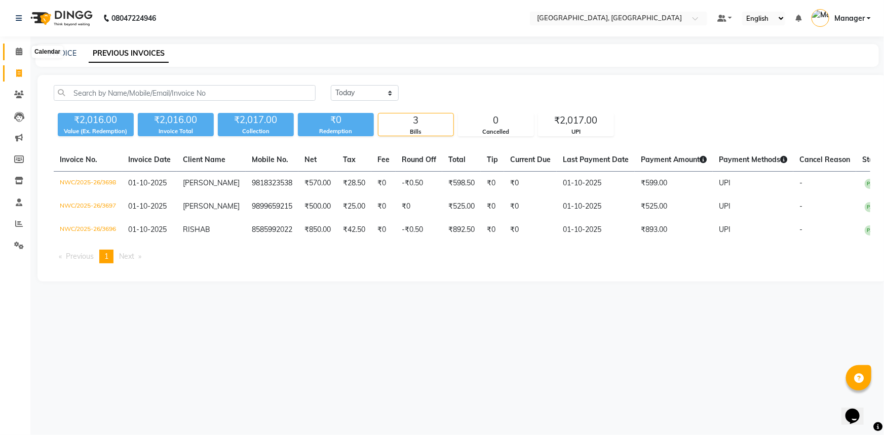
click at [21, 53] on icon at bounding box center [19, 52] width 7 height 8
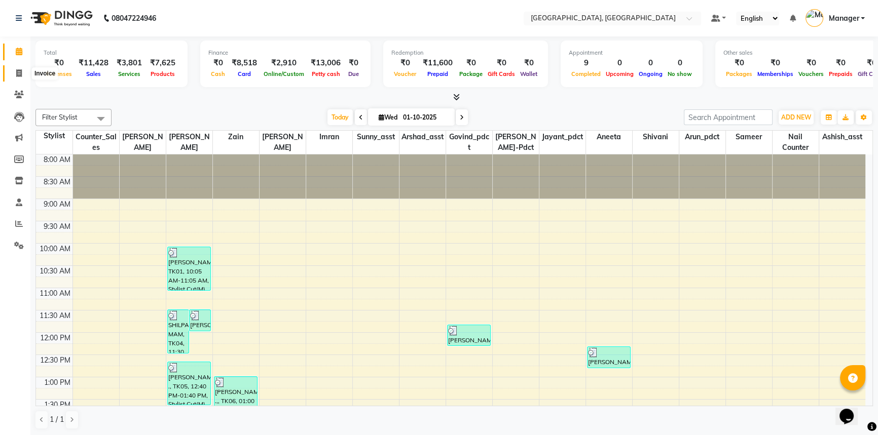
click at [23, 69] on span at bounding box center [19, 74] width 18 height 12
select select "service"
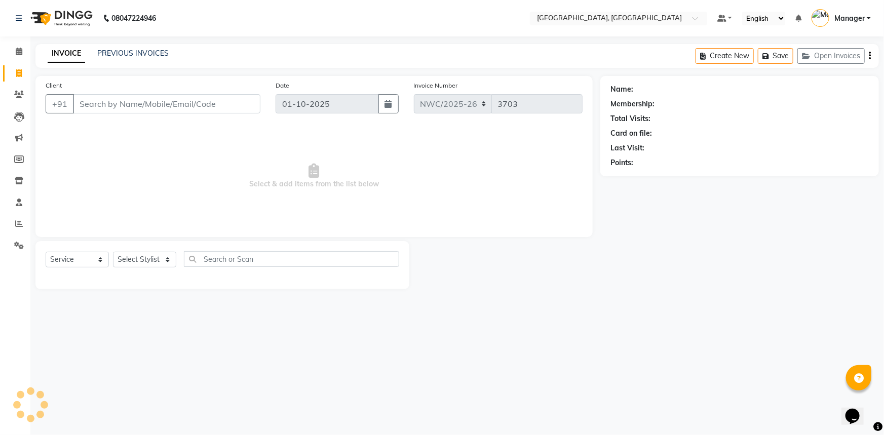
click at [111, 106] on input "Client" at bounding box center [166, 103] width 187 height 19
type input "9810221842"
click at [234, 103] on span "Add Client" at bounding box center [234, 104] width 40 height 10
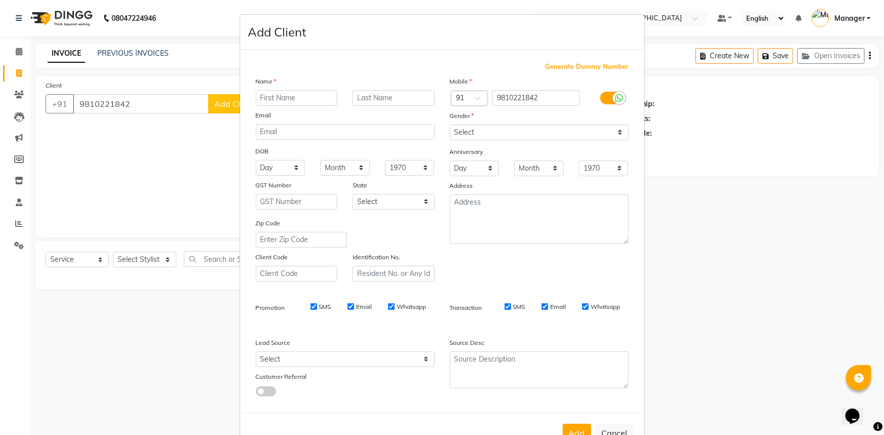
click at [284, 100] on input "text" at bounding box center [297, 98] width 82 height 16
type input "[PERSON_NAME]"
type input "."
drag, startPoint x: 497, startPoint y: 133, endPoint x: 498, endPoint y: 140, distance: 7.1
click at [497, 133] on select "Select [DEMOGRAPHIC_DATA] [DEMOGRAPHIC_DATA] Other Prefer Not To Say" at bounding box center [539, 133] width 179 height 16
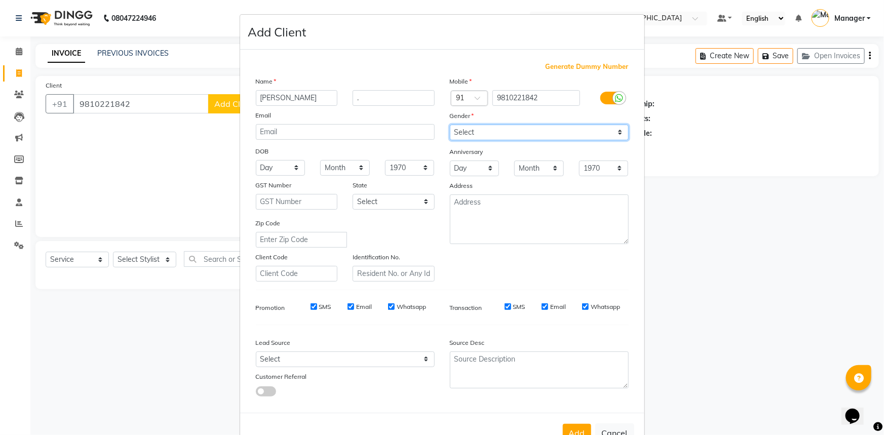
select select "[DEMOGRAPHIC_DATA]"
click at [450, 125] on select "Select [DEMOGRAPHIC_DATA] [DEMOGRAPHIC_DATA] Other Prefer Not To Say" at bounding box center [539, 133] width 179 height 16
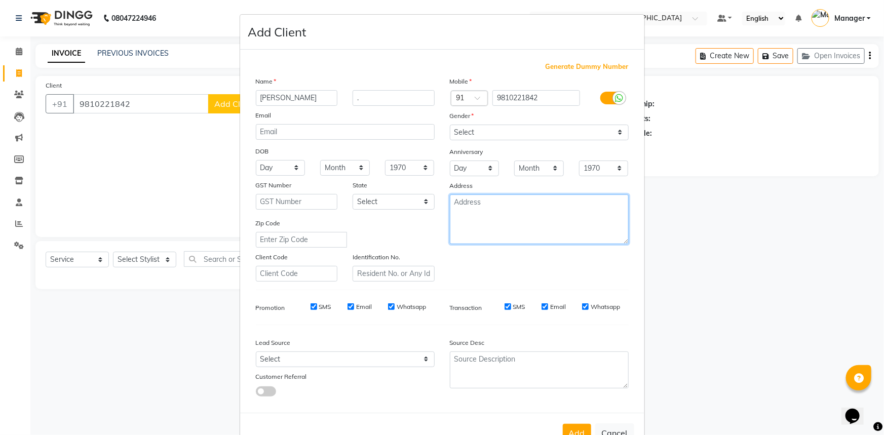
click at [495, 215] on textarea at bounding box center [539, 220] width 179 height 50
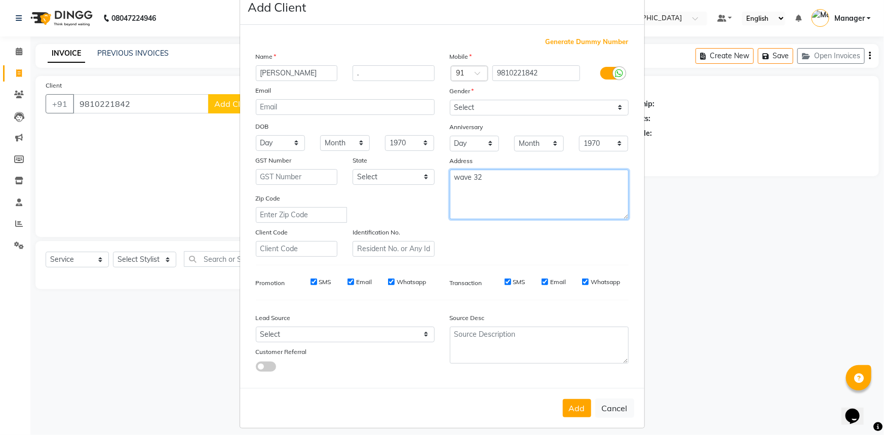
scroll to position [35, 0]
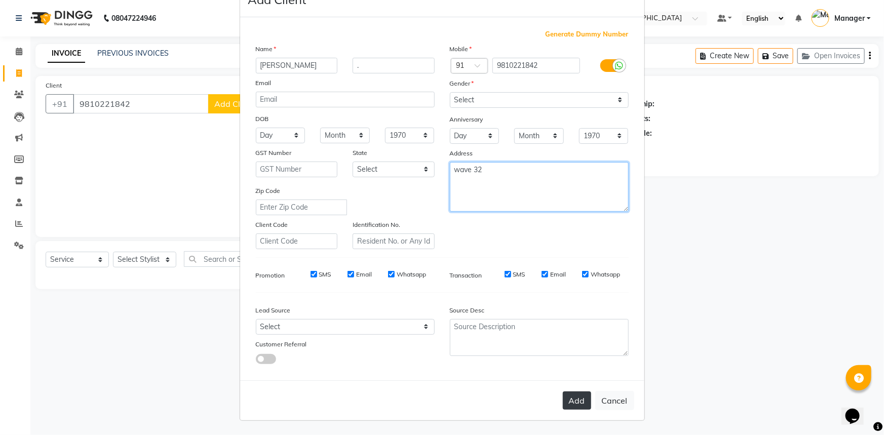
type textarea "wave 32"
click at [563, 400] on button "Add" at bounding box center [577, 401] width 28 height 18
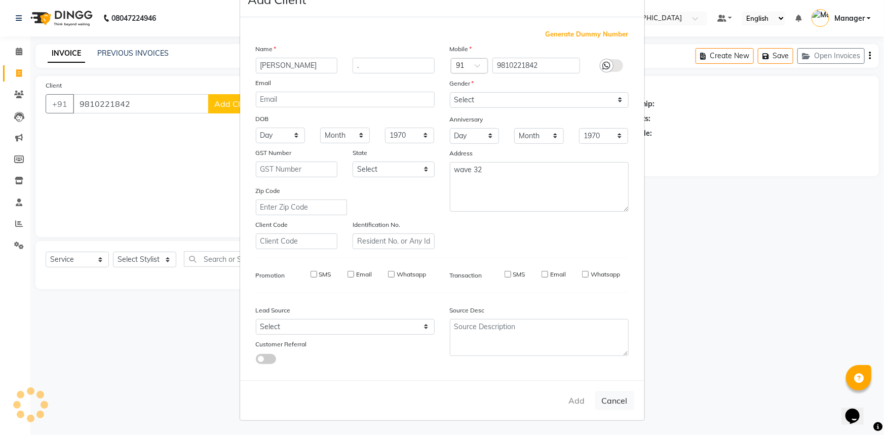
select select
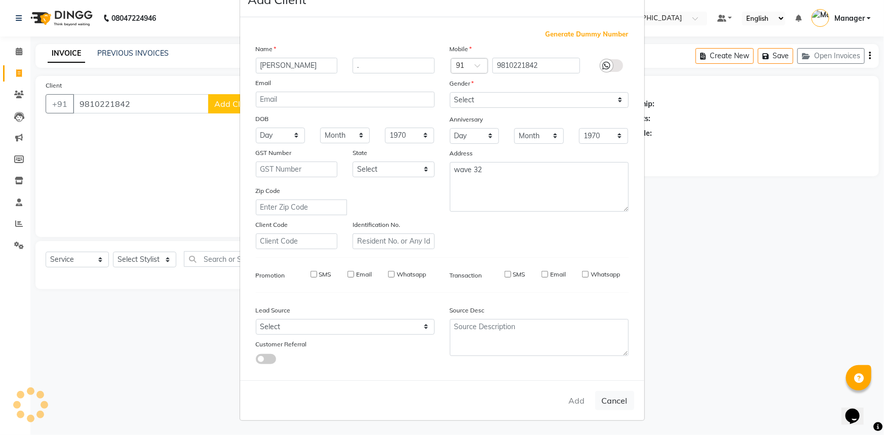
select select
checkbox input "false"
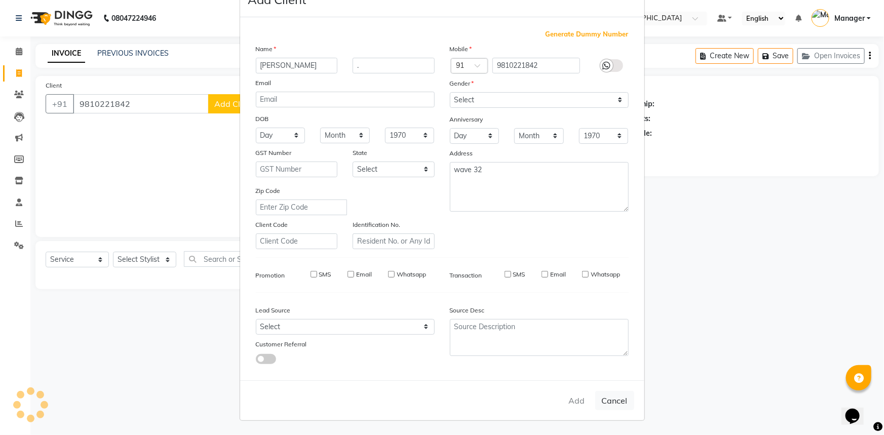
checkbox input "false"
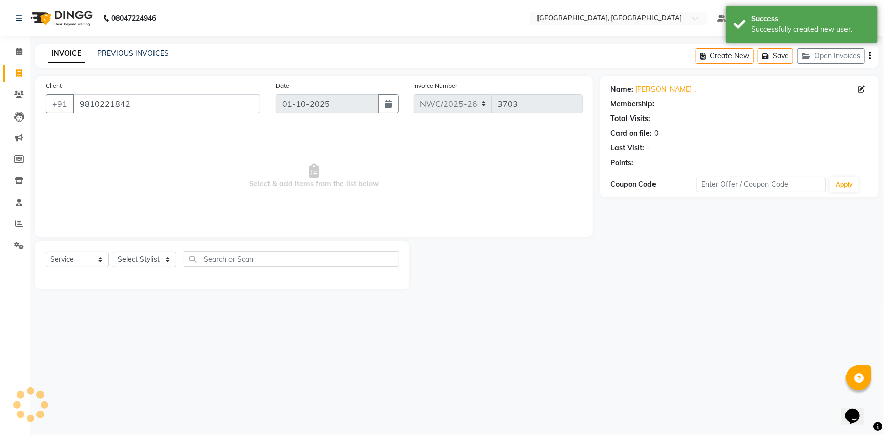
select select "1: Object"
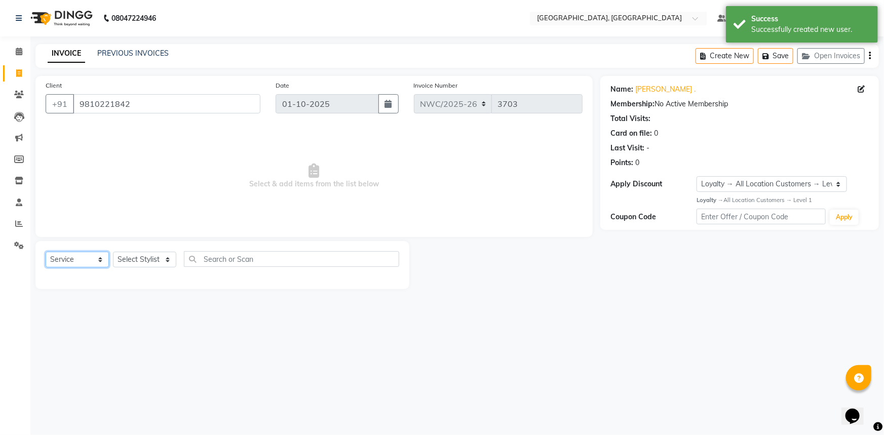
click at [83, 260] on select "Select Service Product Membership Package Voucher Prepaid Gift Card" at bounding box center [77, 260] width 63 height 16
drag, startPoint x: 135, startPoint y: 258, endPoint x: 137, endPoint y: 253, distance: 5.5
click at [135, 258] on select "Select Stylist [PERSON_NAME]-pdct Arshad_asst Arun_pdct Ashish_asst Counter_Sal…" at bounding box center [144, 260] width 63 height 16
select select "84838"
click at [113, 252] on select "Select Stylist [PERSON_NAME]-pdct Arshad_asst Arun_pdct Ashish_asst Counter_Sal…" at bounding box center [144, 260] width 63 height 16
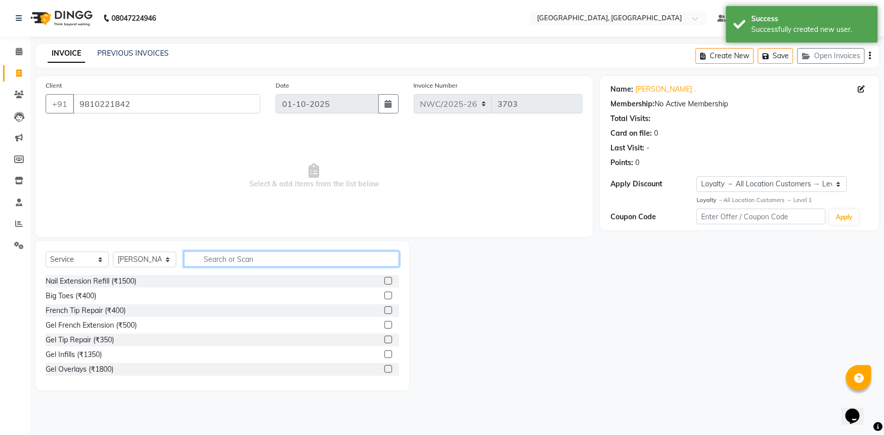
click at [217, 261] on input "text" at bounding box center [291, 259] width 215 height 16
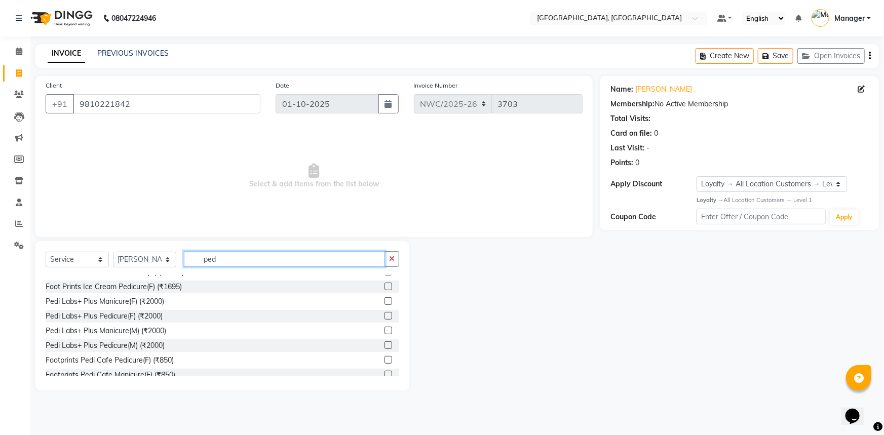
scroll to position [148, 0]
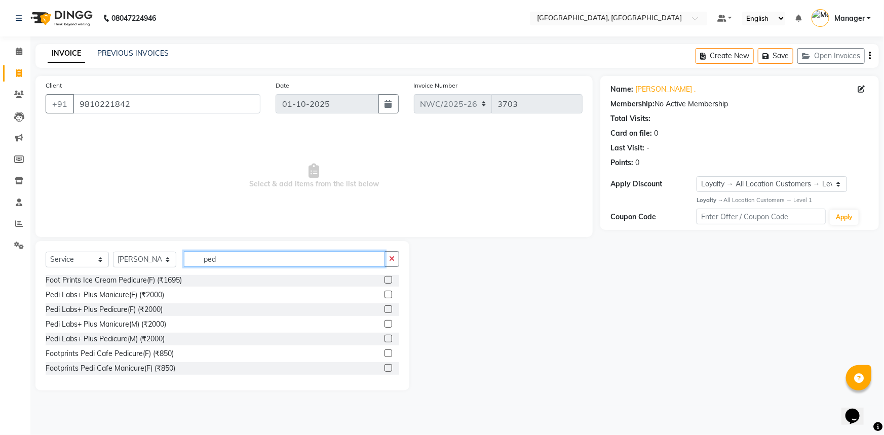
type input "ped"
click at [385, 352] on label at bounding box center [389, 354] width 8 height 8
click at [385, 352] on input "checkbox" at bounding box center [388, 354] width 7 height 7
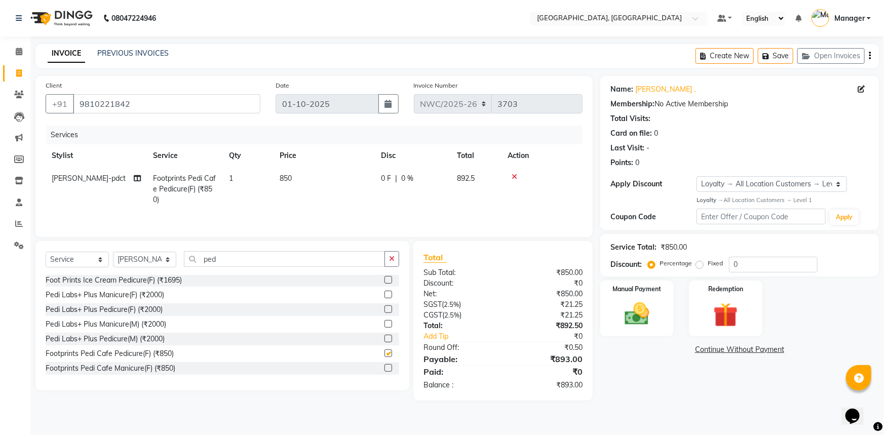
checkbox input "false"
drag, startPoint x: 195, startPoint y: 261, endPoint x: 179, endPoint y: 261, distance: 15.7
click at [179, 261] on div "Select Service Product Membership Package Voucher Prepaid Gift Card Select Styl…" at bounding box center [223, 263] width 354 height 24
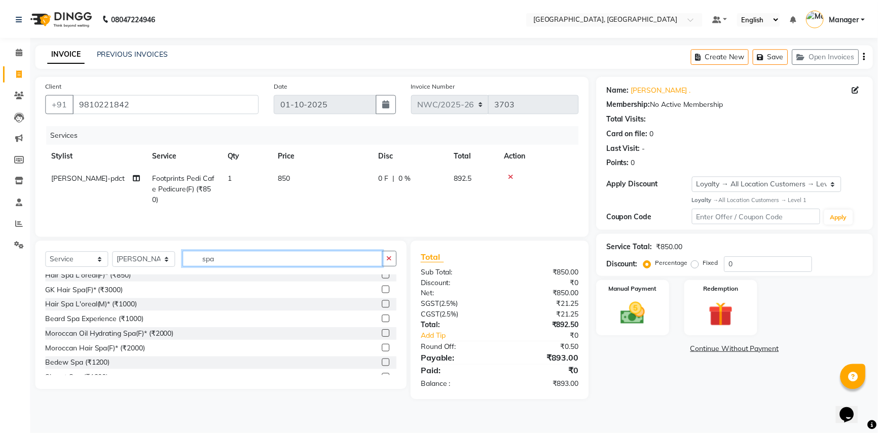
scroll to position [0, 0]
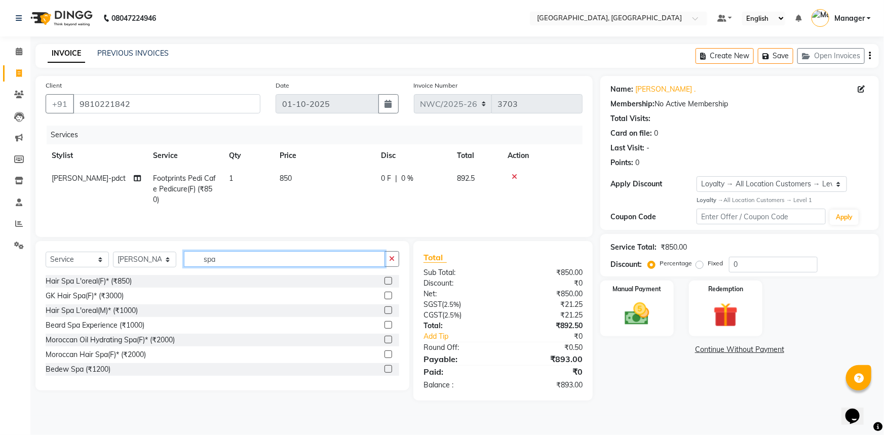
type input "spa"
click at [385, 280] on label at bounding box center [389, 281] width 8 height 8
click at [385, 280] on input "checkbox" at bounding box center [388, 281] width 7 height 7
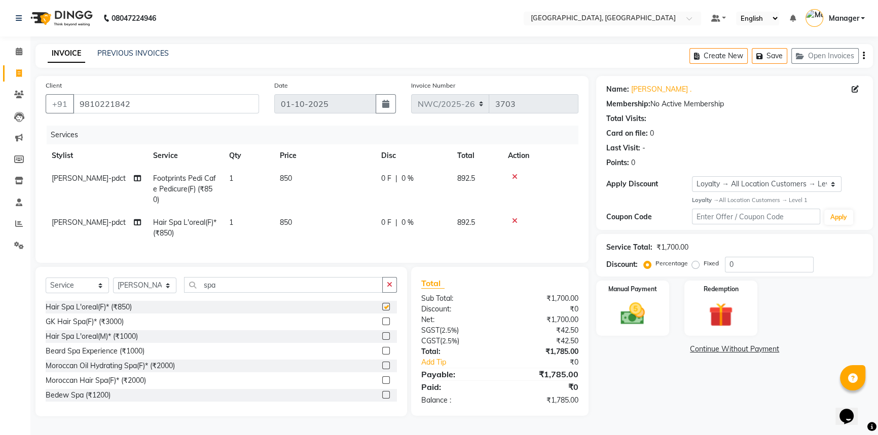
checkbox input "false"
click at [298, 225] on td "850" at bounding box center [324, 227] width 101 height 33
select select "84838"
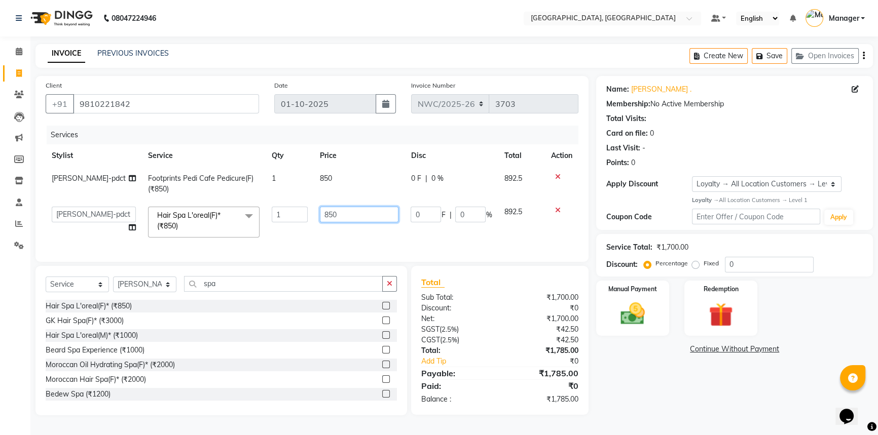
drag, startPoint x: 340, startPoint y: 214, endPoint x: 313, endPoint y: 219, distance: 28.2
click at [314, 219] on td "850" at bounding box center [359, 222] width 91 height 43
type input "2000"
click at [349, 233] on td "2000" at bounding box center [359, 222] width 91 height 43
select select "84838"
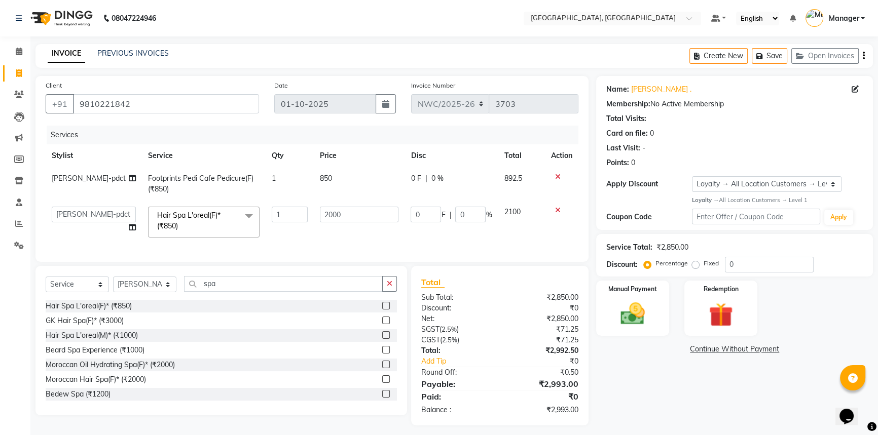
click at [556, 212] on icon at bounding box center [558, 210] width 6 height 7
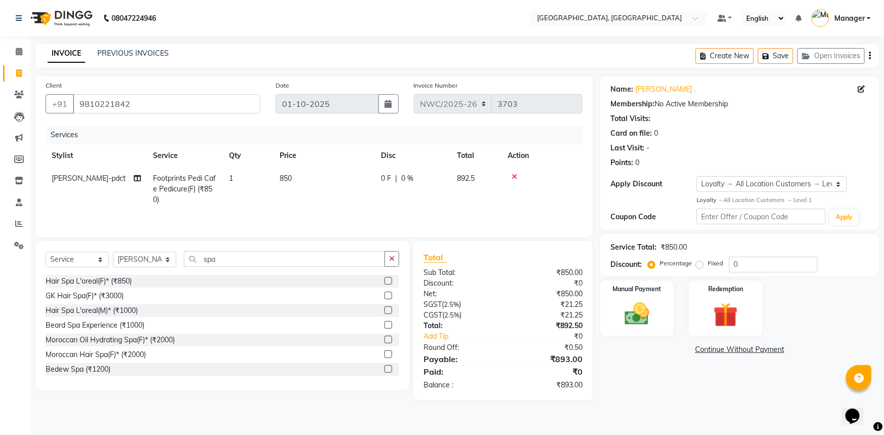
click at [514, 175] on icon at bounding box center [515, 176] width 6 height 7
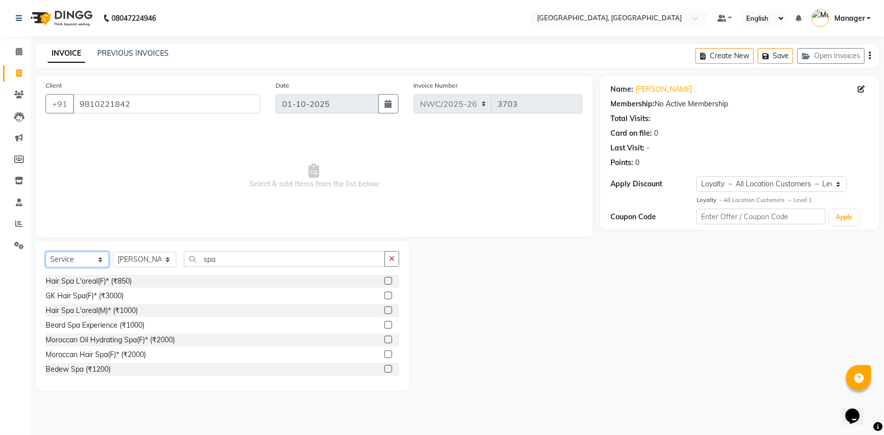
click at [76, 261] on select "Select Service Product Membership Package Voucher Prepaid Gift Card" at bounding box center [77, 260] width 63 height 16
select select "V"
click at [46, 252] on select "Select Service Product Membership Package Voucher Prepaid Gift Card" at bounding box center [77, 260] width 63 height 16
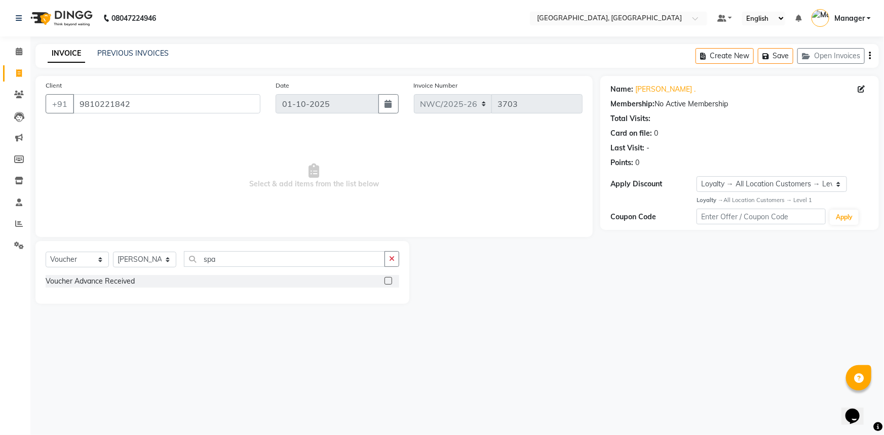
click at [390, 280] on label at bounding box center [389, 281] width 8 height 8
click at [390, 280] on input "checkbox" at bounding box center [388, 281] width 7 height 7
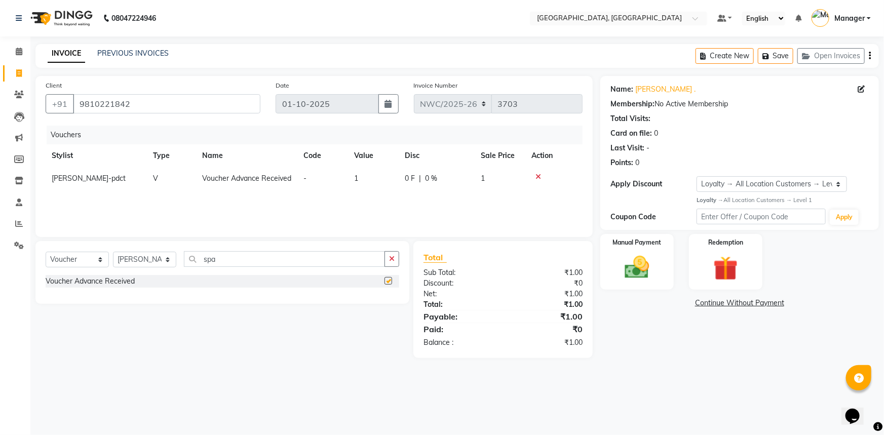
checkbox input "false"
click at [150, 262] on select "Select Stylist [PERSON_NAME]-pdct Arshad_asst Arun_pdct Ashish_asst Counter_Sal…" at bounding box center [144, 260] width 63 height 16
select select "84451"
click at [113, 252] on select "Select Stylist [PERSON_NAME]-pdct Arshad_asst Arun_pdct Ashish_asst Counter_Sal…" at bounding box center [144, 260] width 63 height 16
click at [368, 178] on td "1" at bounding box center [374, 178] width 51 height 23
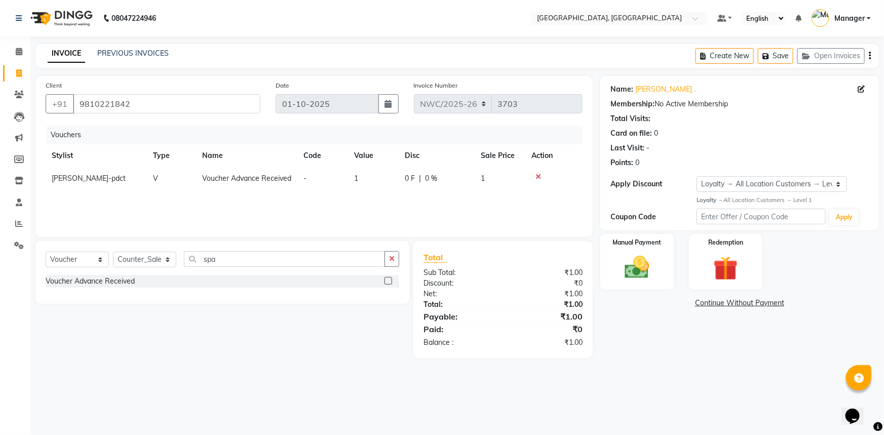
select select "84838"
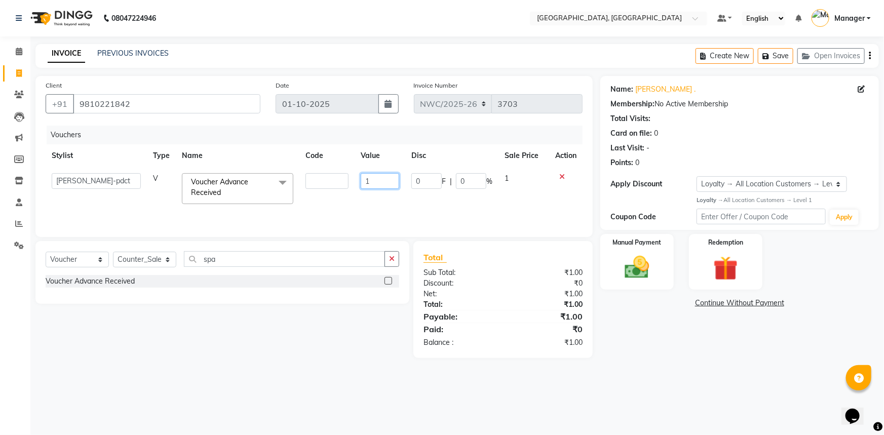
drag, startPoint x: 390, startPoint y: 178, endPoint x: 314, endPoint y: 163, distance: 77.0
click at [334, 177] on tr "[PERSON_NAME]-pdct Arshad_asst Arun_pdct Ashish_asst Counter_Sales [PERSON_NAME…" at bounding box center [314, 188] width 537 height 43
type input "6499"
click at [677, 319] on div "Name: [PERSON_NAME] . Membership: No Active Membership Total Visits: Card on fi…" at bounding box center [743, 217] width 286 height 282
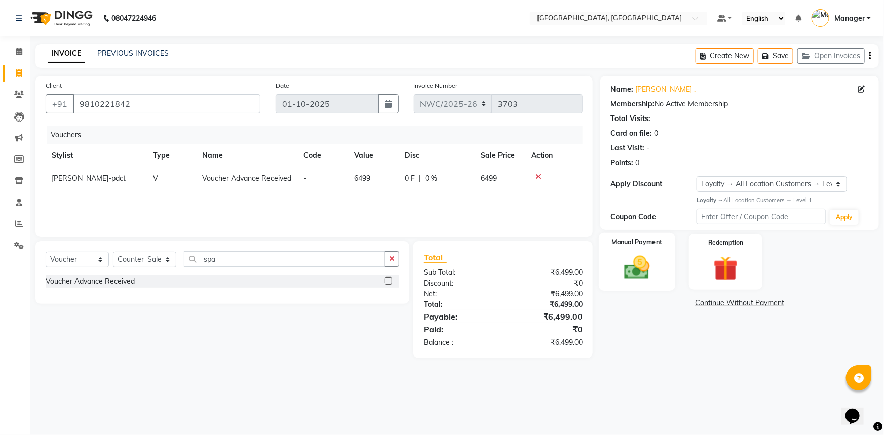
click at [644, 260] on img at bounding box center [638, 267] width 42 height 29
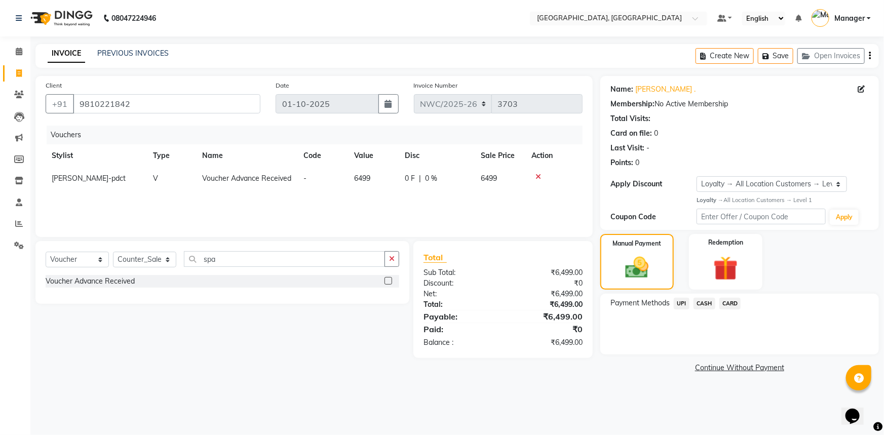
click at [727, 303] on span "CARD" at bounding box center [730, 304] width 22 height 12
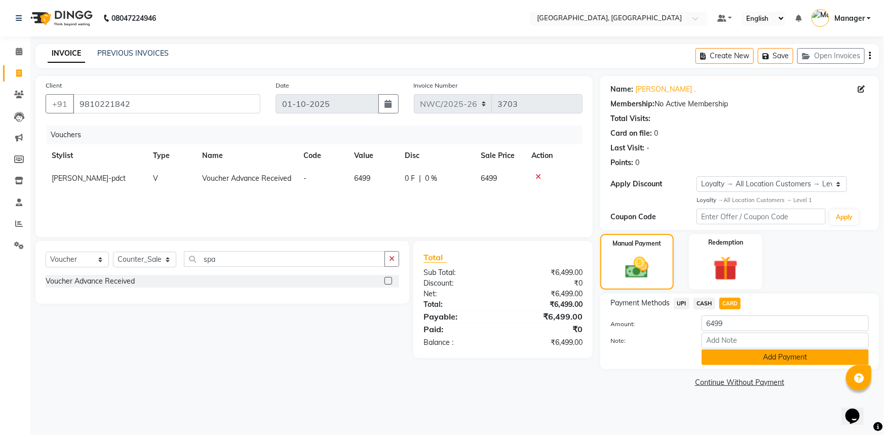
click at [747, 356] on button "Add Payment" at bounding box center [785, 358] width 167 height 16
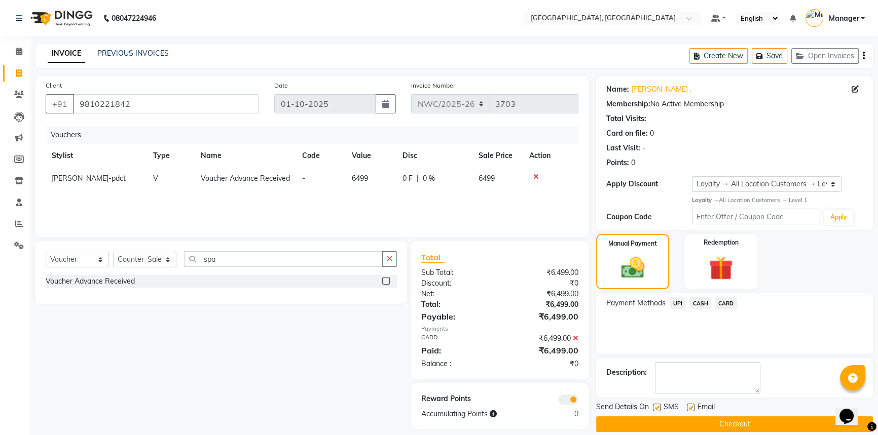
scroll to position [12, 0]
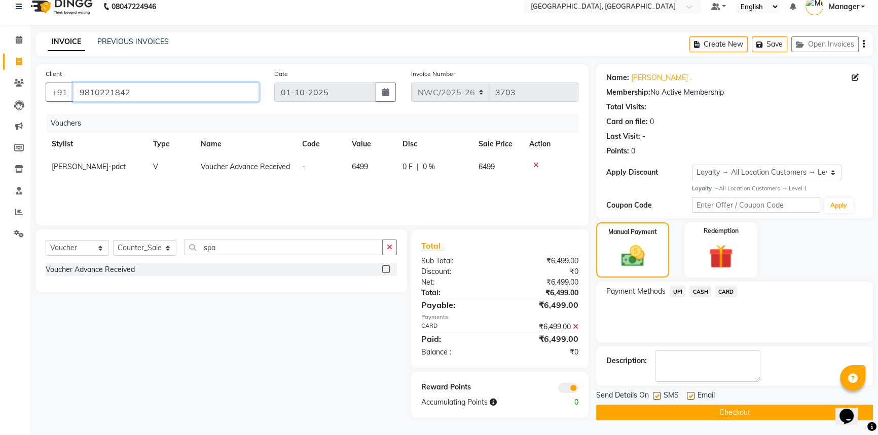
drag, startPoint x: 134, startPoint y: 89, endPoint x: 74, endPoint y: 90, distance: 60.3
click at [74, 90] on input "9810221842" at bounding box center [166, 92] width 186 height 19
click at [703, 412] on button "Checkout" at bounding box center [734, 413] width 277 height 16
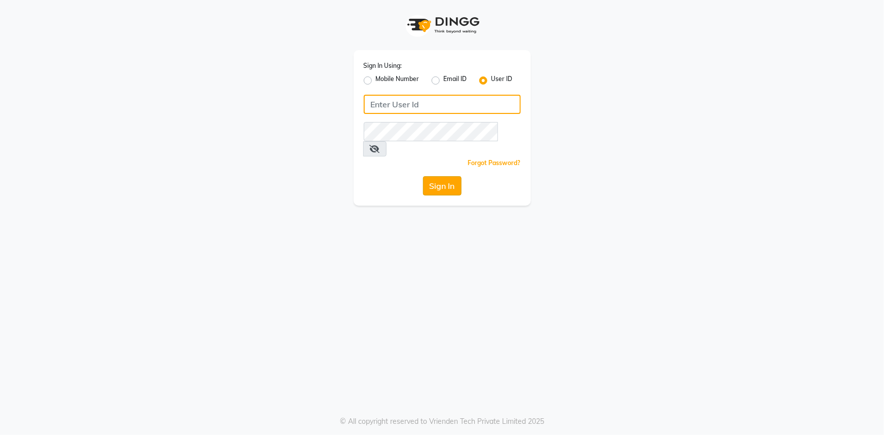
type input "E3784-01"
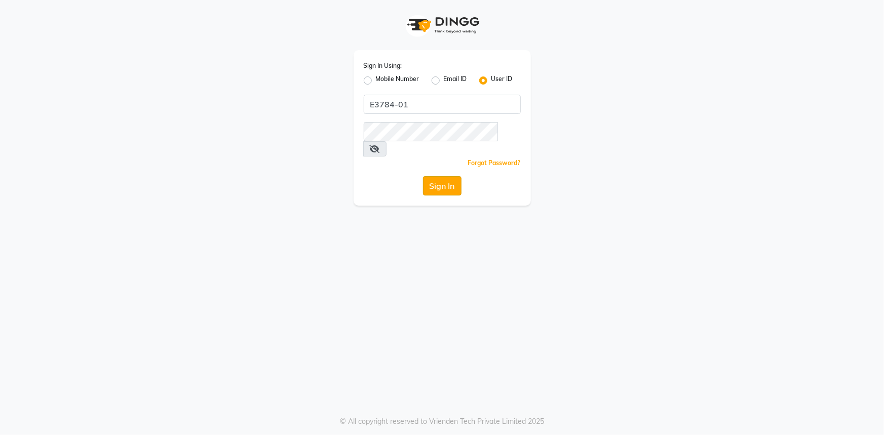
click at [435, 176] on button "Sign In" at bounding box center [442, 185] width 39 height 19
